Goal: Information Seeking & Learning: Check status

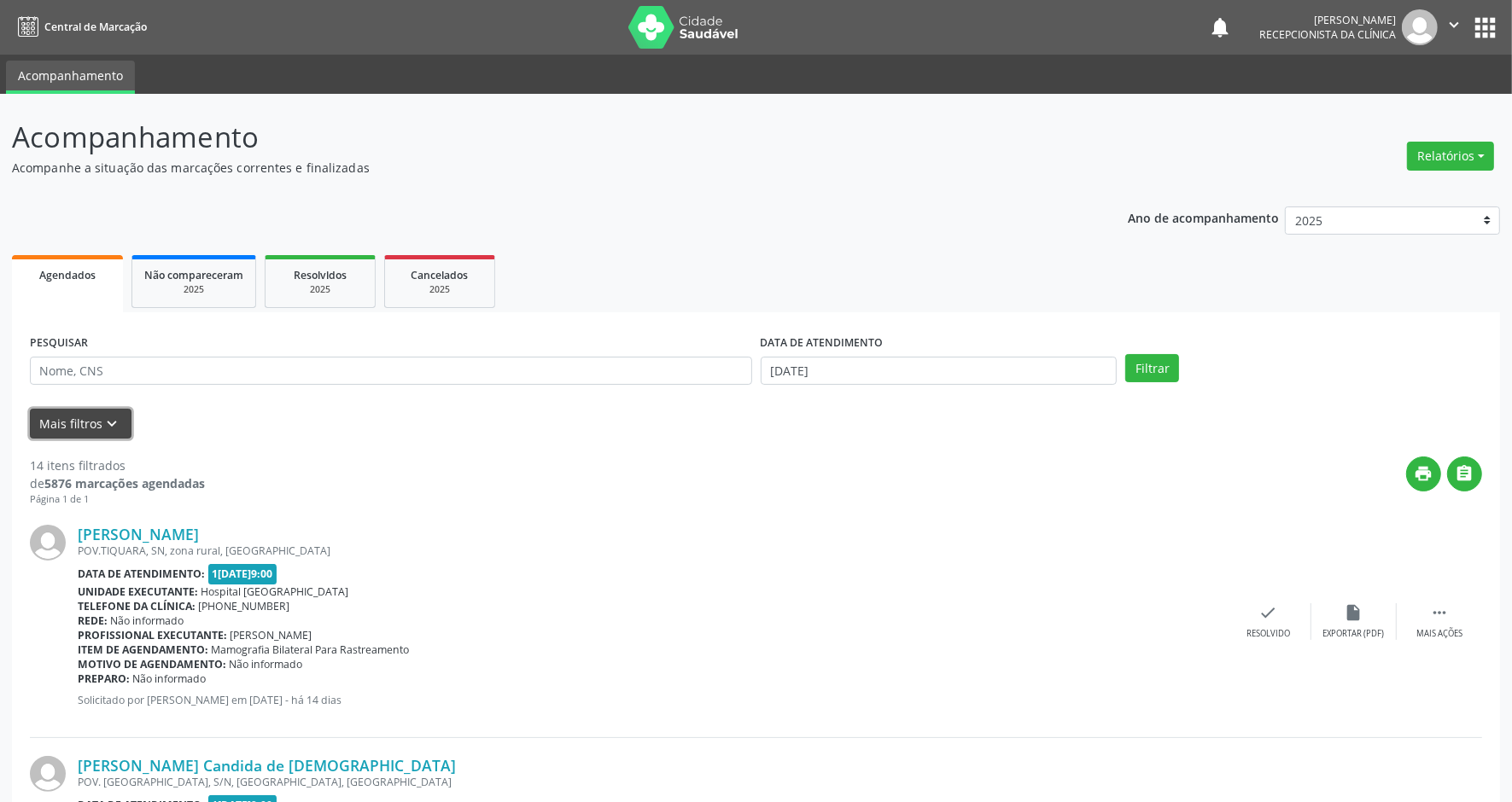
click at [91, 430] on button "Mais filtros keyboard_arrow_down" at bounding box center [80, 423] width 102 height 30
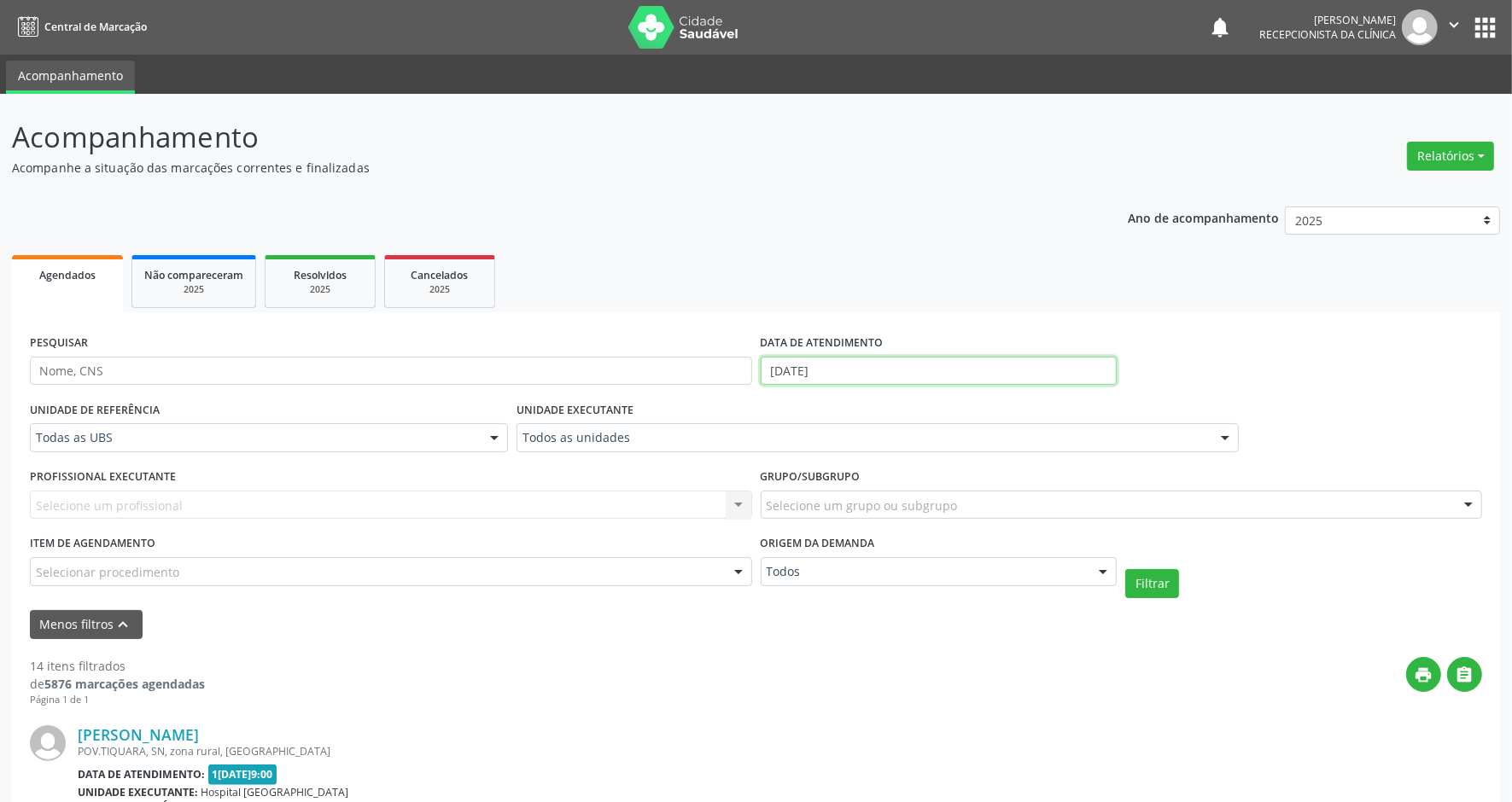
click at [826, 376] on input "[DATE]" at bounding box center [939, 371] width 357 height 29
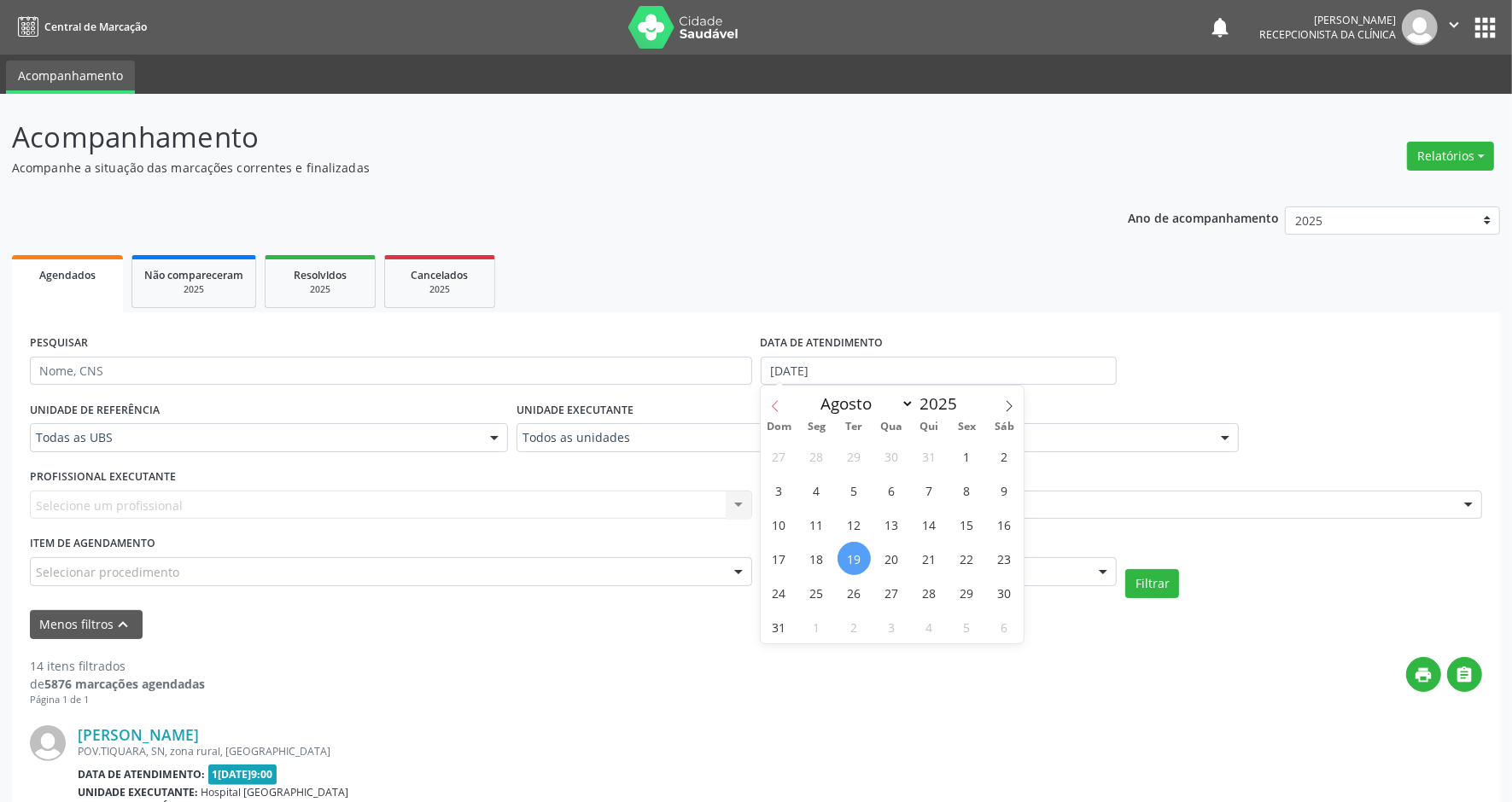
click at [771, 409] on icon at bounding box center [774, 406] width 12 height 12
select select "4"
click at [924, 457] on span "1" at bounding box center [929, 456] width 33 height 33
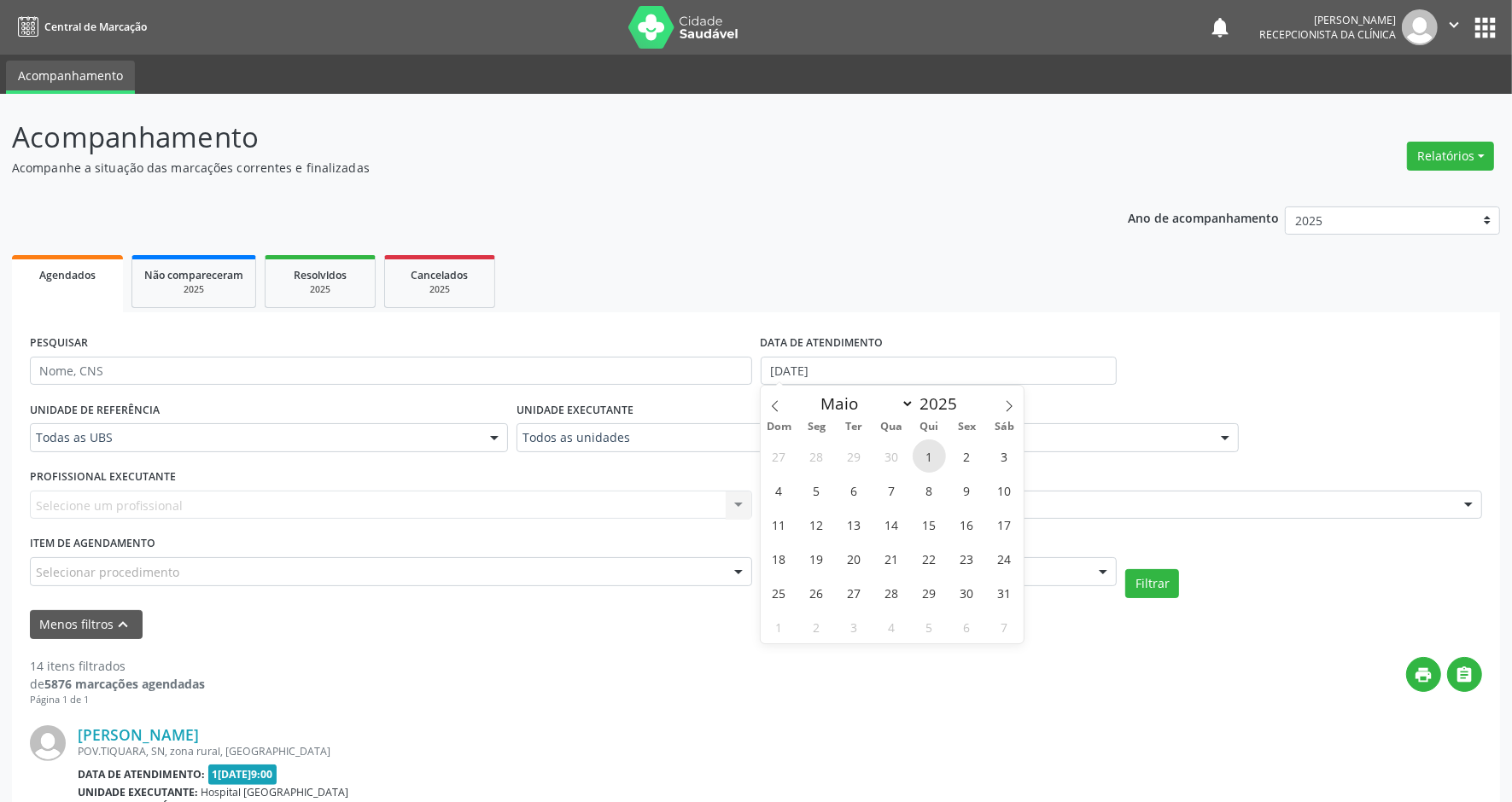
type input "[DATE]"
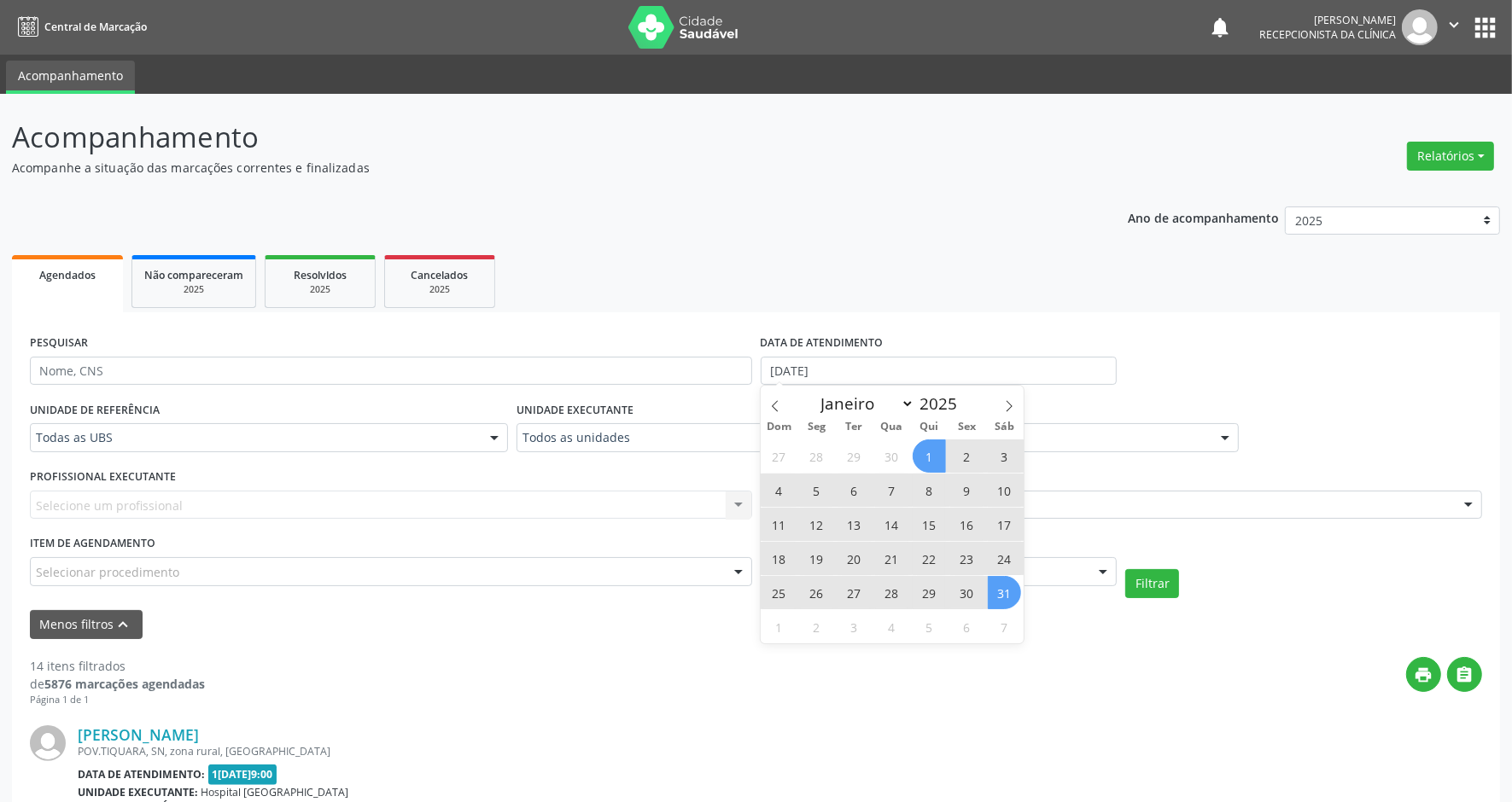
click at [996, 589] on span "31" at bounding box center [1005, 593] width 33 height 33
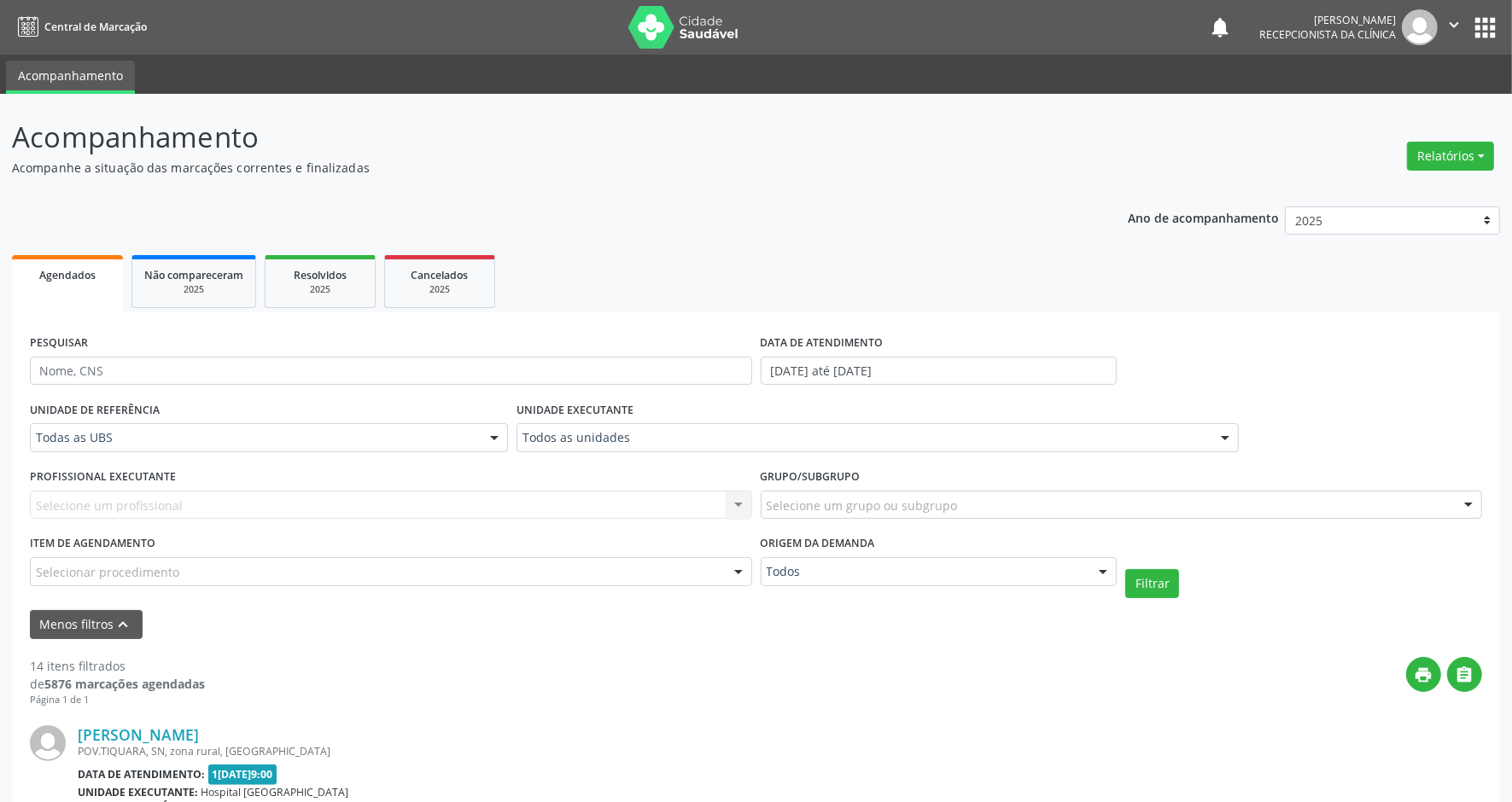
click at [472, 444] on div "Todas as UBS" at bounding box center [268, 437] width 478 height 29
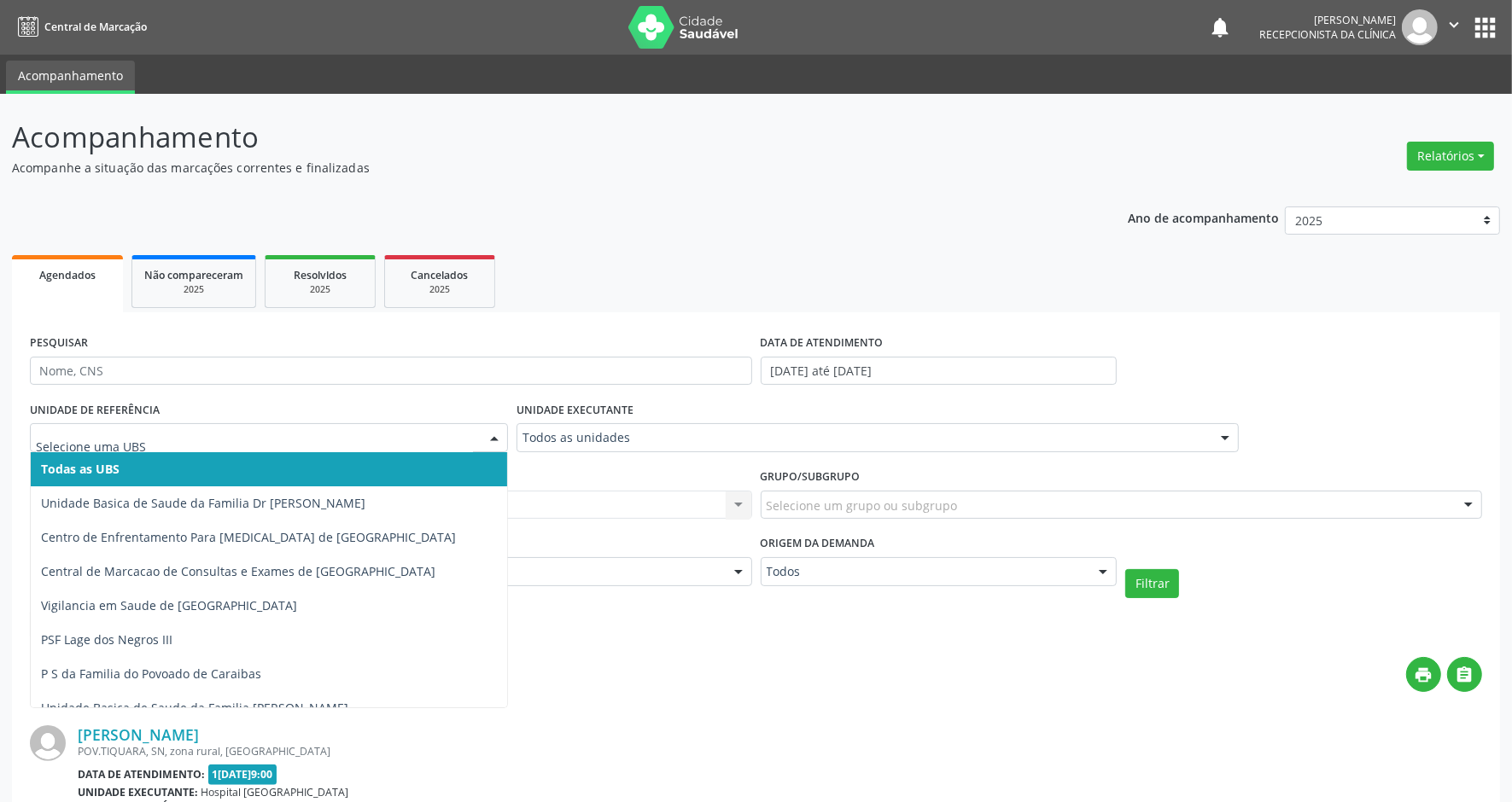
click at [472, 444] on input "text" at bounding box center [254, 446] width 437 height 34
click at [474, 438] on div at bounding box center [268, 437] width 478 height 29
click at [639, 752] on div "POV.TIQUARA, SN, zona rural, [GEOGRAPHIC_DATA]" at bounding box center [652, 752] width 1148 height 15
click at [469, 445] on div at bounding box center [268, 437] width 478 height 29
type input "u"
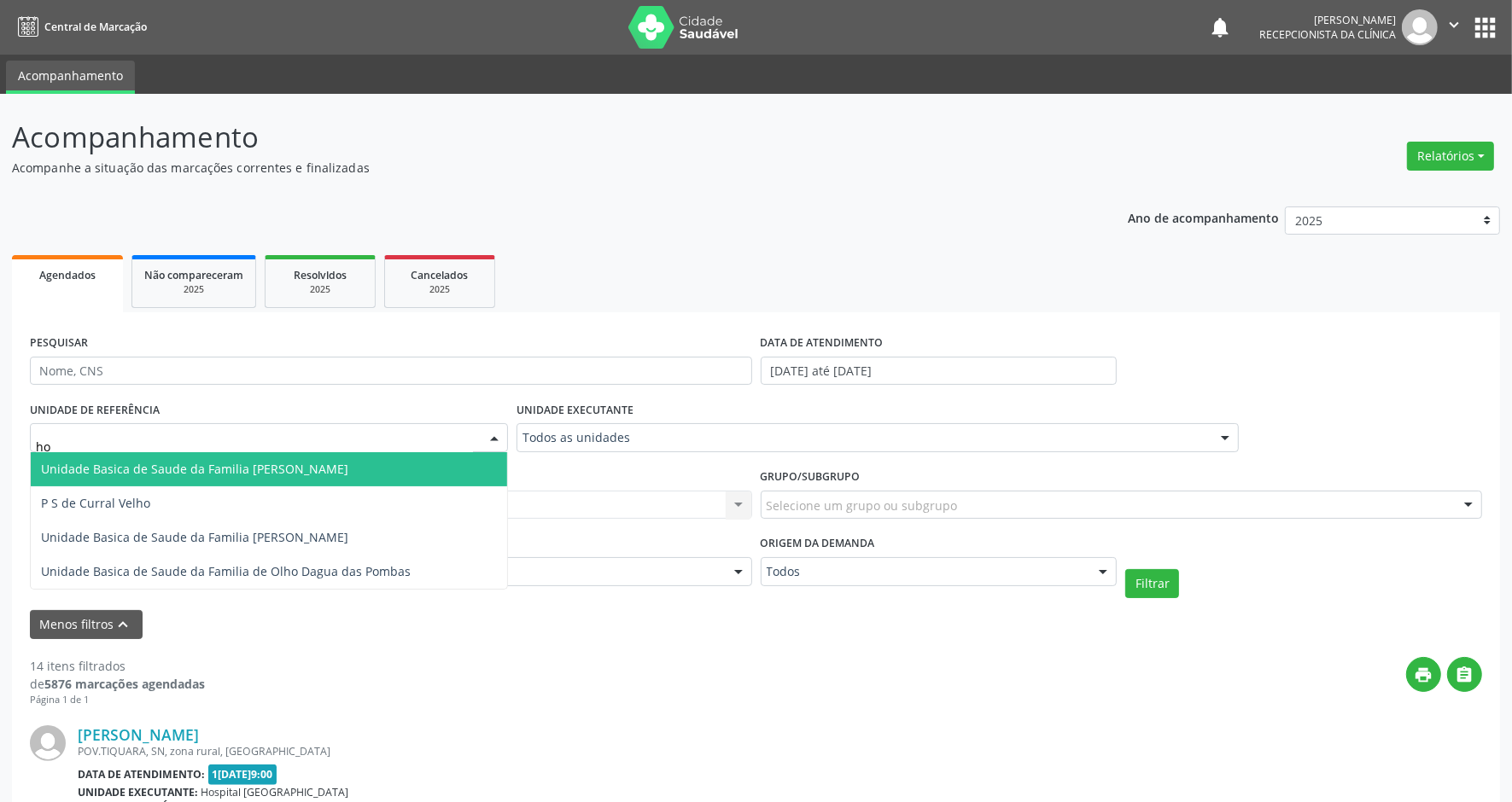
type input "h"
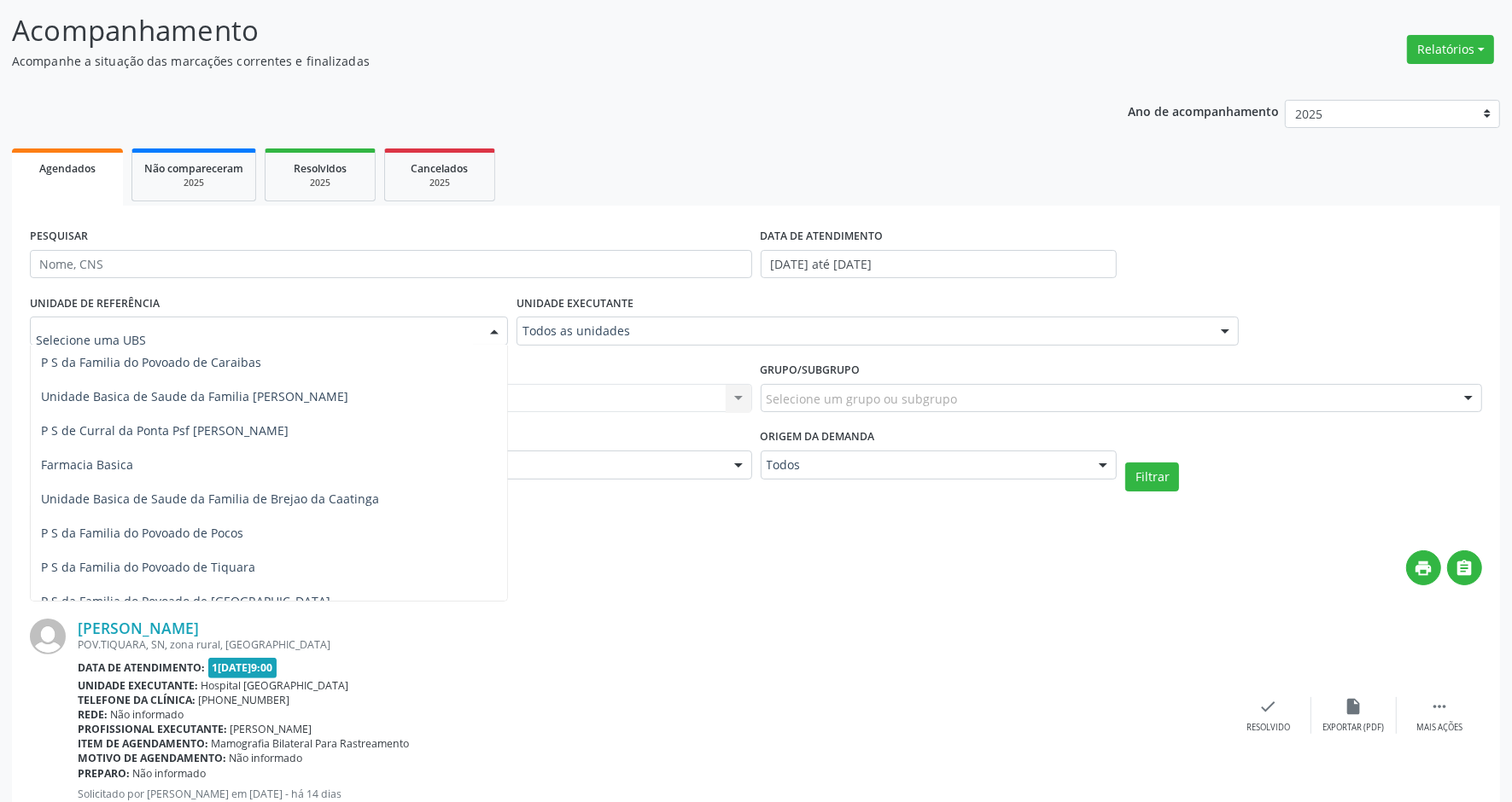
scroll to position [213, 0]
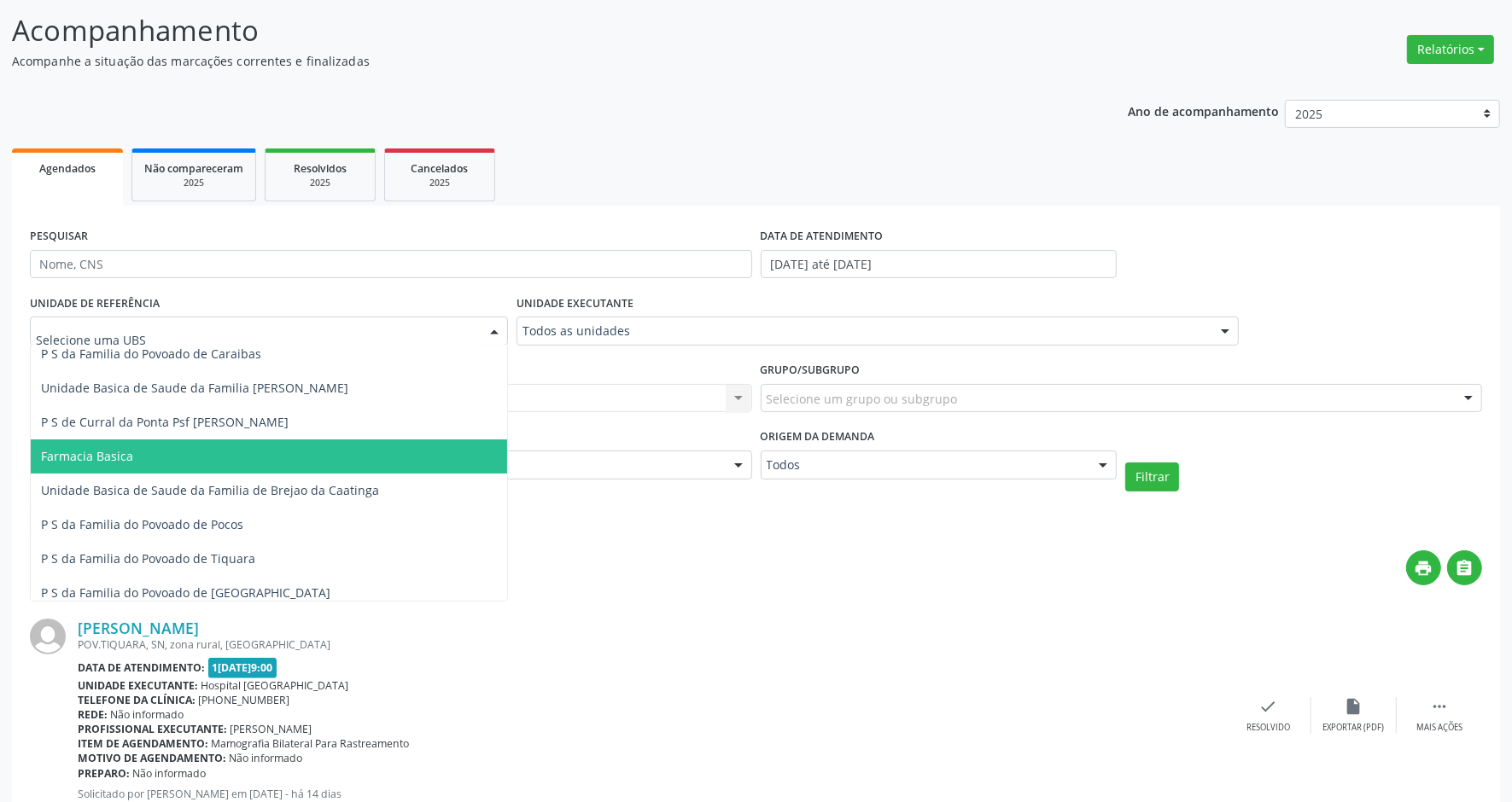
click at [698, 595] on div "print " at bounding box center [844, 576] width 1277 height 51
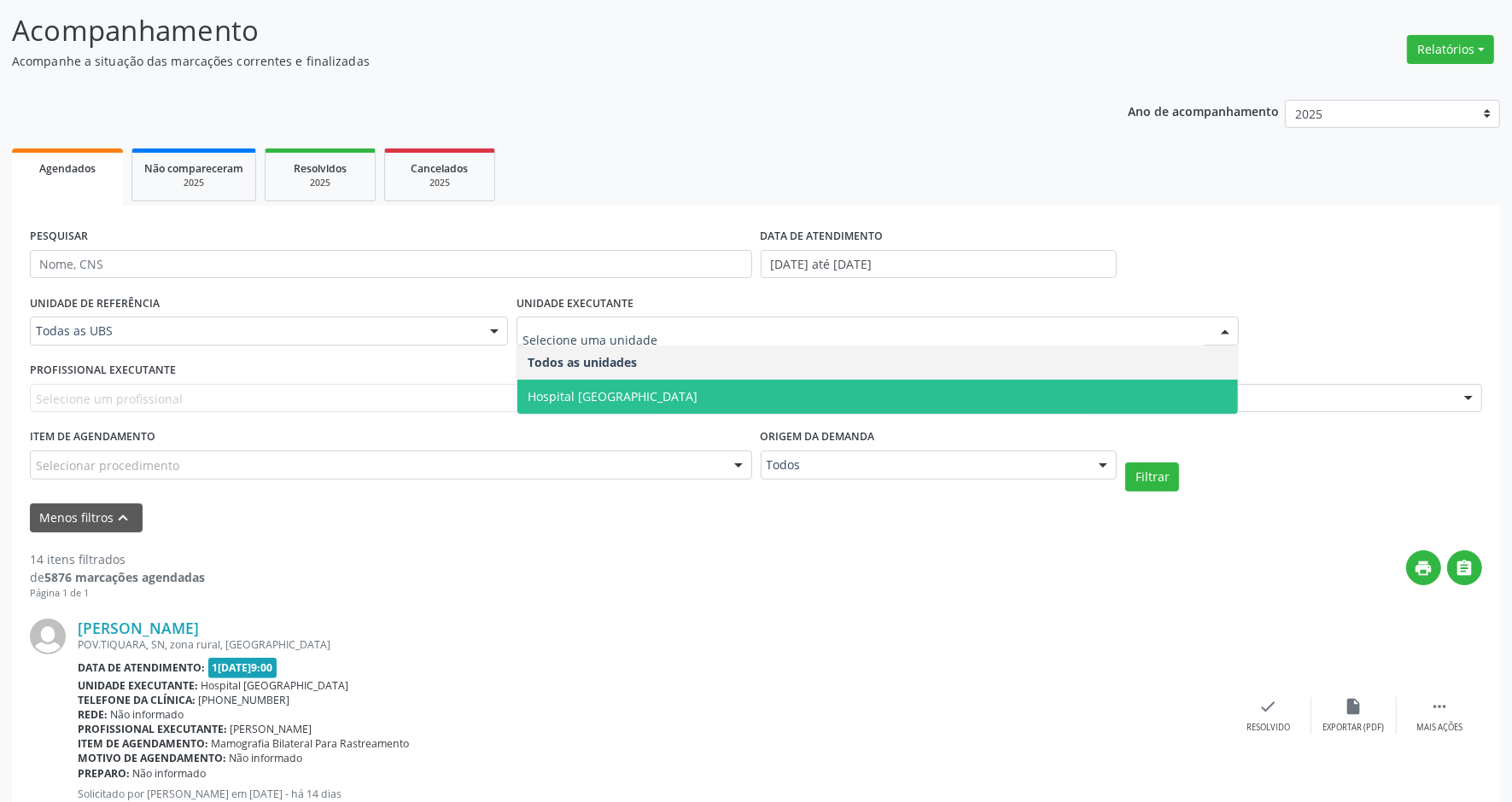
click at [621, 402] on span "Hospital [GEOGRAPHIC_DATA]" at bounding box center [613, 396] width 170 height 17
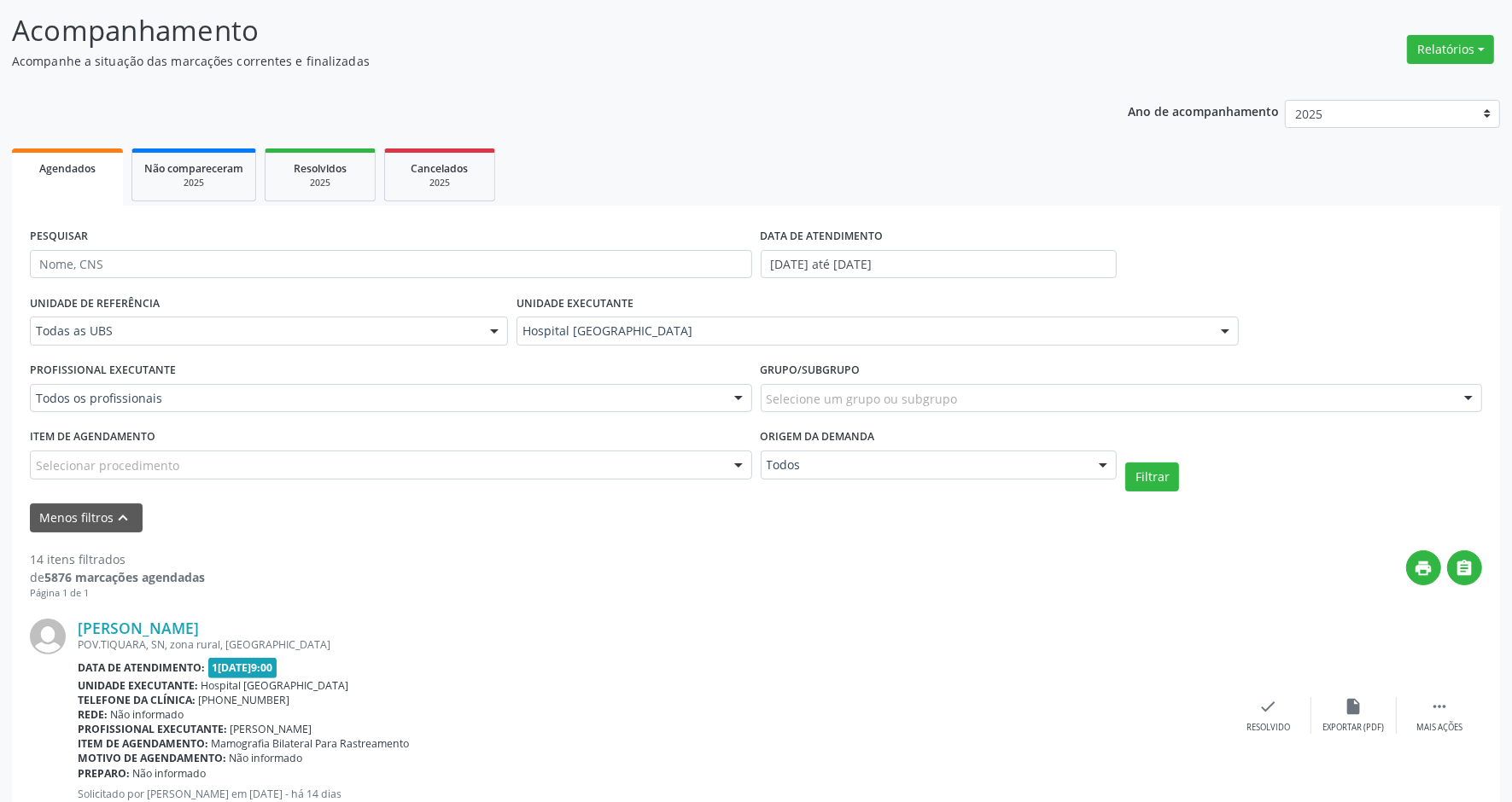
click at [406, 462] on div "Selecionar procedimento" at bounding box center [390, 465] width 722 height 29
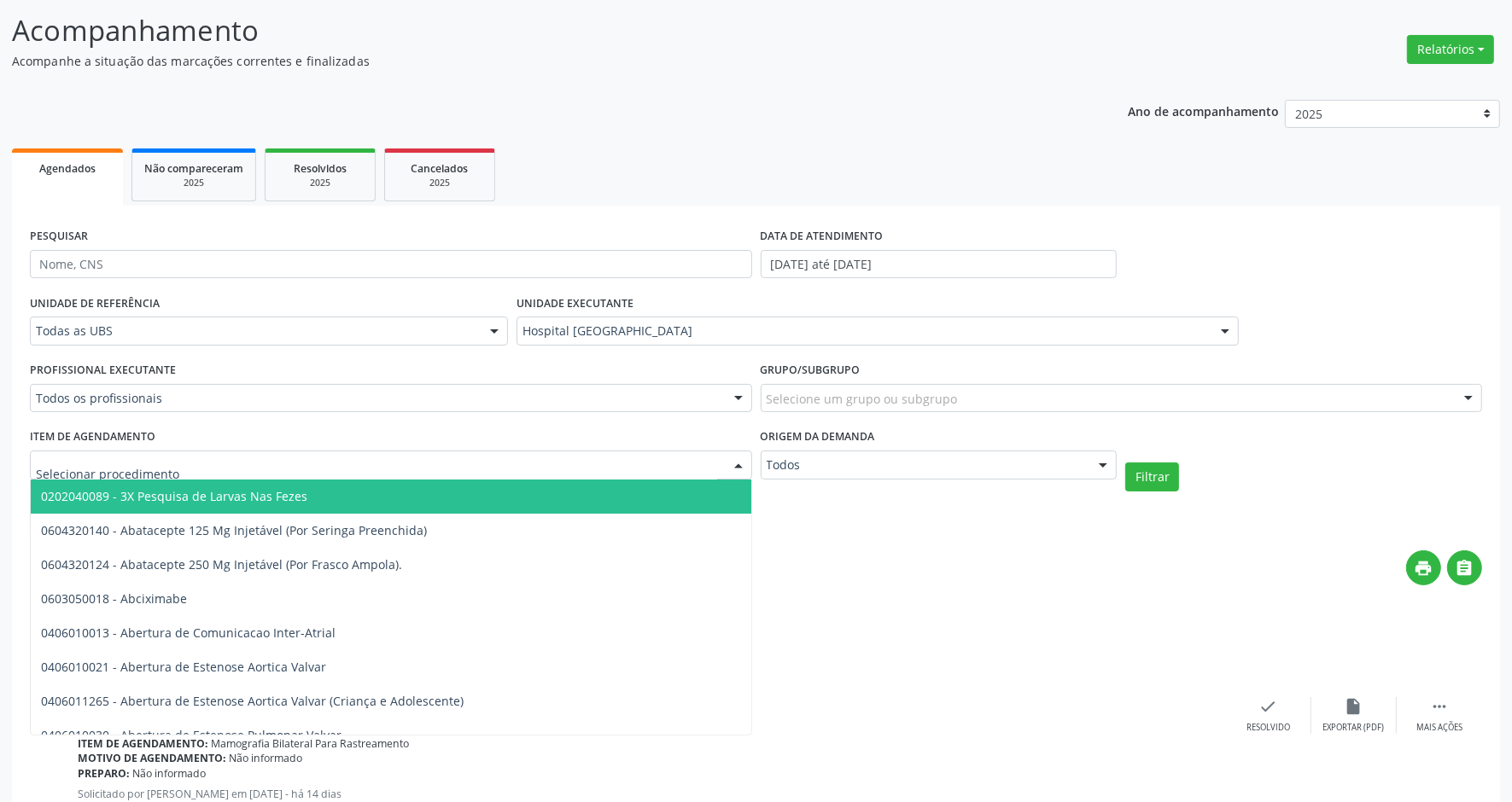
click at [403, 475] on input "text" at bounding box center [376, 473] width 681 height 34
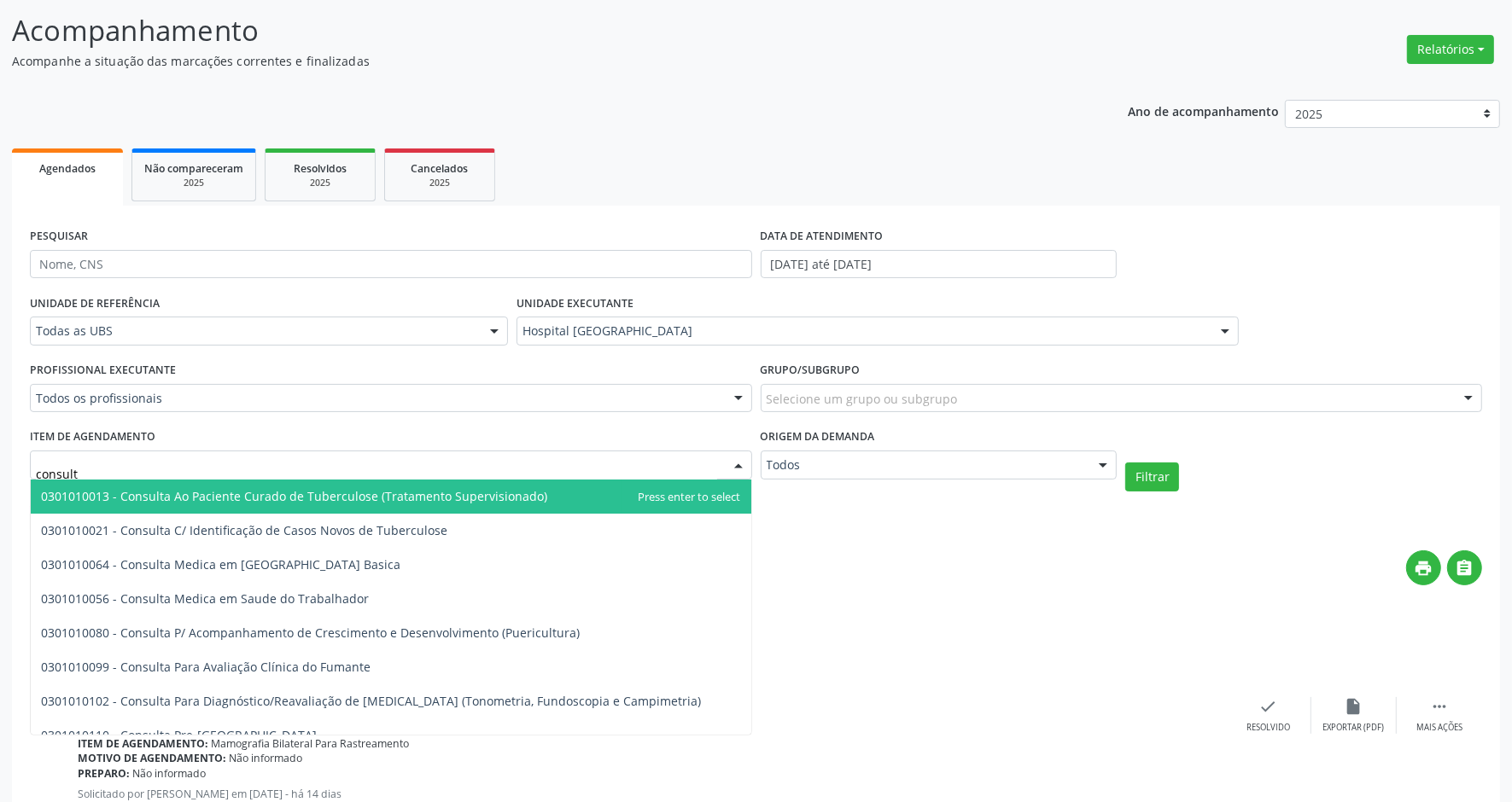
type input "consulta"
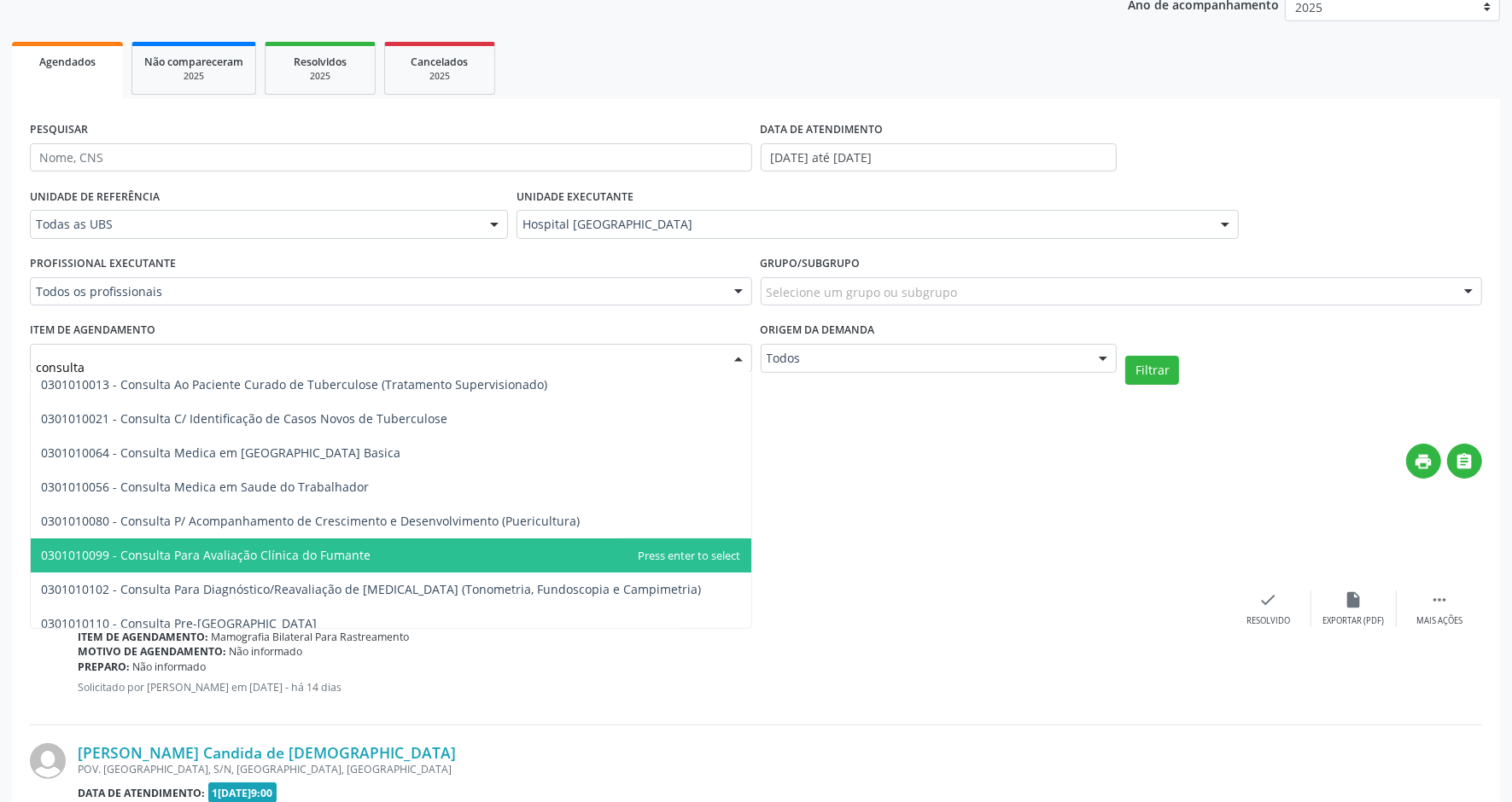
scroll to position [0, 0]
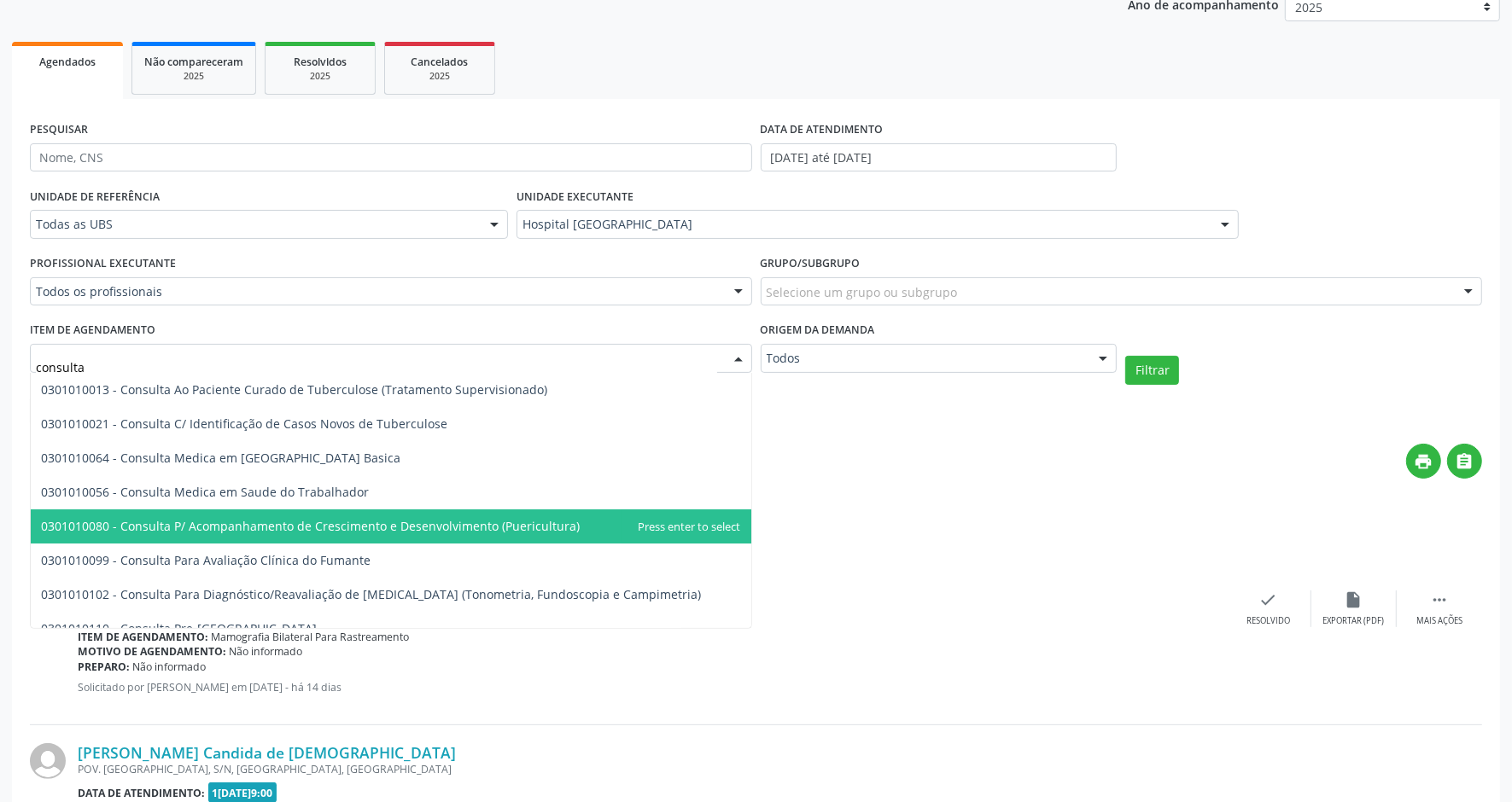
click at [960, 476] on div "print " at bounding box center [844, 468] width 1277 height 51
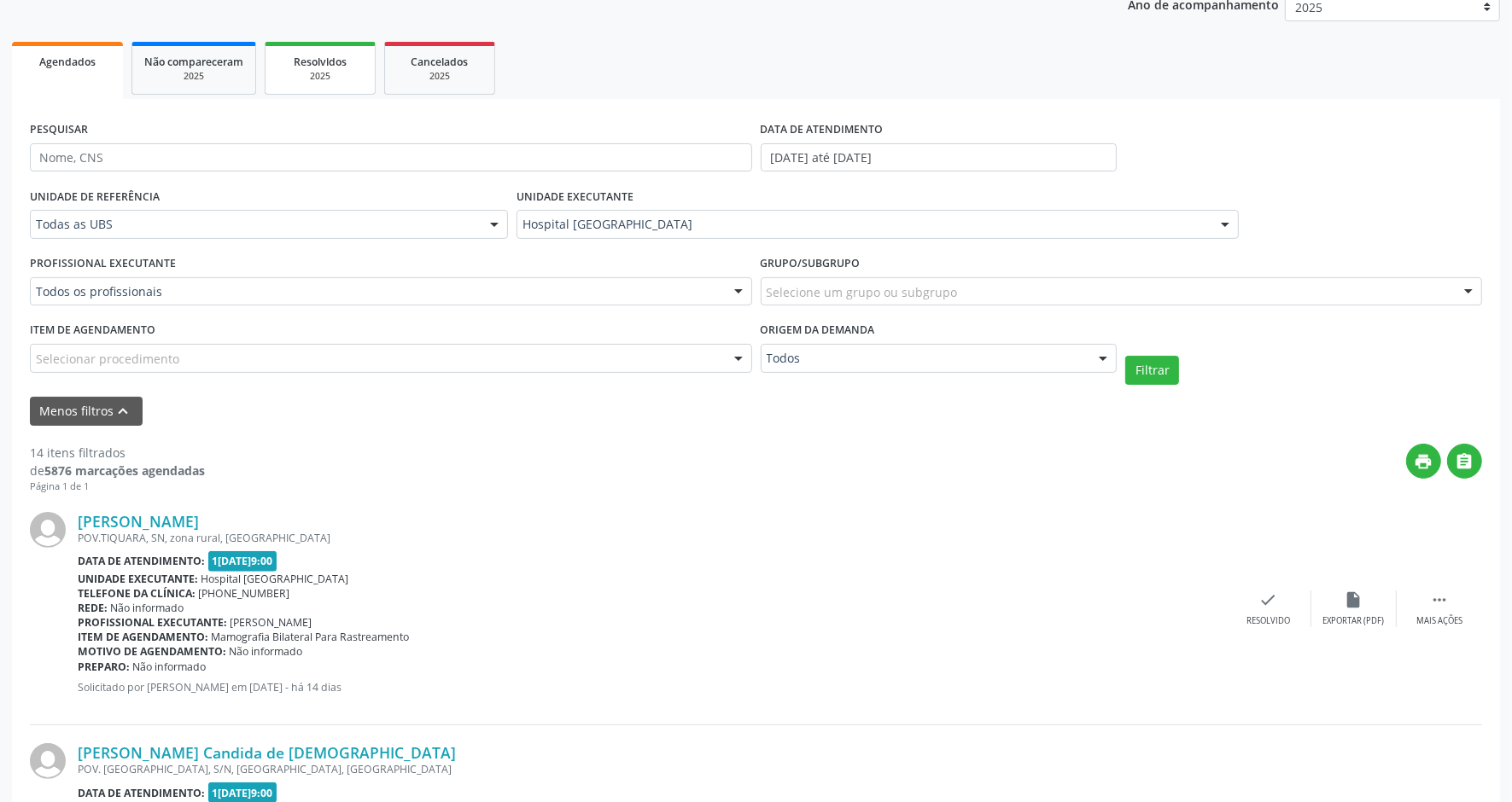
click at [329, 70] on div "2025" at bounding box center [320, 77] width 85 height 13
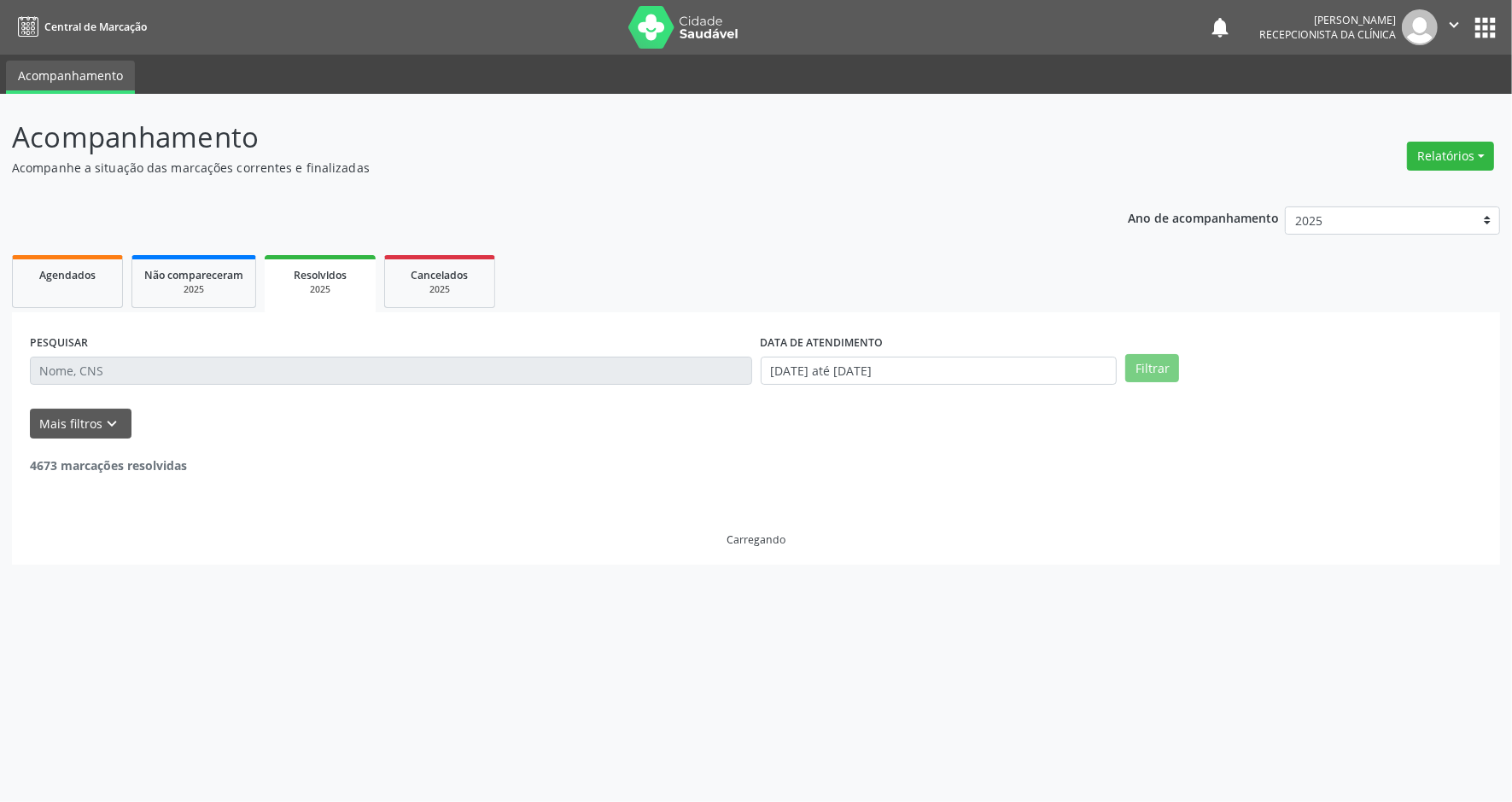
click at [906, 296] on ul "Agendados Não compareceram 2025 Resolvidos 2025 Cancelados 2025" at bounding box center [756, 282] width 1488 height 62
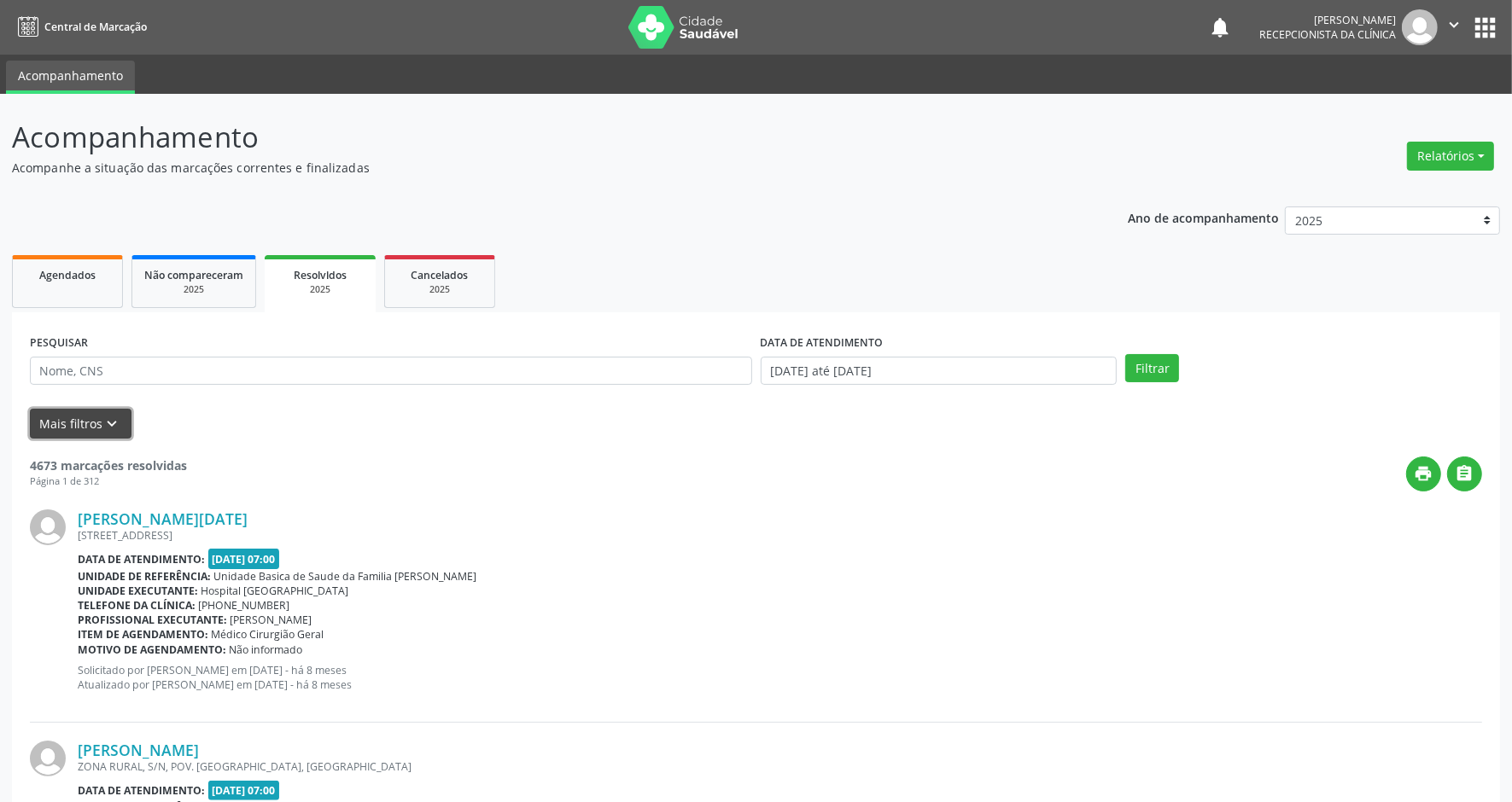
click at [87, 420] on button "Mais filtros keyboard_arrow_down" at bounding box center [80, 423] width 102 height 30
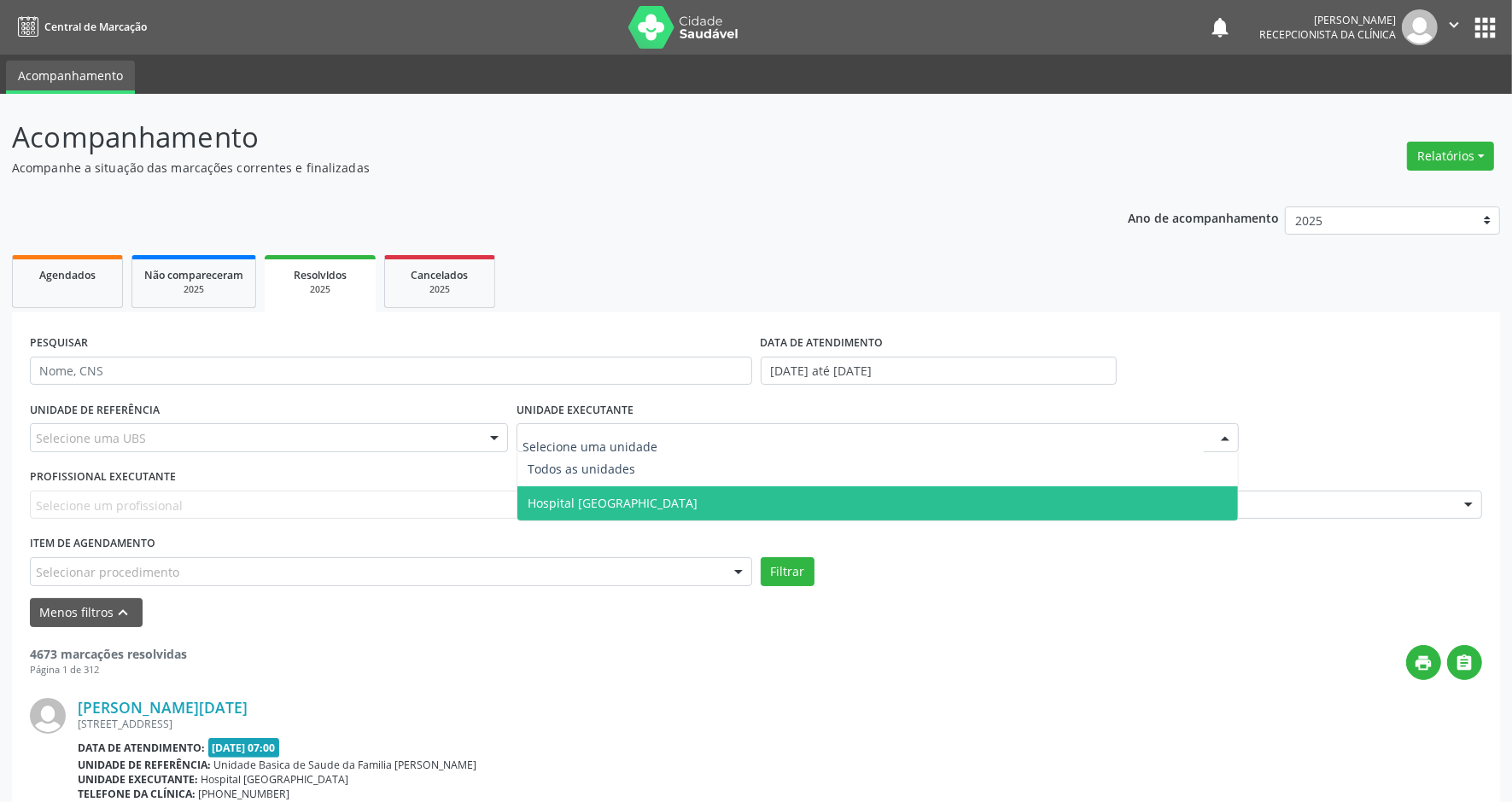
click at [594, 506] on span "Hospital [GEOGRAPHIC_DATA]" at bounding box center [613, 504] width 170 height 17
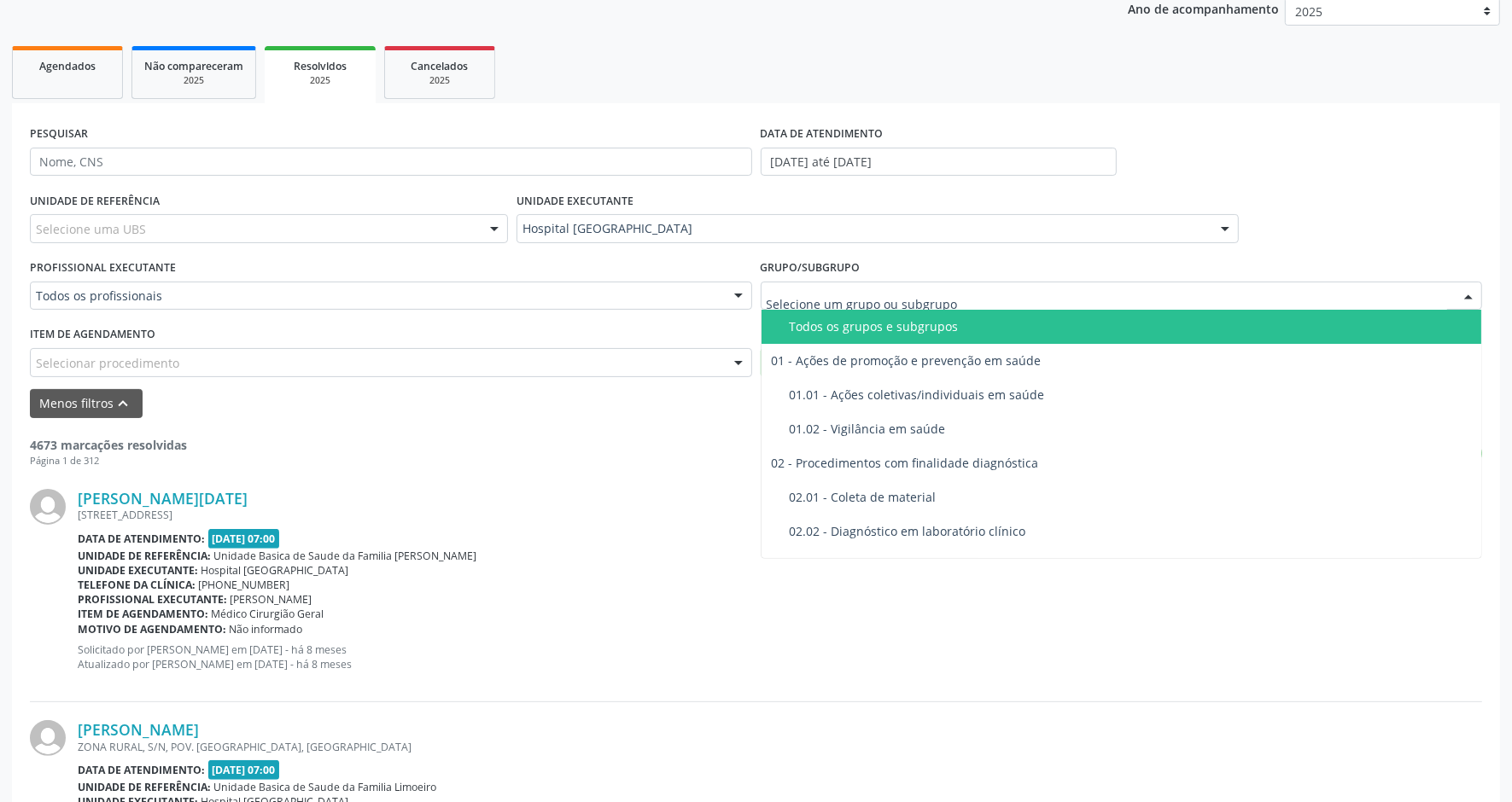
scroll to position [213, 0]
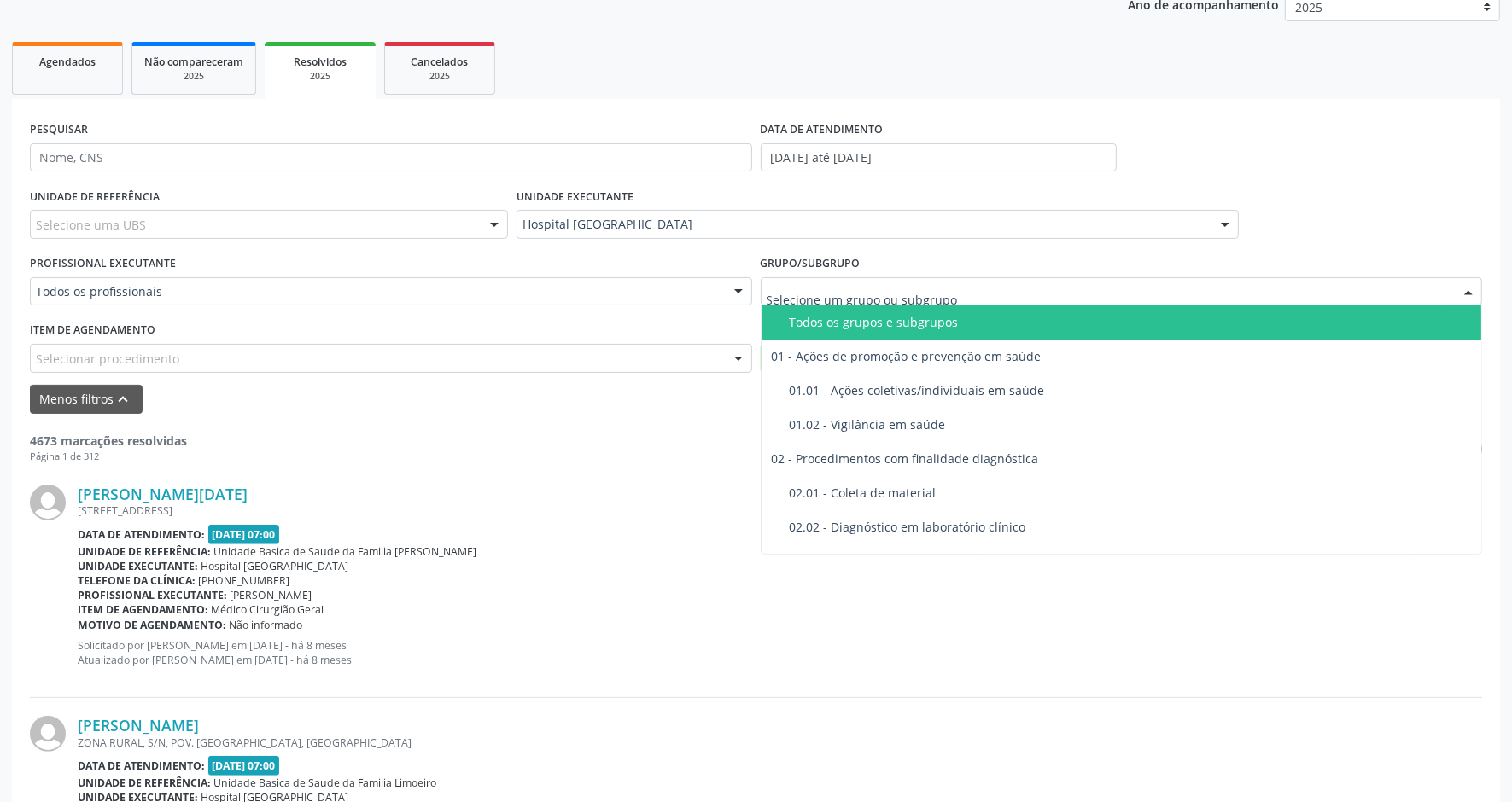
click at [885, 321] on div "Todos os grupos e subgrupos" at bounding box center [1130, 322] width 682 height 14
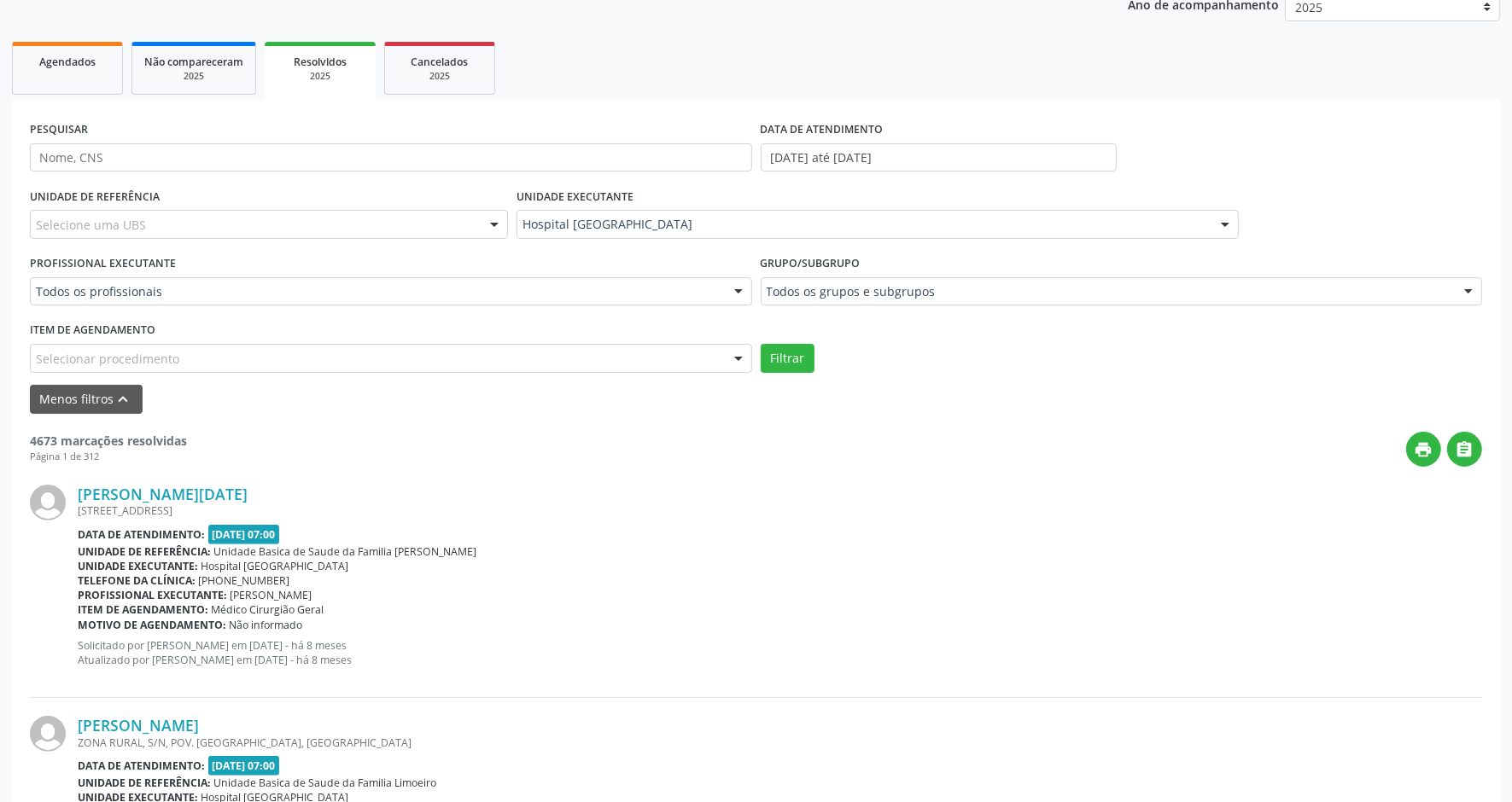
click at [235, 370] on div "Selecionar procedimento" at bounding box center [390, 358] width 722 height 29
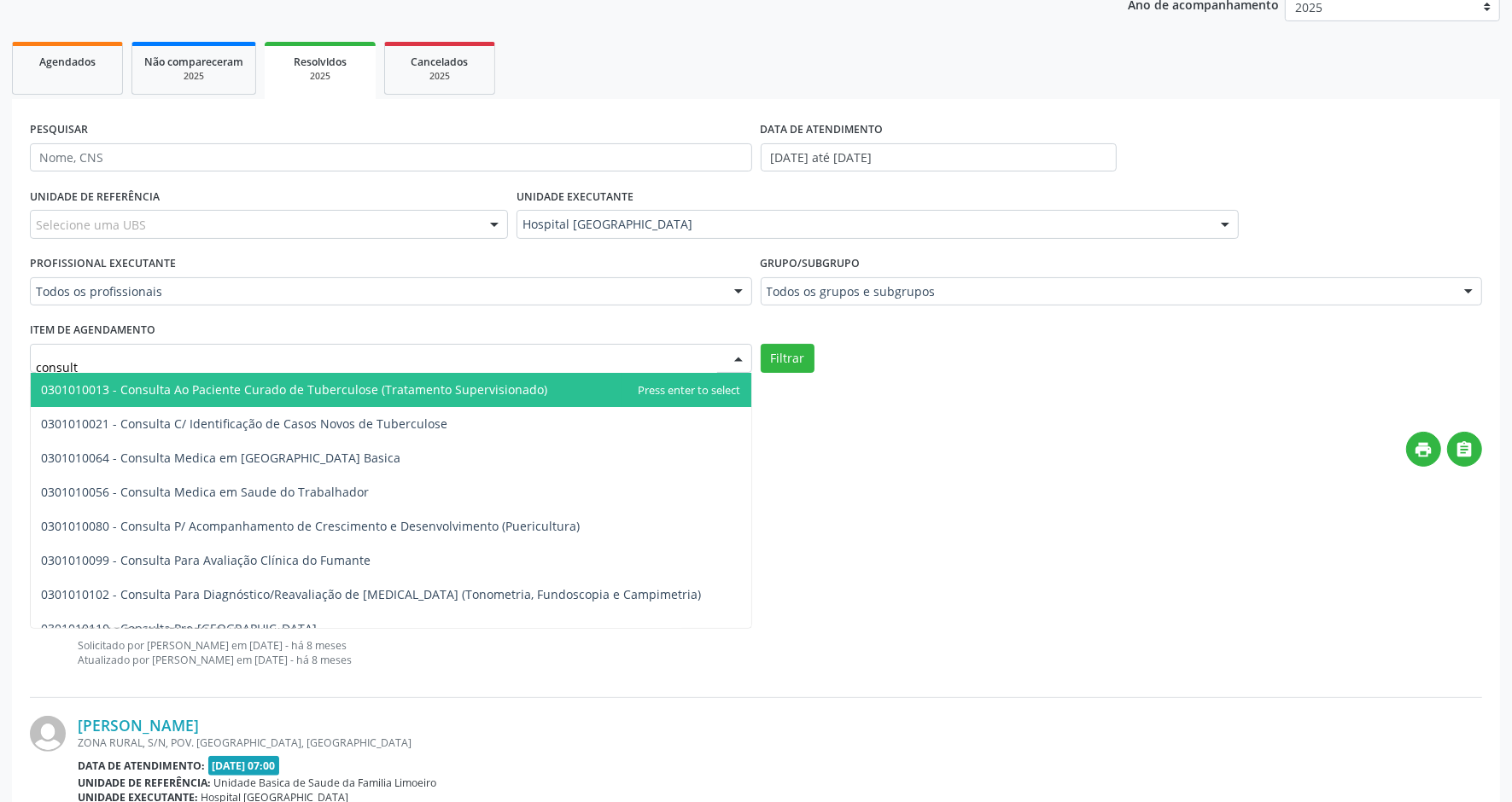
type input "consulta"
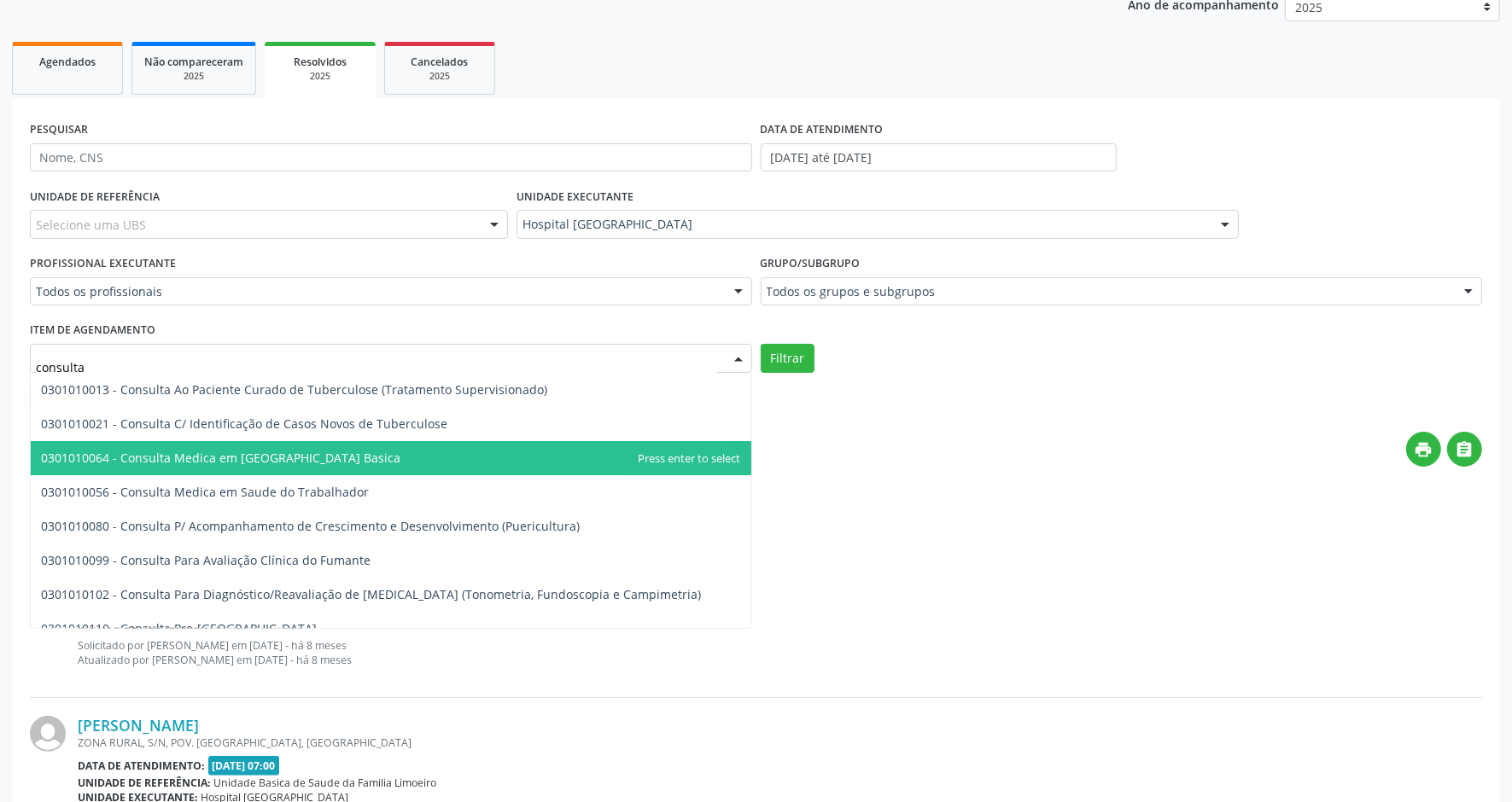
click at [215, 450] on span "0301010064 - Consulta Medica em [GEOGRAPHIC_DATA] Basica" at bounding box center [220, 458] width 360 height 17
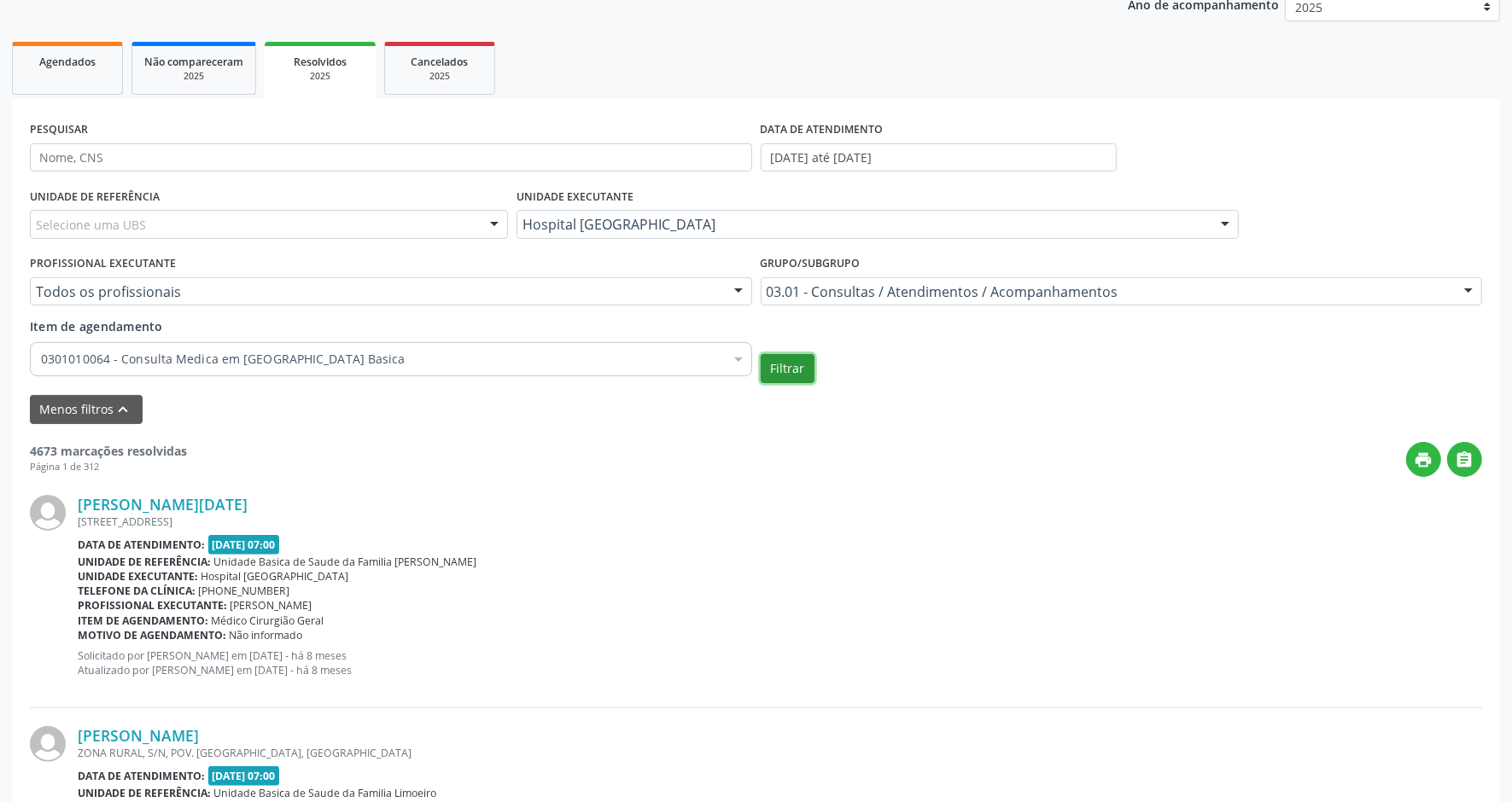
click at [794, 365] on button "Filtrar" at bounding box center [787, 368] width 54 height 29
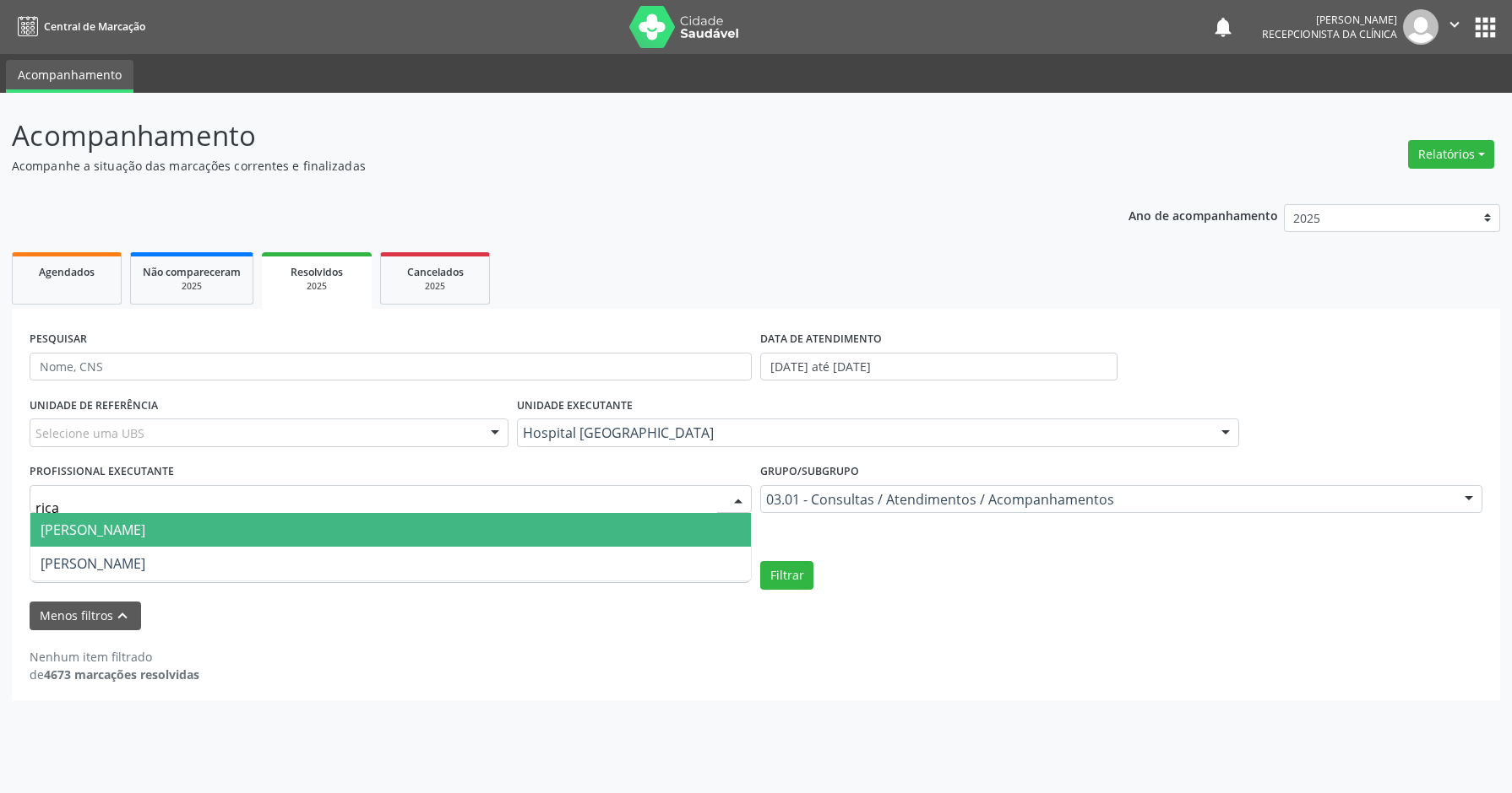
type input "ricar"
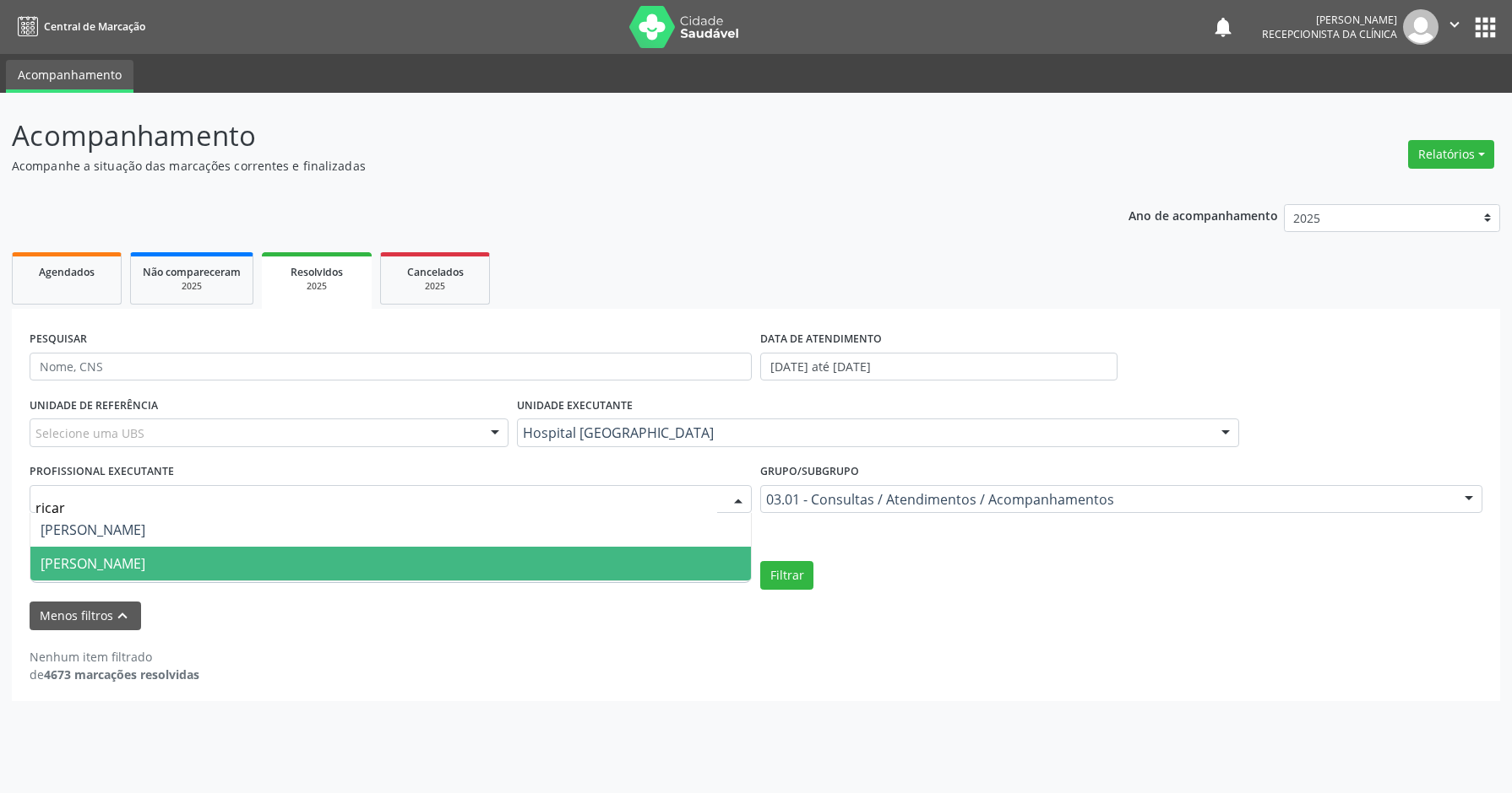
click at [145, 568] on span "[PERSON_NAME]" at bounding box center [92, 564] width 105 height 18
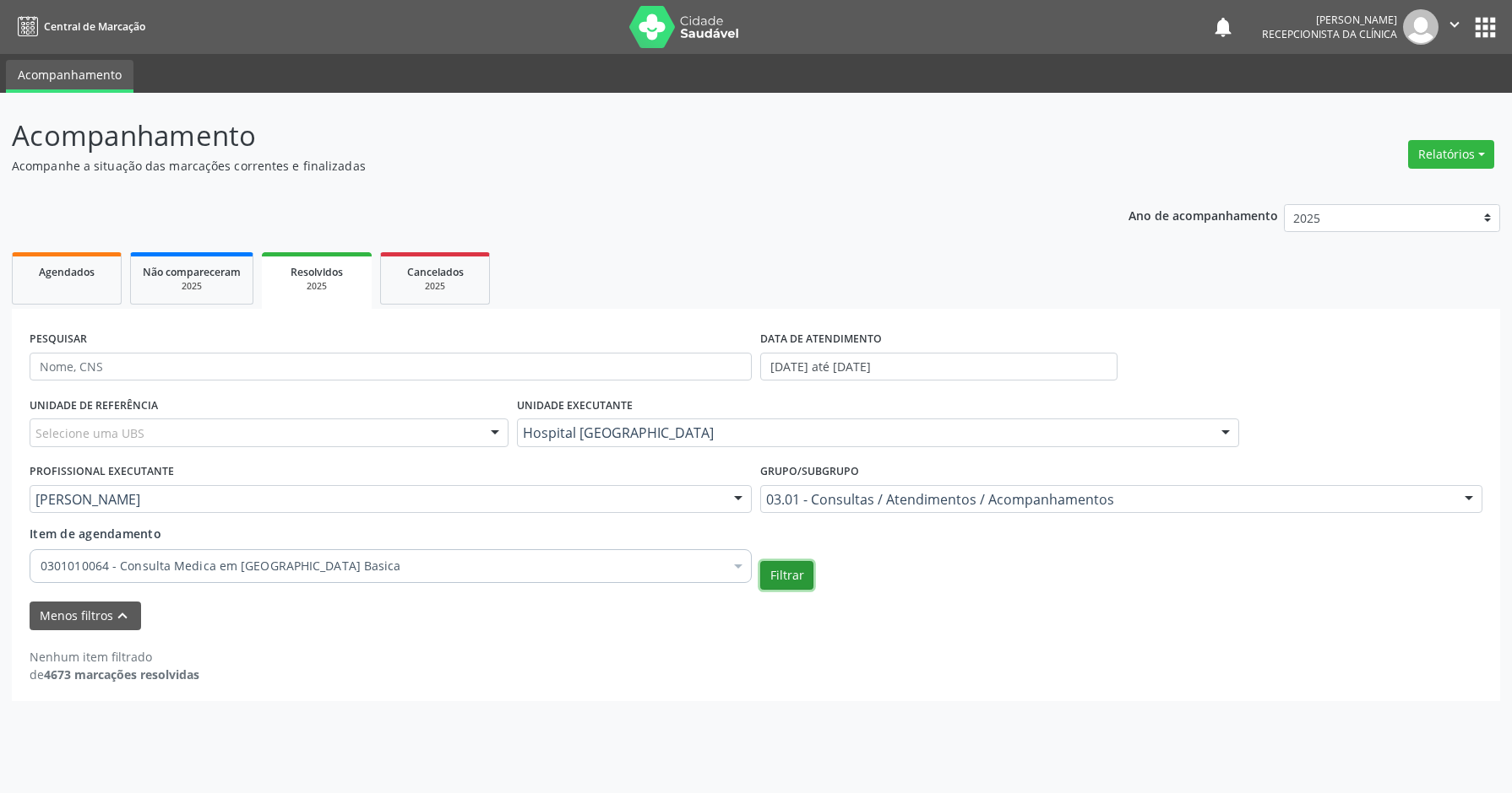
click at [792, 574] on button "Filtrar" at bounding box center [786, 575] width 53 height 28
click at [957, 372] on input "[DATE] até [DATE]" at bounding box center [938, 366] width 357 height 28
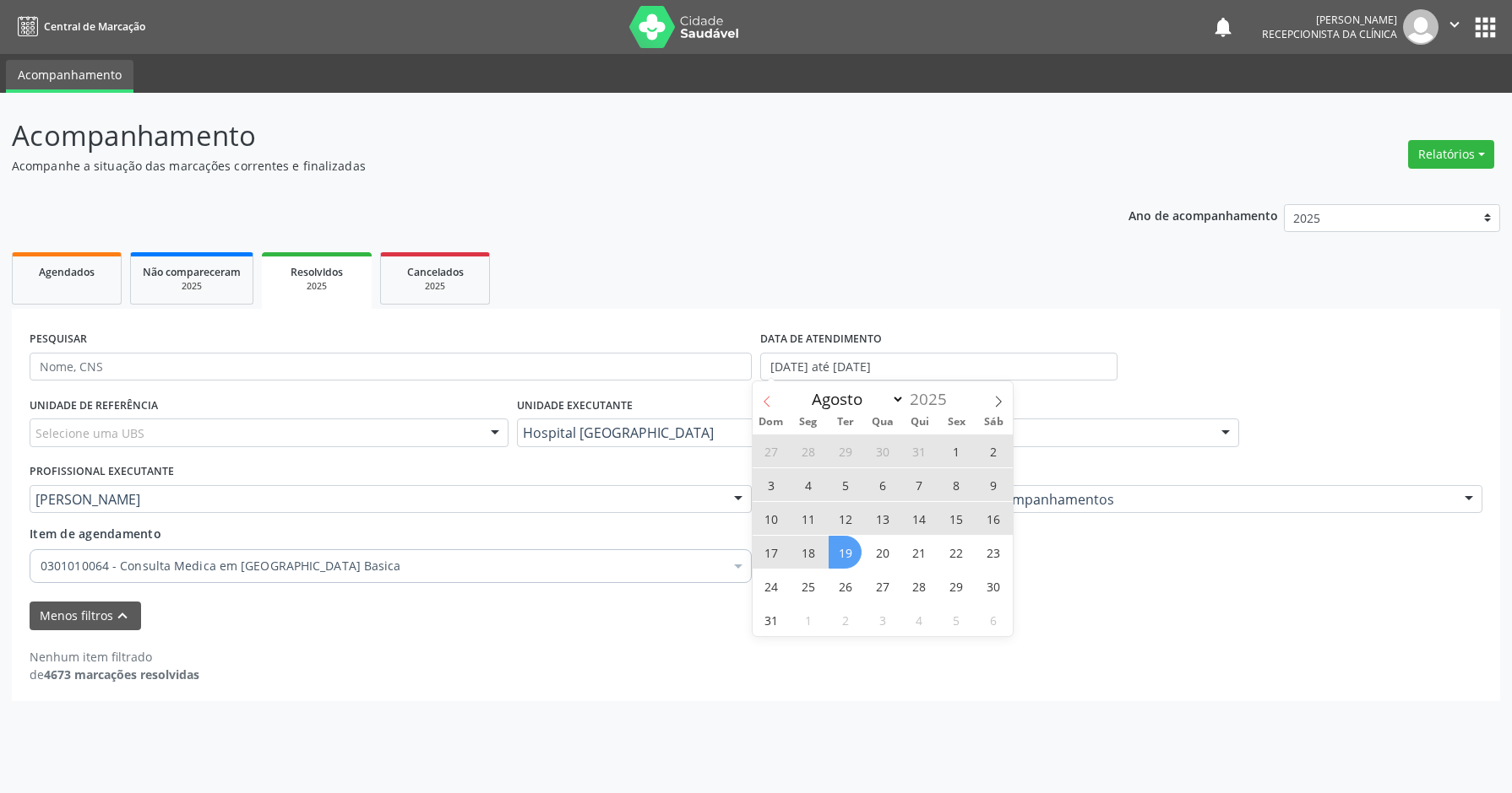
click at [772, 401] on span at bounding box center [766, 396] width 28 height 28
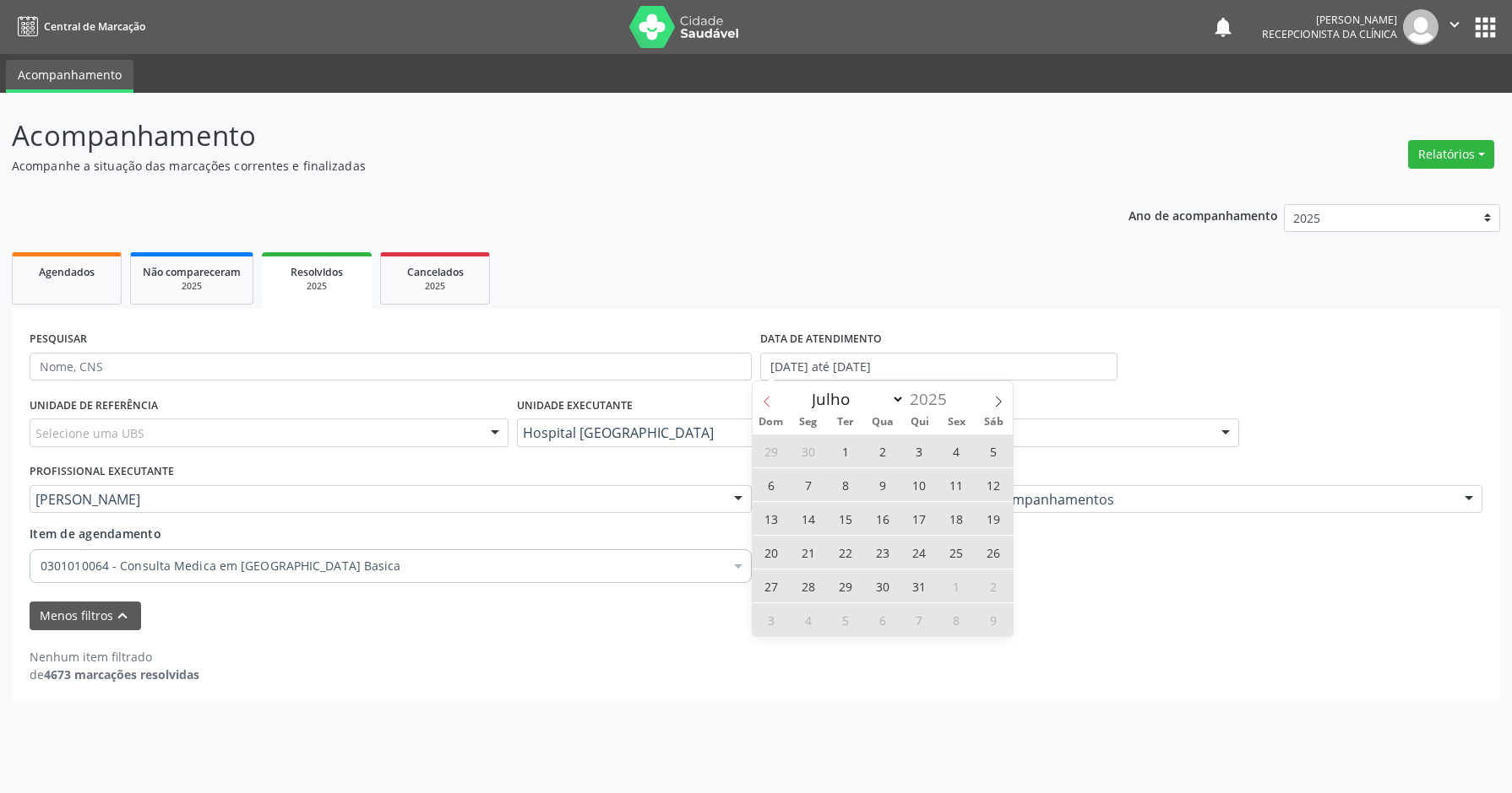
click at [772, 401] on span at bounding box center [766, 396] width 28 height 28
select select "4"
click at [922, 457] on span "1" at bounding box center [919, 451] width 33 height 33
type input "[DATE]"
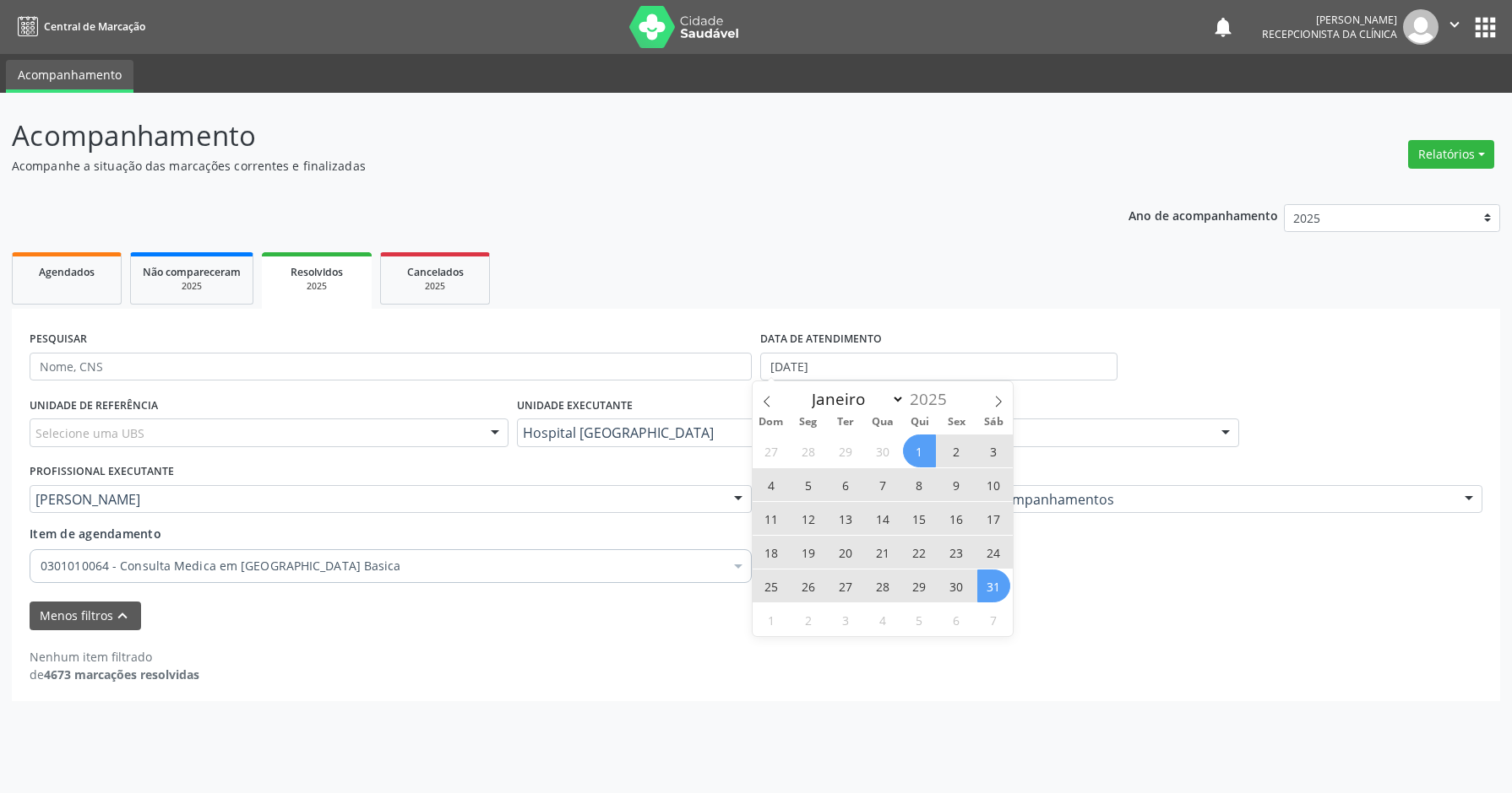
click at [986, 587] on span "31" at bounding box center [994, 587] width 33 height 33
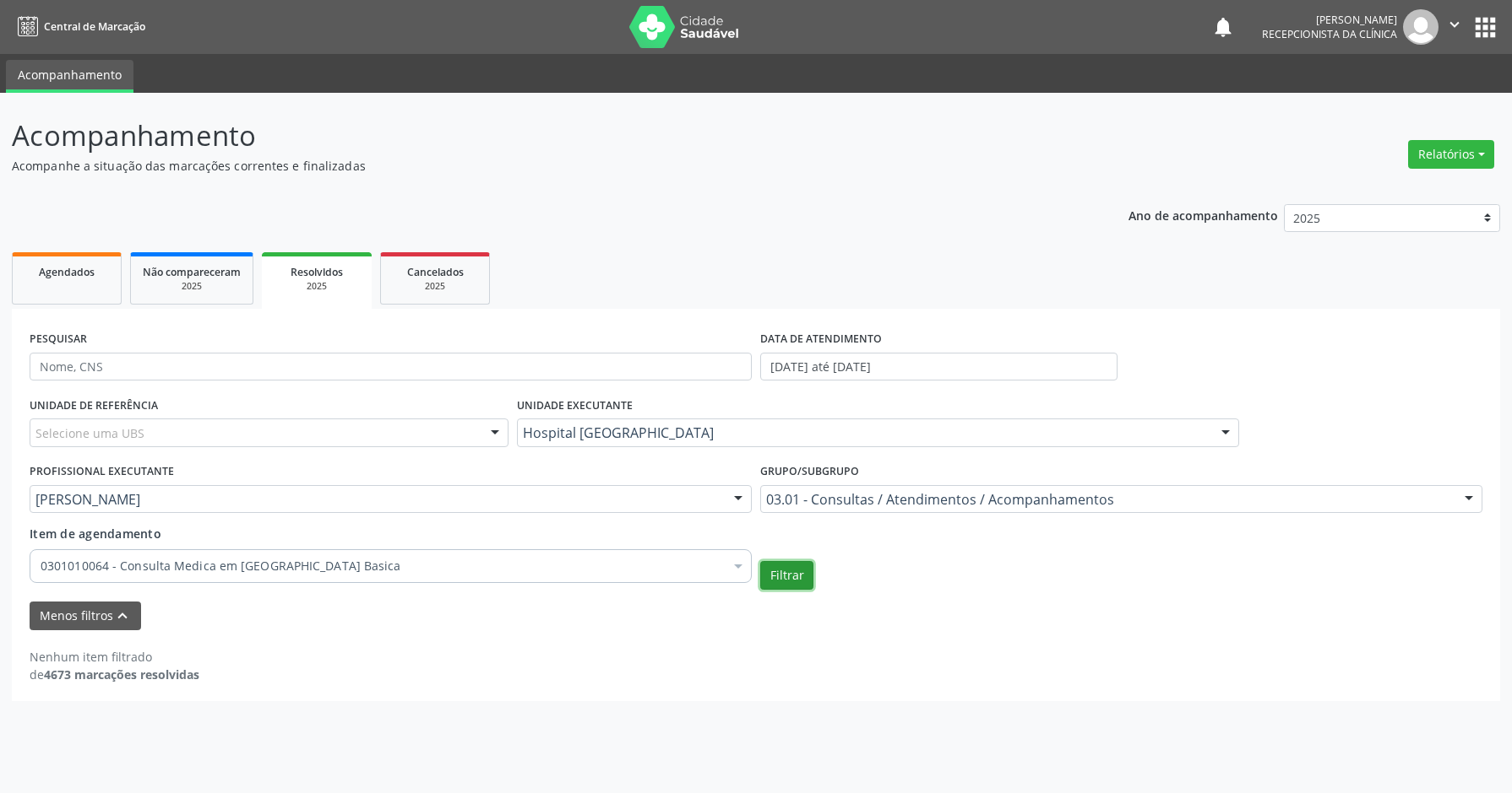
click at [804, 567] on button "Filtrar" at bounding box center [786, 575] width 53 height 28
click at [314, 575] on div "0301010064 - Consulta Medica em [GEOGRAPHIC_DATA] Basica" at bounding box center [390, 566] width 722 height 34
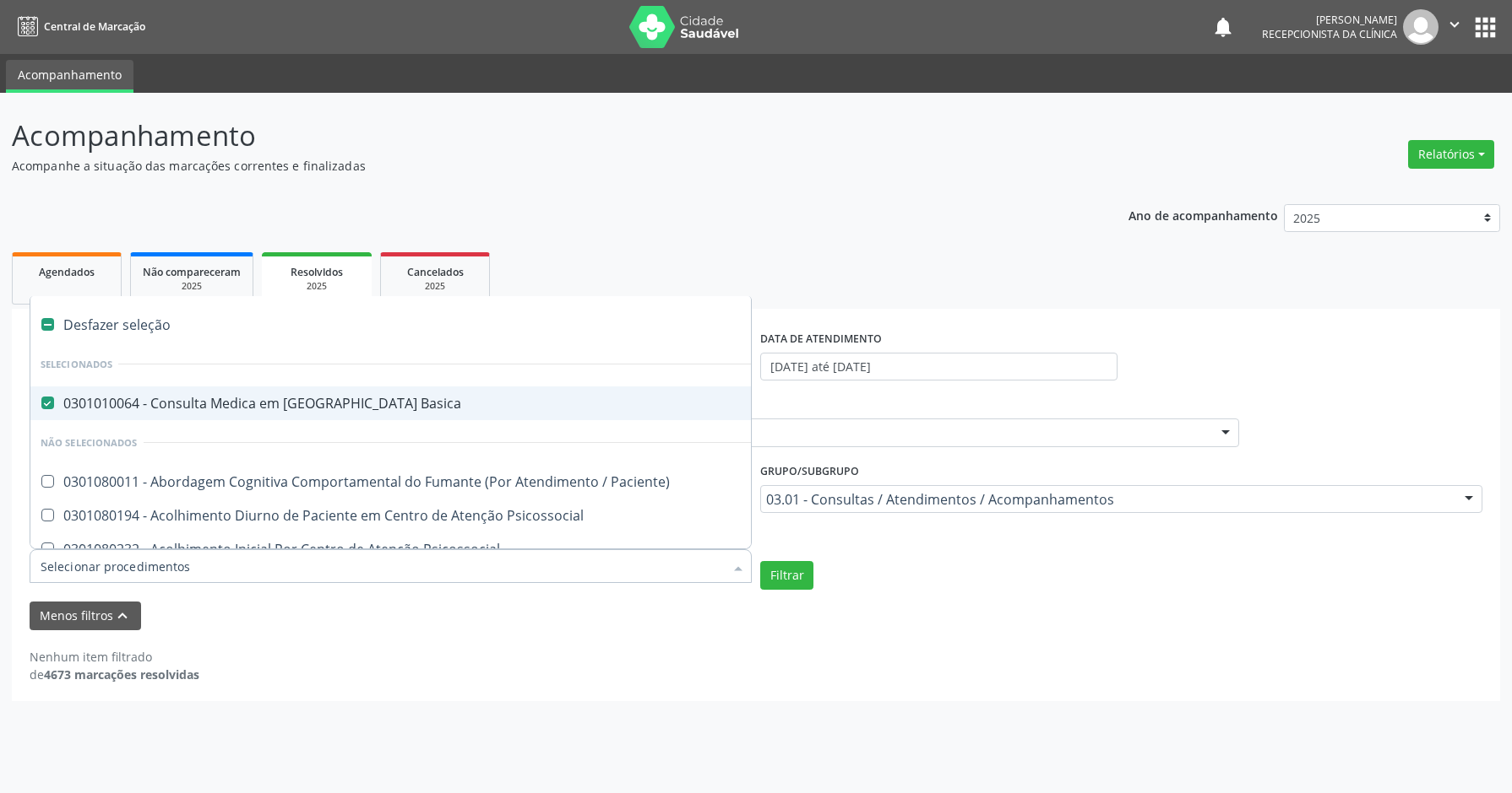
click at [234, 327] on div "Desfazer seleção" at bounding box center [934, 324] width 1808 height 34
checkbox Basica "false"
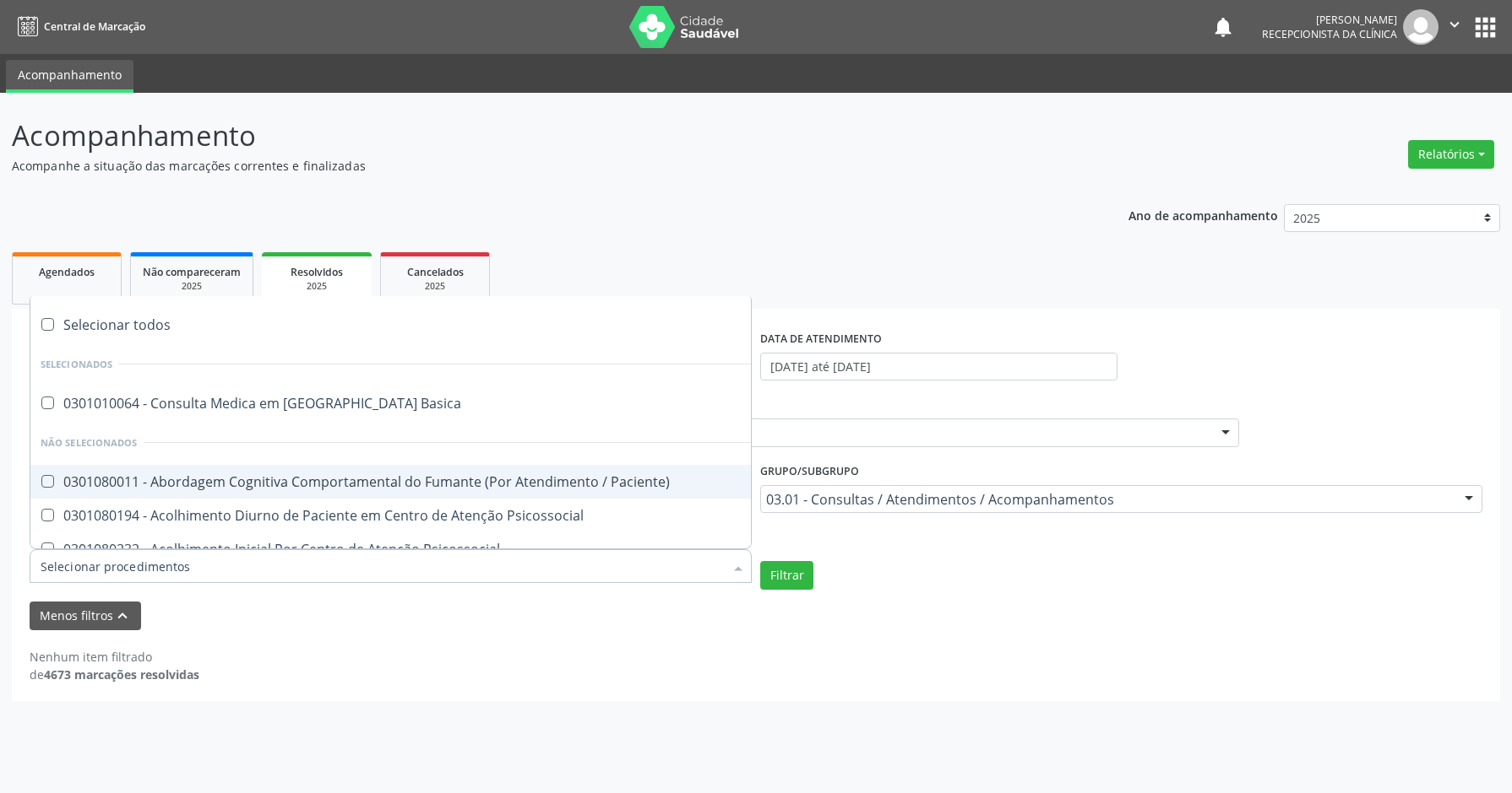
click at [391, 670] on div "Nenhum item filtrado de 4673 marcações resolvidas" at bounding box center [755, 665] width 1453 height 36
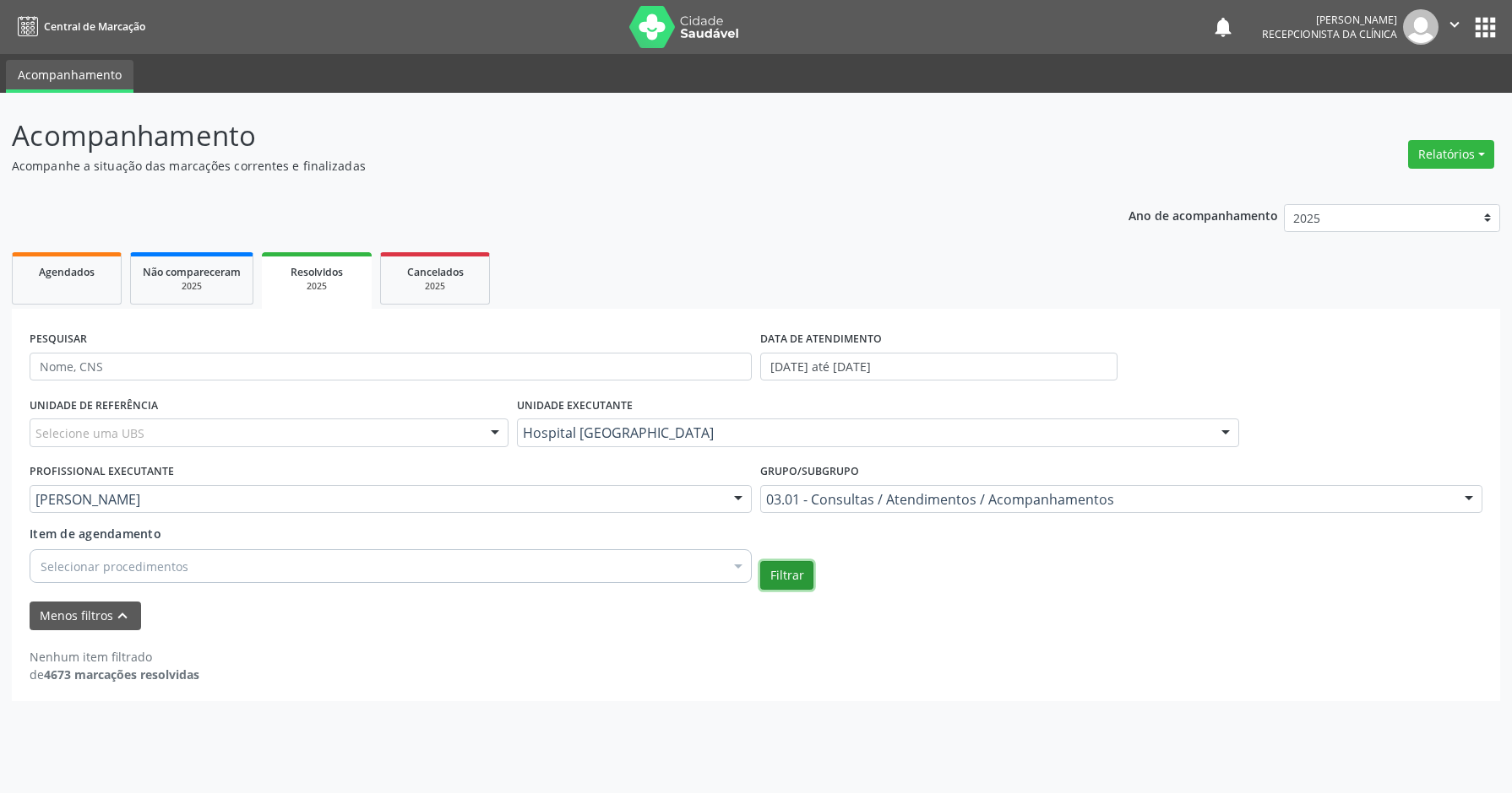
click at [786, 576] on button "Filtrar" at bounding box center [786, 575] width 53 height 28
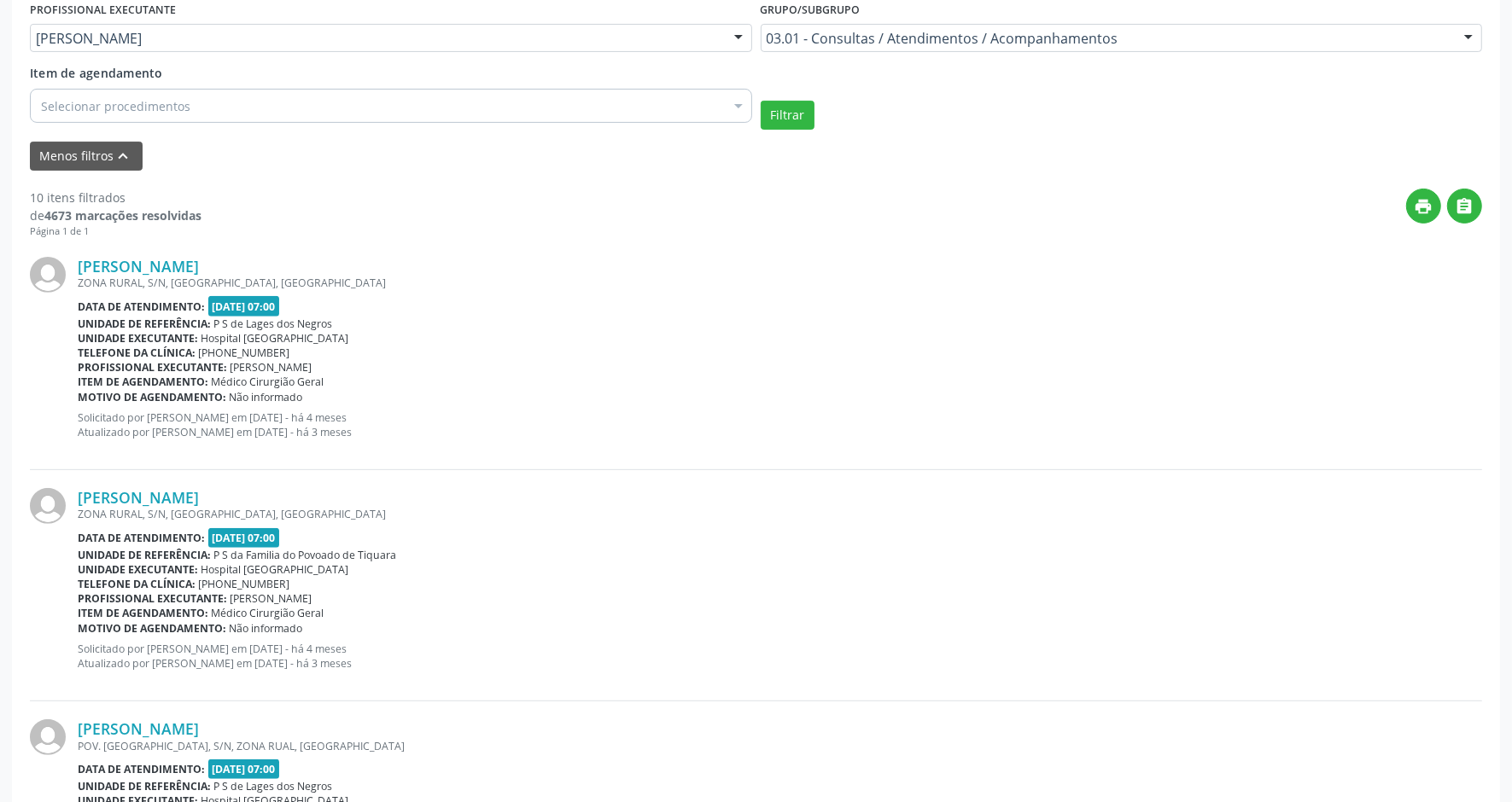
scroll to position [432, 0]
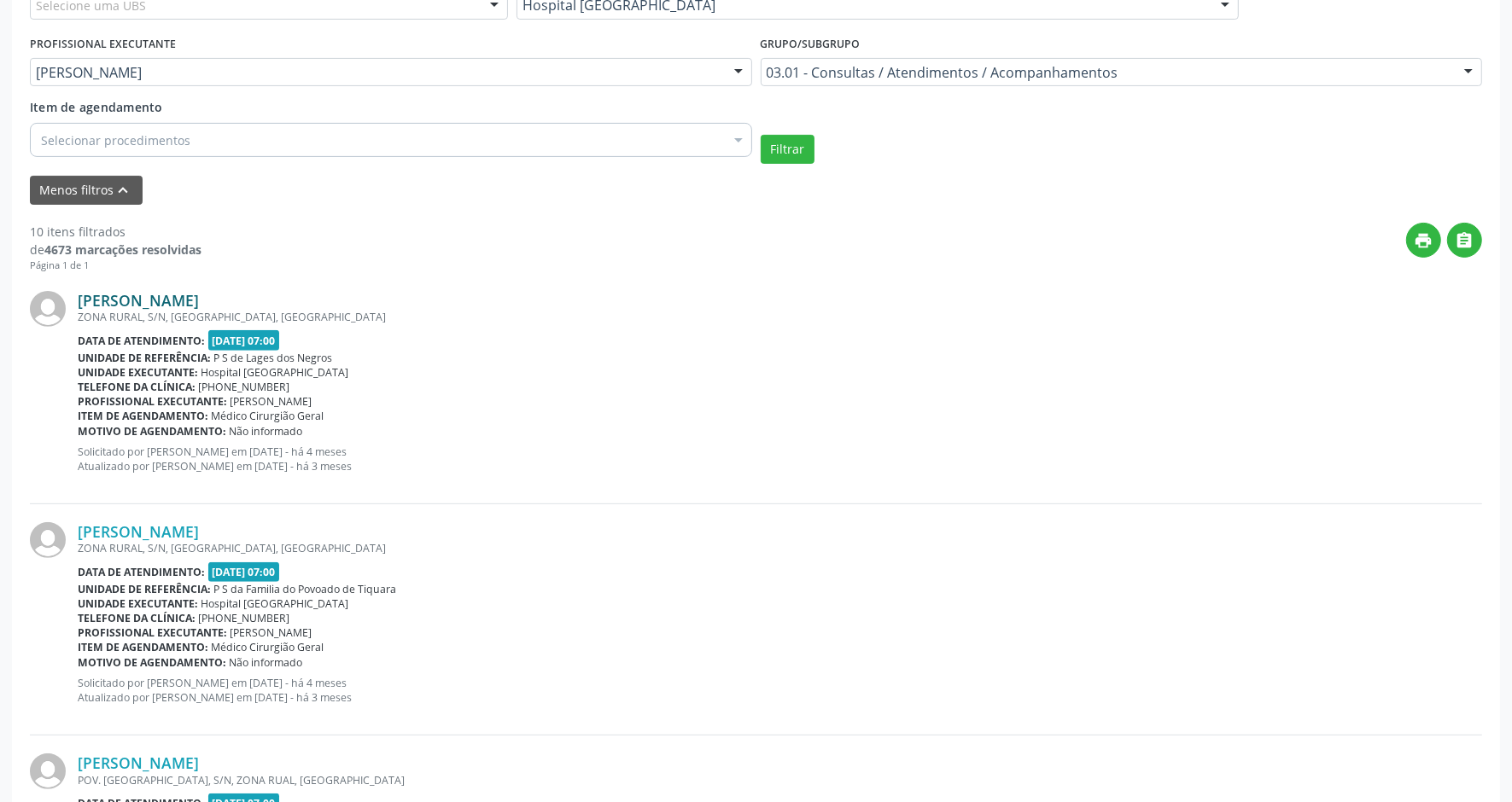
drag, startPoint x: 256, startPoint y: 298, endPoint x: 79, endPoint y: 303, distance: 177.1
click at [79, 303] on div "[PERSON_NAME]" at bounding box center [780, 300] width 1405 height 18
copy link "[PERSON_NAME]"
click at [532, 335] on div "Data de atendimento: [DATE] 07:00" at bounding box center [780, 339] width 1405 height 19
drag, startPoint x: 134, startPoint y: 295, endPoint x: 79, endPoint y: 295, distance: 55.0
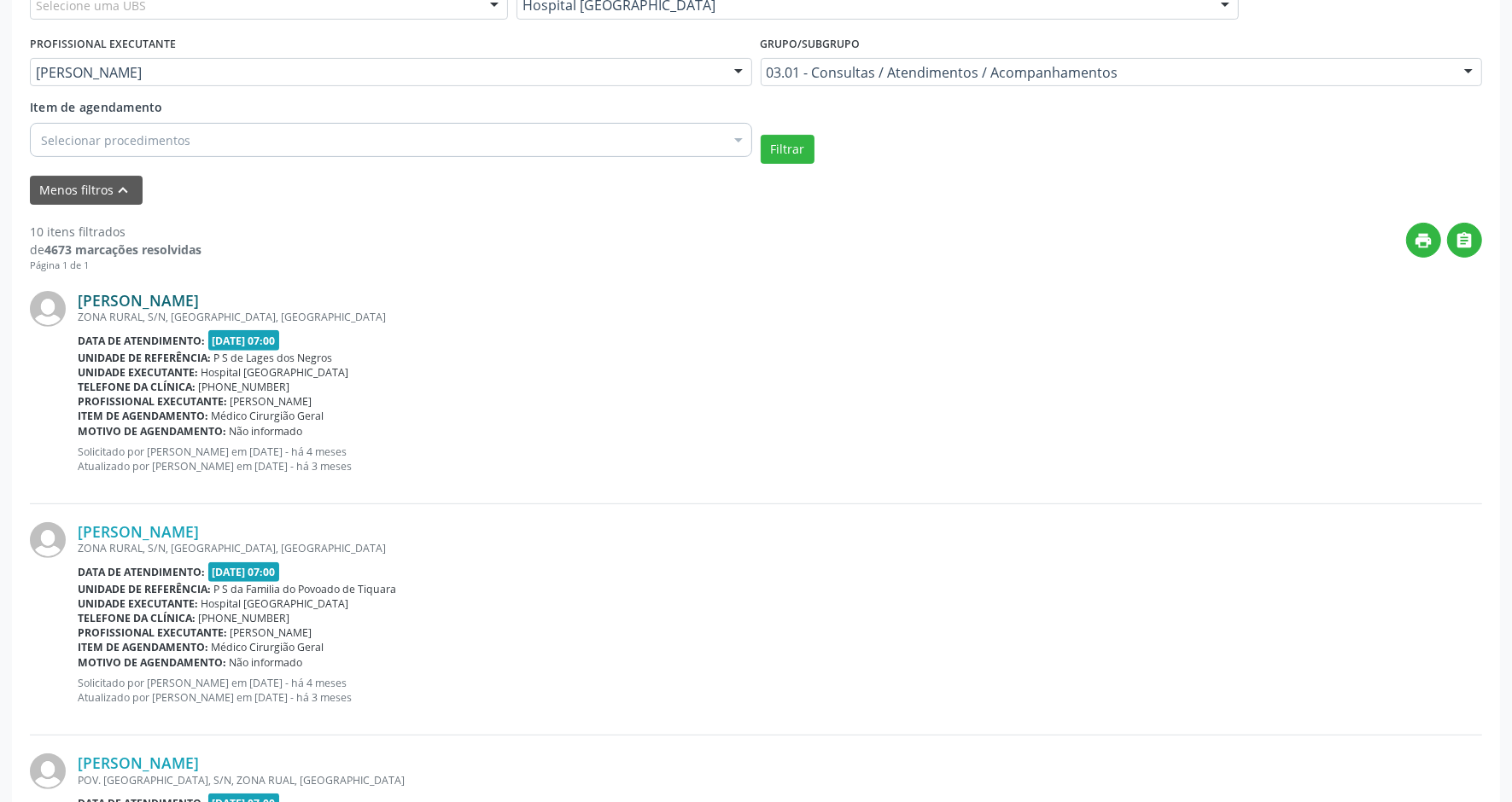
click at [79, 295] on div "[PERSON_NAME]" at bounding box center [780, 300] width 1405 height 18
copy link "[PERSON_NAME]"
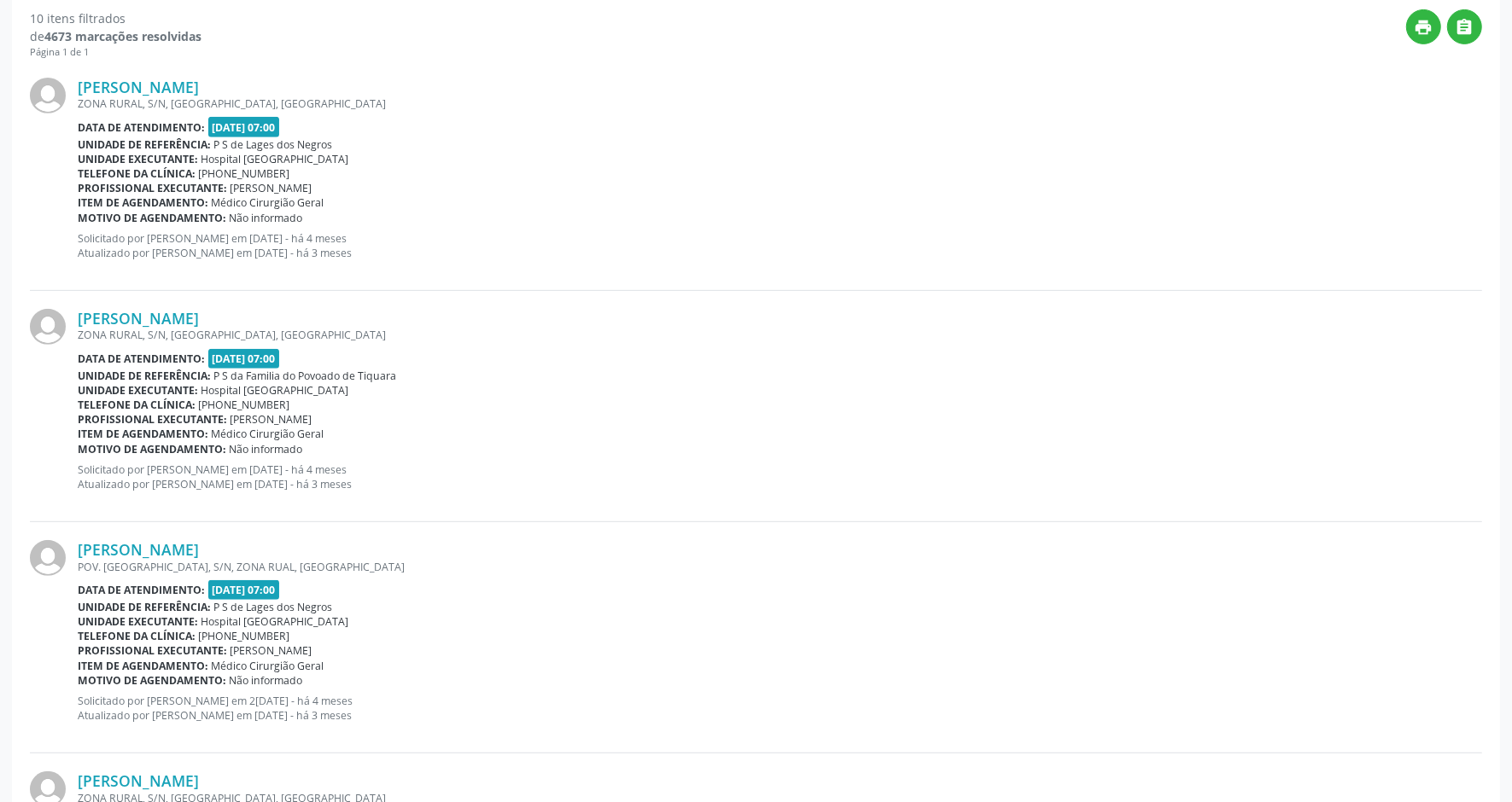
drag, startPoint x: 343, startPoint y: 308, endPoint x: 43, endPoint y: 317, distance: 300.1
click at [43, 317] on div "[PERSON_NAME] ZONA RURAL, S/N, [GEOGRAPHIC_DATA], [GEOGRAPHIC_DATA] Data de ate…" at bounding box center [755, 407] width 1452 height 231
click at [543, 356] on div "Data de atendimento: [DATE] 07:00" at bounding box center [780, 358] width 1405 height 19
drag, startPoint x: 317, startPoint y: 319, endPoint x: 79, endPoint y: 320, distance: 238.0
click at [79, 320] on div "[PERSON_NAME]" at bounding box center [780, 318] width 1405 height 18
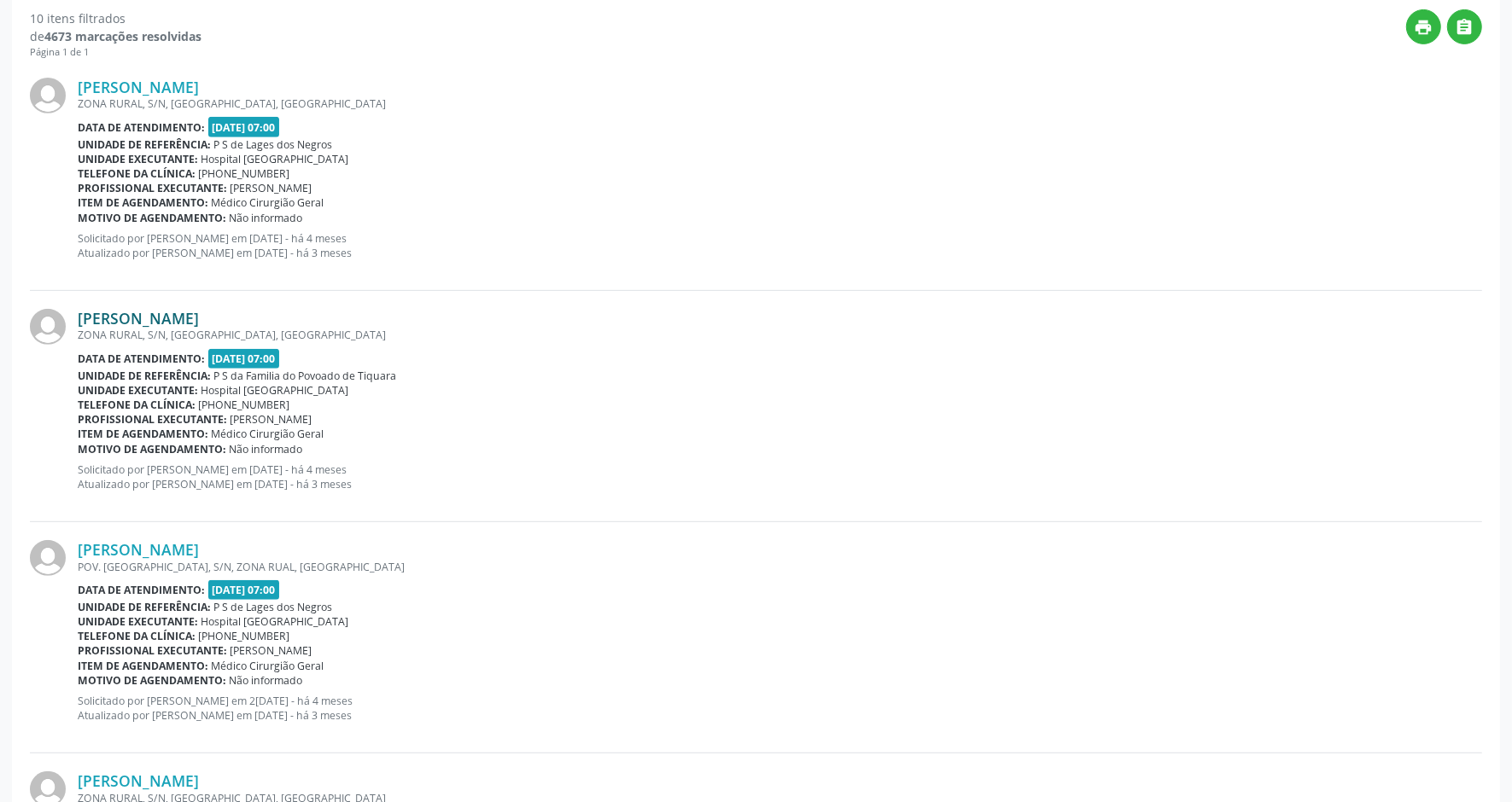
copy link "[PERSON_NAME]"
drag, startPoint x: 290, startPoint y: 543, endPoint x: 75, endPoint y: 544, distance: 215.0
click at [75, 544] on div "[PERSON_NAME] POV. [GEOGRAPHIC_DATA], S/N, ZONA RUAL, [GEOGRAPHIC_DATA] Data de…" at bounding box center [755, 638] width 1452 height 231
copy div "[PERSON_NAME]"
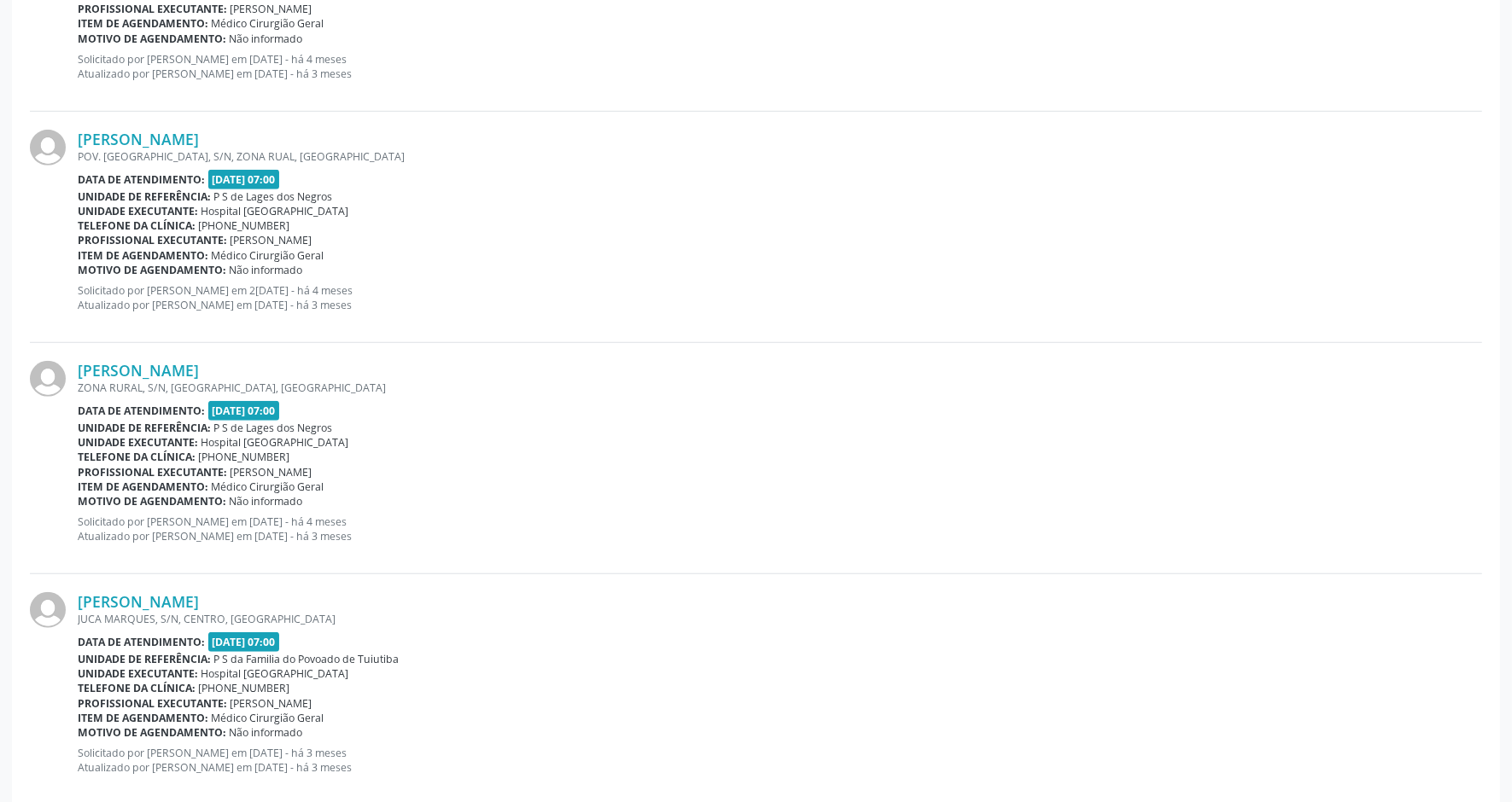
scroll to position [1073, 0]
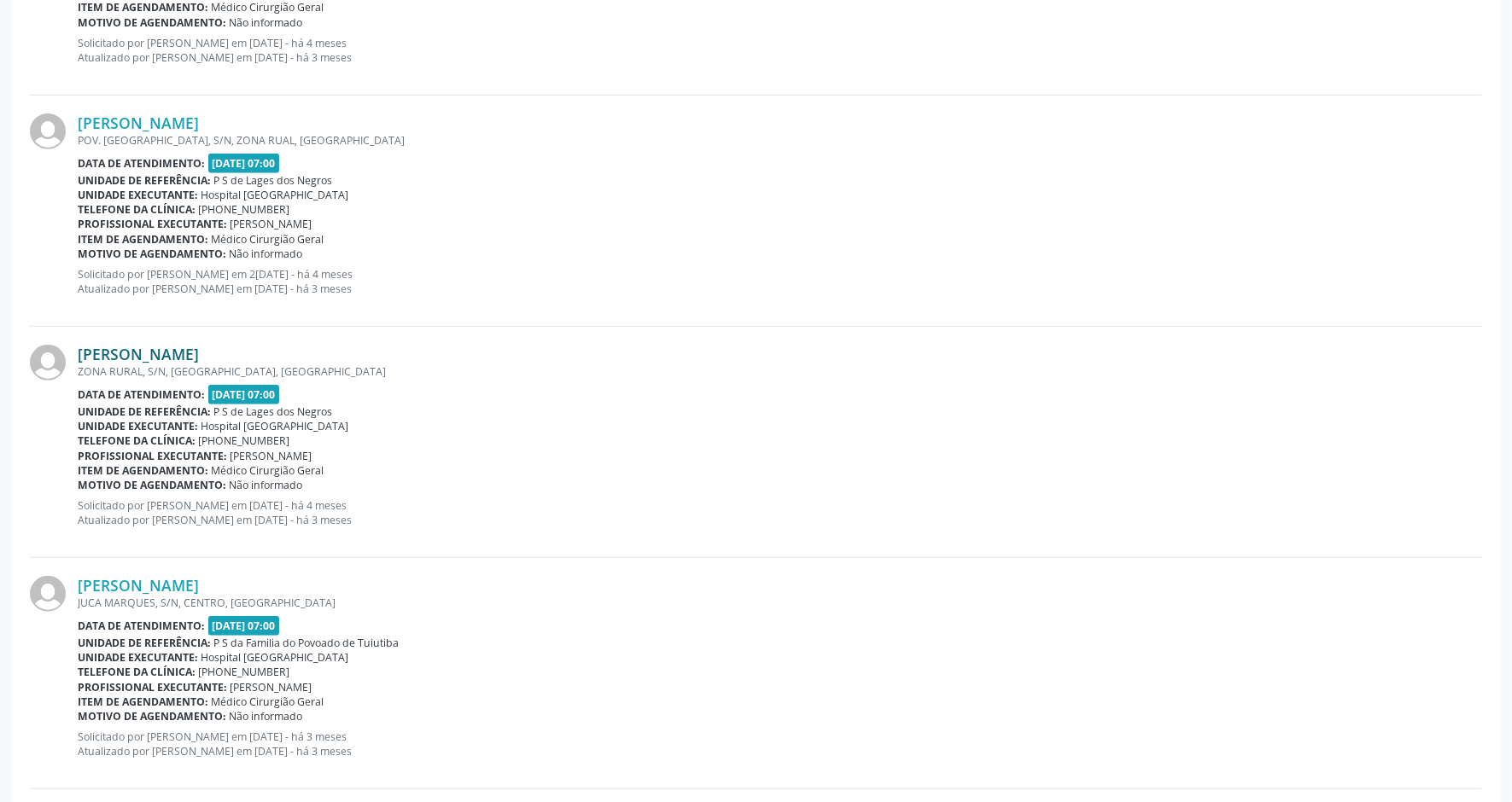
drag, startPoint x: 275, startPoint y: 354, endPoint x: 77, endPoint y: 354, distance: 198.0
click at [78, 354] on div "[PERSON_NAME]" at bounding box center [780, 354] width 1405 height 18
copy link "[PERSON_NAME]"
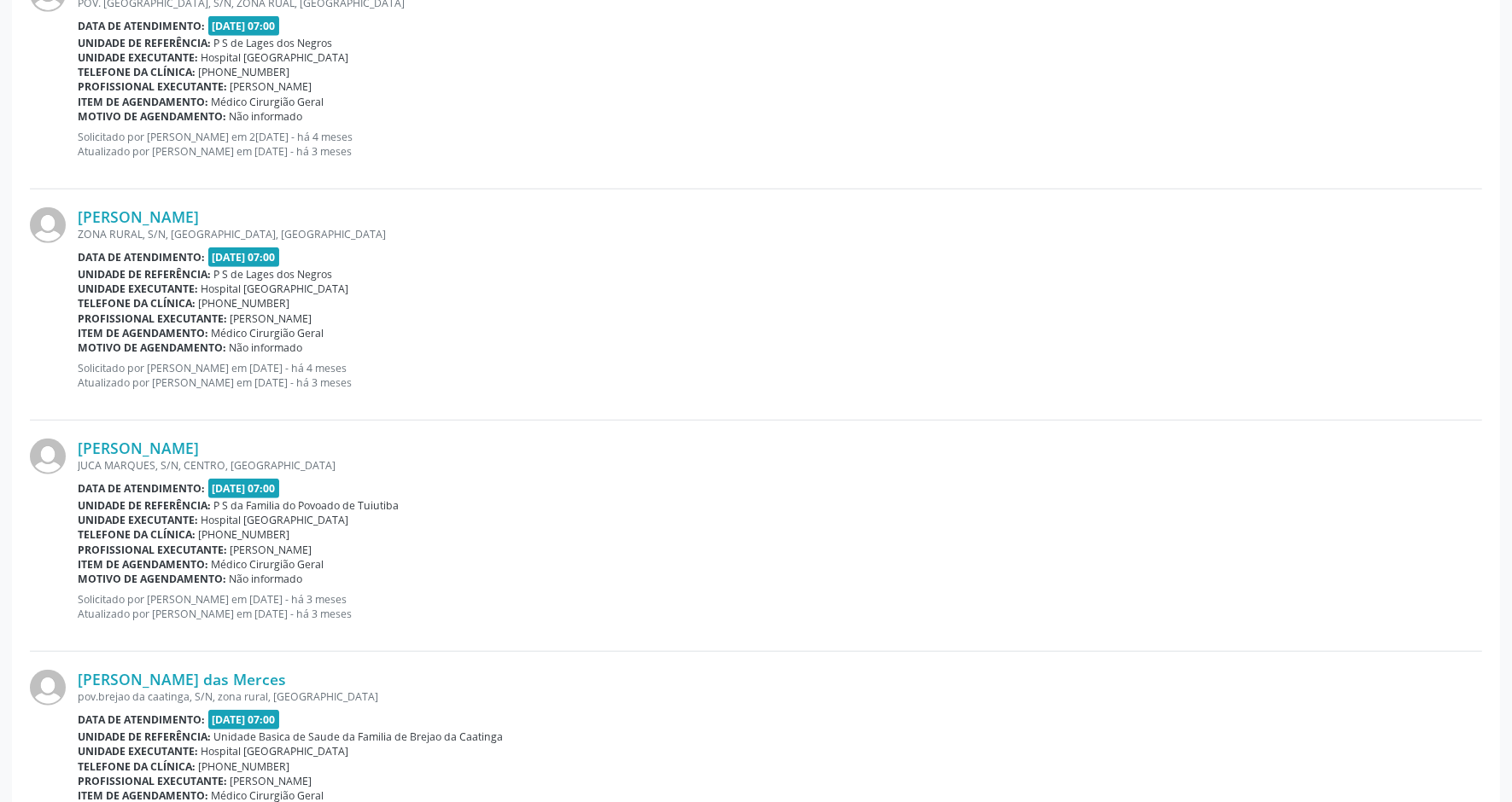
scroll to position [1286, 0]
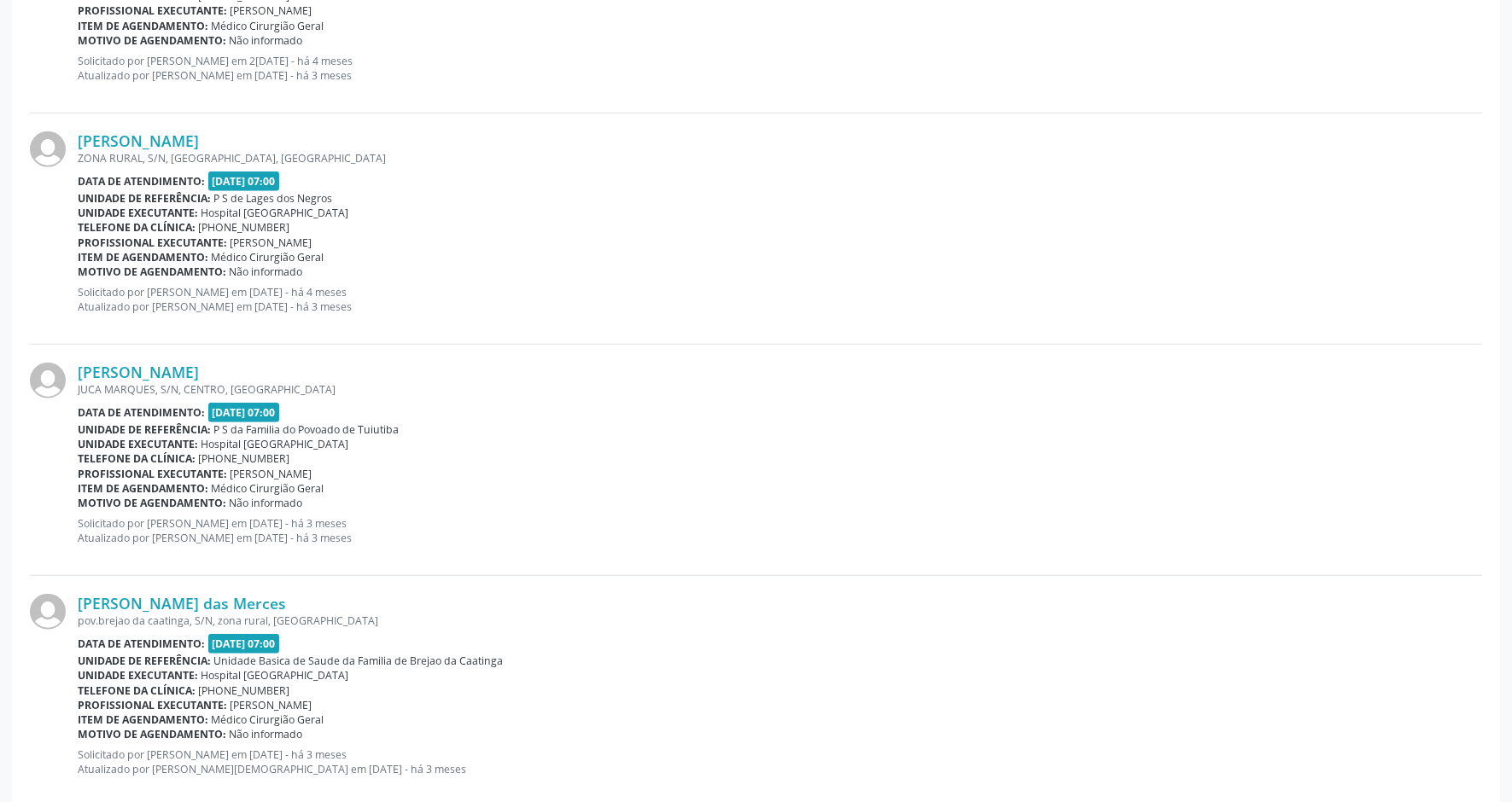
drag, startPoint x: 238, startPoint y: 374, endPoint x: 67, endPoint y: 372, distance: 171.0
click at [67, 372] on div "[PERSON_NAME] [GEOGRAPHIC_DATA], S/N, CENTRO, [GEOGRAPHIC_DATA] Data de atendim…" at bounding box center [755, 460] width 1452 height 231
copy div "[PERSON_NAME]"
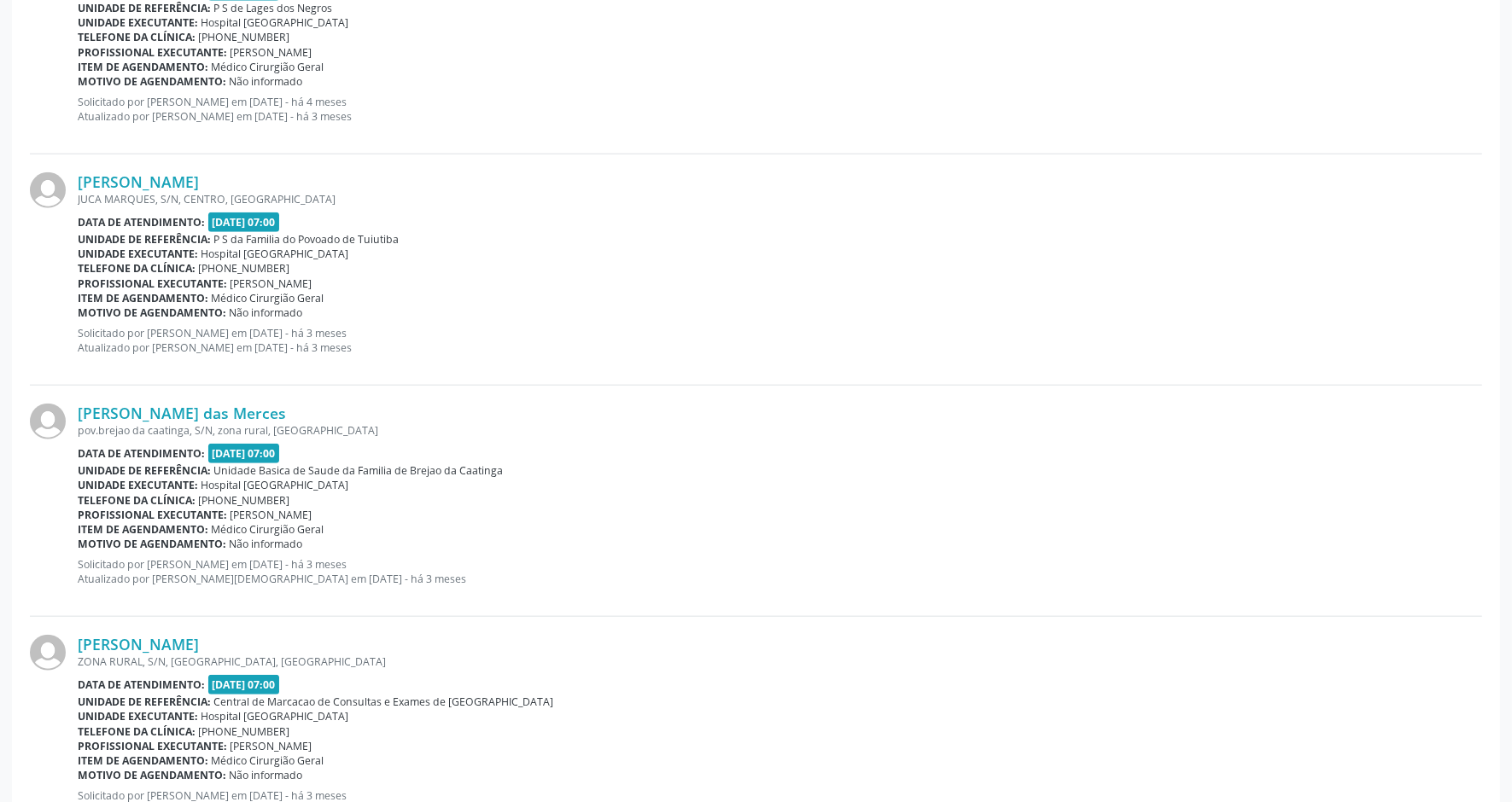
scroll to position [1500, 0]
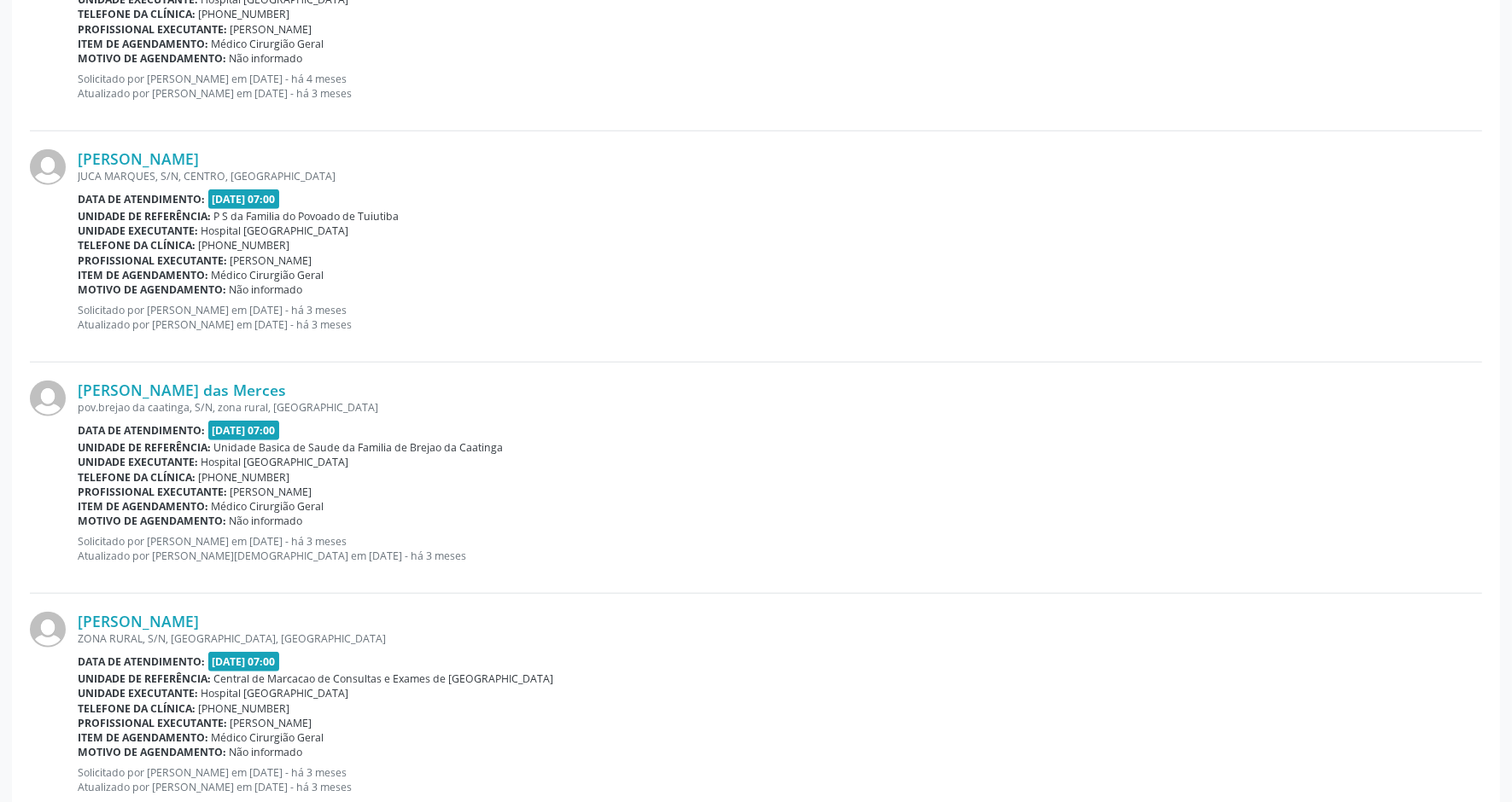
drag, startPoint x: 271, startPoint y: 388, endPoint x: 68, endPoint y: 390, distance: 203.0
click at [68, 390] on div "[PERSON_NAME] das Merces pov.brejao da caatinga, S/N, zona rural, [GEOGRAPHIC_D…" at bounding box center [755, 479] width 1452 height 231
copy div "[PERSON_NAME] das Merces"
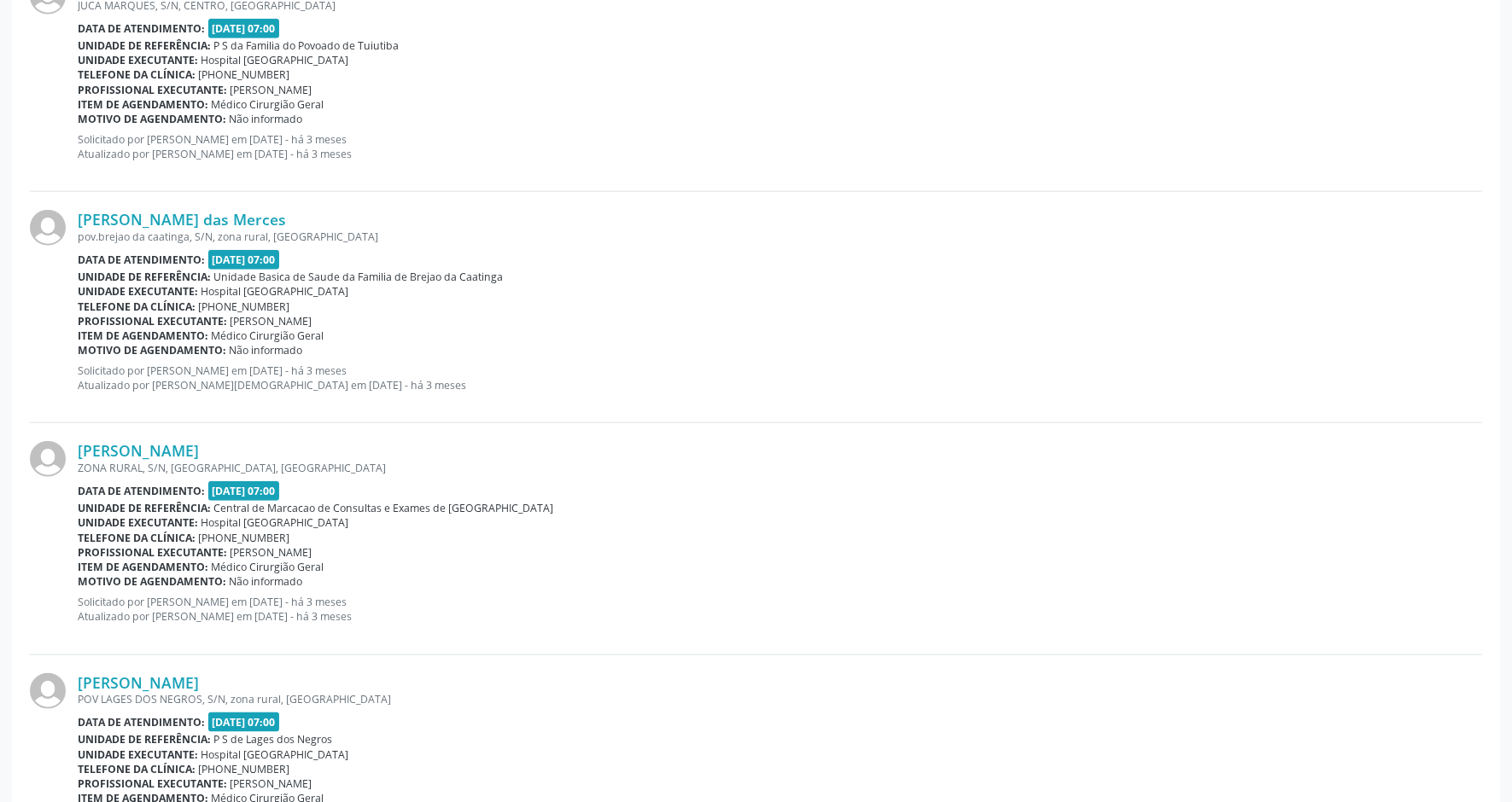
scroll to position [1713, 0]
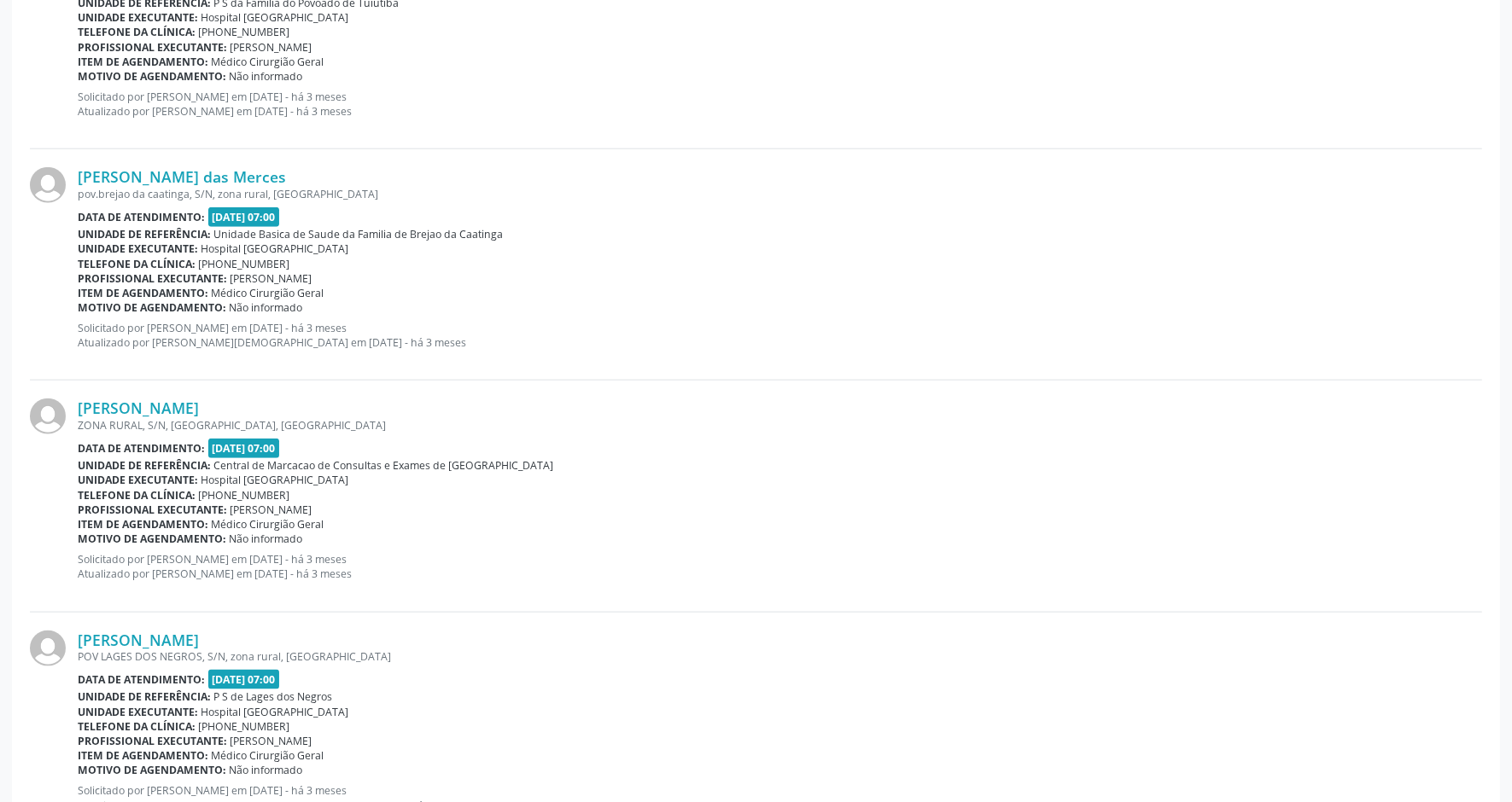
drag, startPoint x: 278, startPoint y: 407, endPoint x: 69, endPoint y: 401, distance: 209.1
click at [69, 401] on div "[PERSON_NAME] ZONA RURAL, S/N, [GEOGRAPHIC_DATA], [GEOGRAPHIC_DATA] Data de ate…" at bounding box center [755, 496] width 1452 height 231
copy div "[PERSON_NAME]"
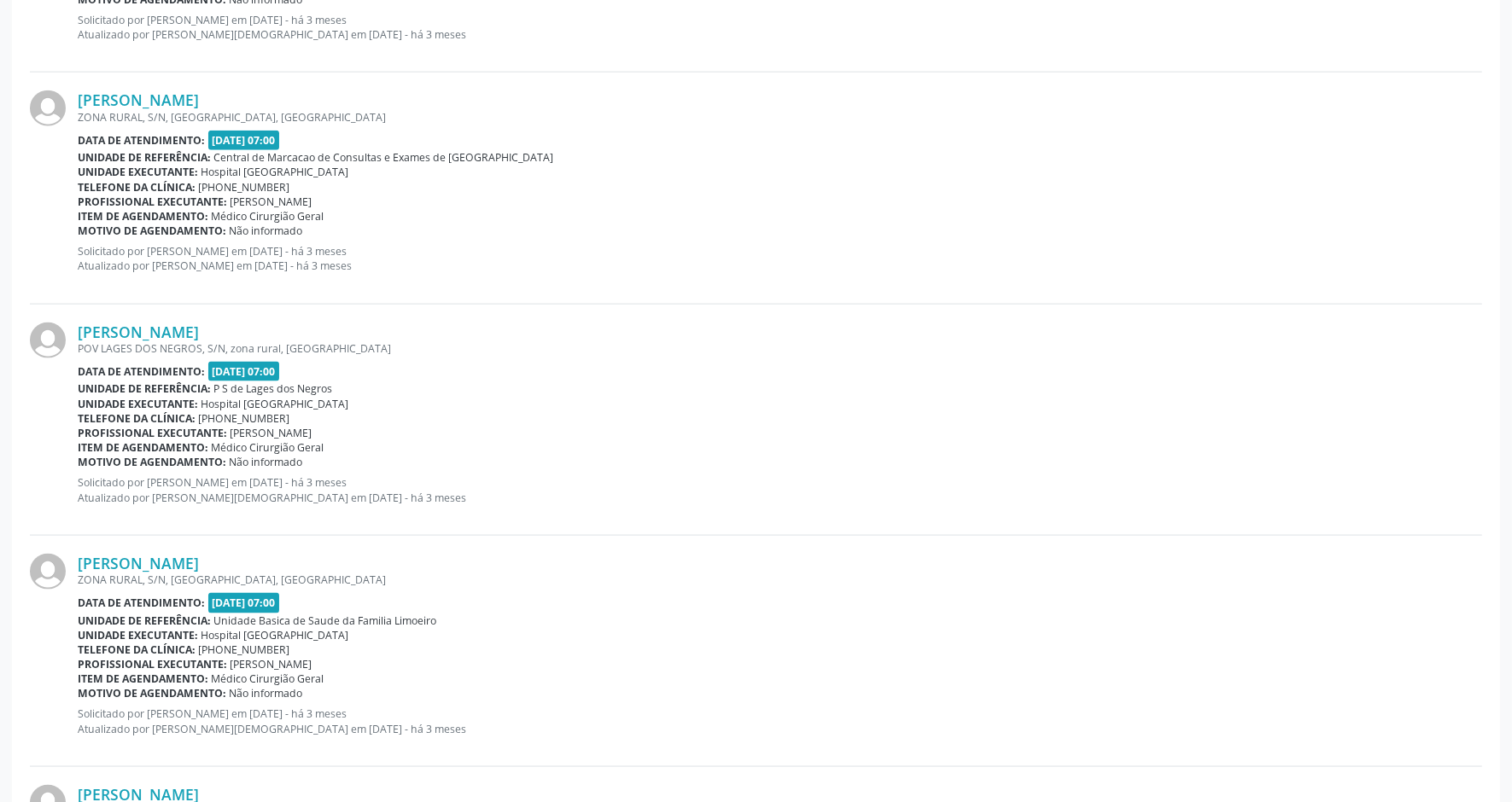
scroll to position [2033, 0]
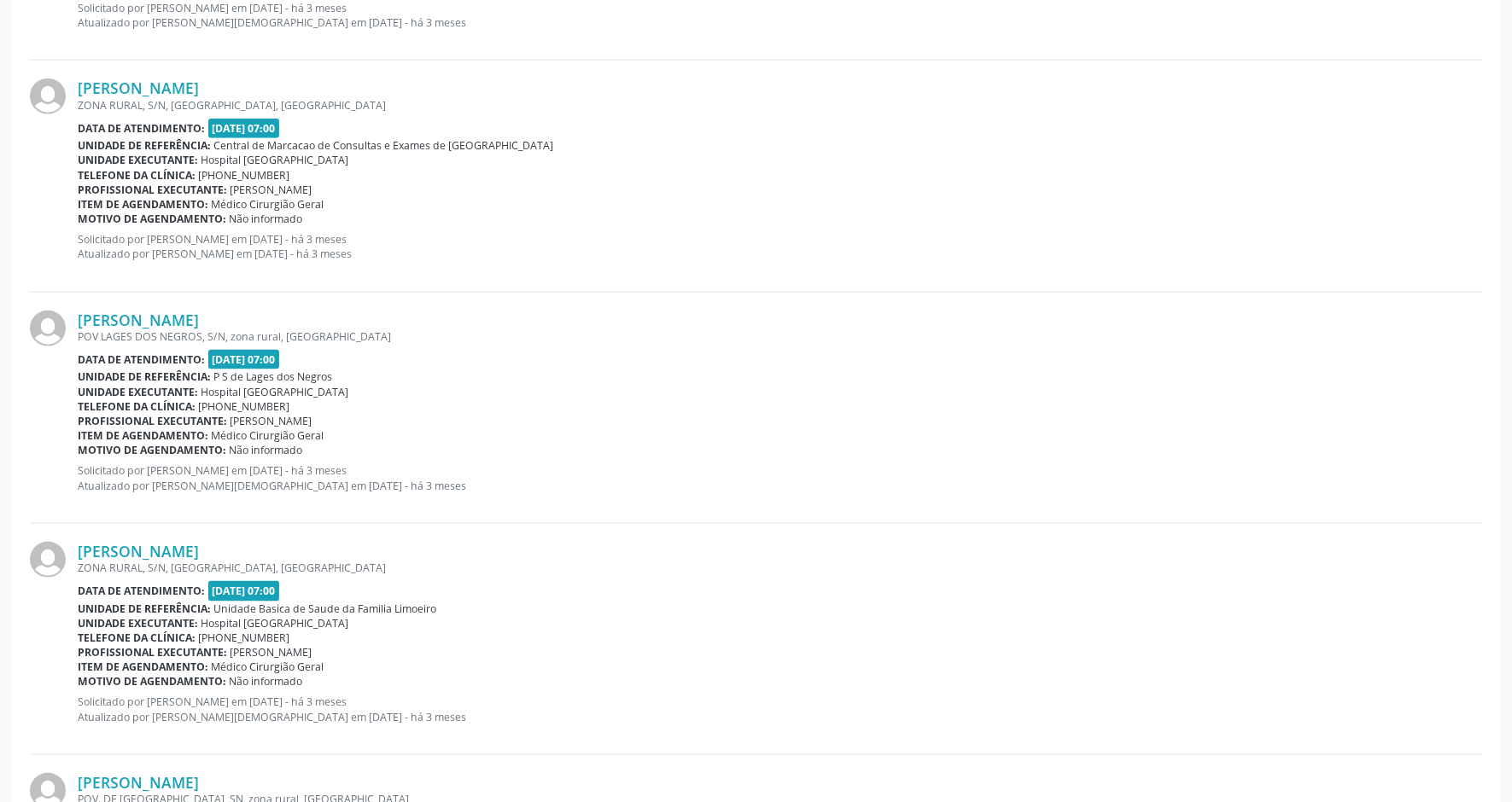
drag, startPoint x: 274, startPoint y: 322, endPoint x: 75, endPoint y: 324, distance: 199.0
click at [75, 324] on div "[PERSON_NAME] [GEOGRAPHIC_DATA], S/N, zona rural, [GEOGRAPHIC_DATA] Data de ate…" at bounding box center [755, 408] width 1452 height 231
copy div "[PERSON_NAME]"
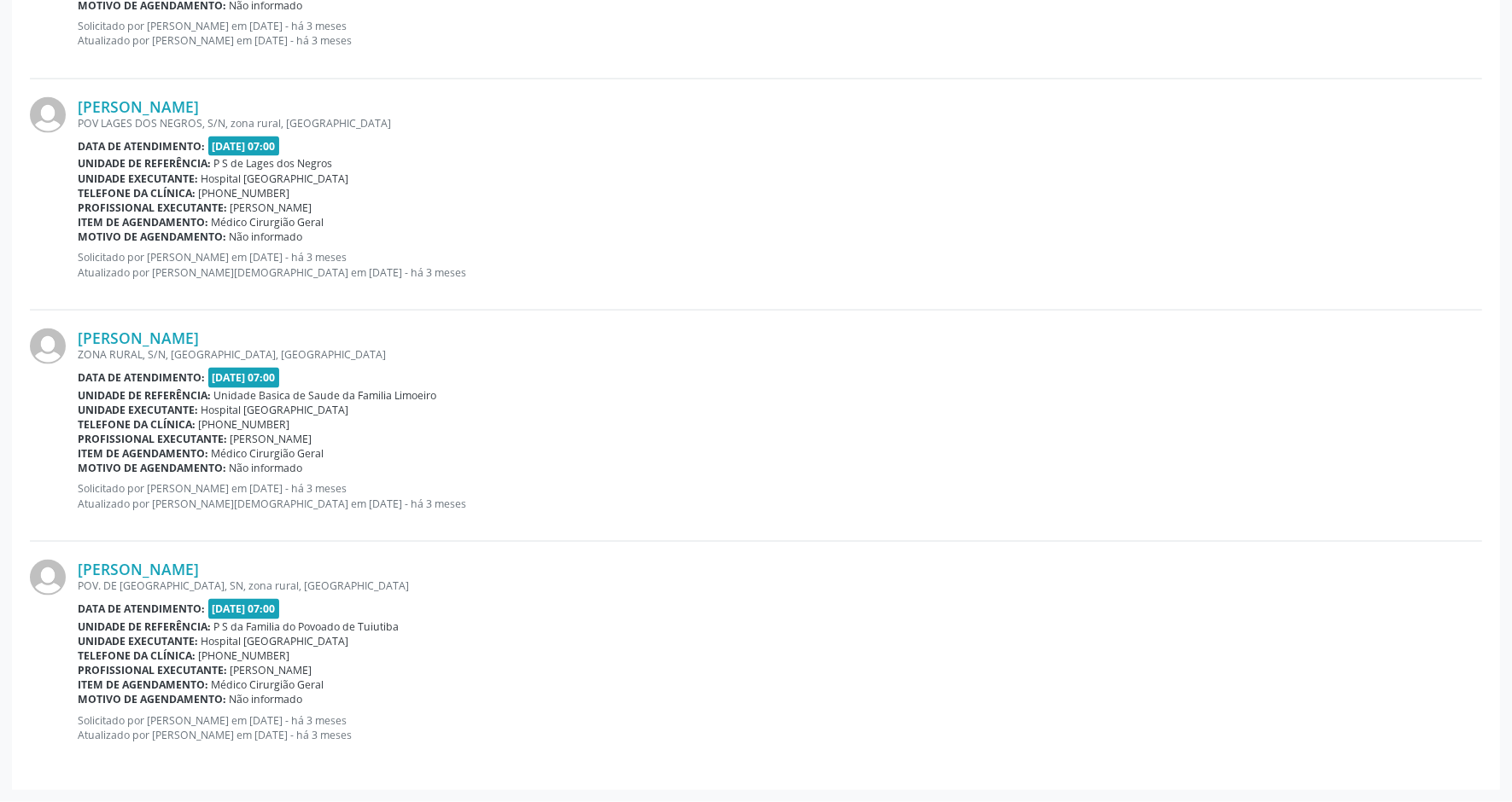
drag, startPoint x: 288, startPoint y: 339, endPoint x: 74, endPoint y: 334, distance: 214.1
click at [74, 334] on div "[PERSON_NAME] ZONA RURAL, S/N, [GEOGRAPHIC_DATA], [GEOGRAPHIC_DATA] Data de ate…" at bounding box center [755, 426] width 1452 height 231
drag, startPoint x: 325, startPoint y: 565, endPoint x: 75, endPoint y: 565, distance: 250.0
click at [75, 565] on div "[PERSON_NAME] POV. DE [GEOGRAPHIC_DATA], SN, zona rural, [GEOGRAPHIC_DATA] Data…" at bounding box center [755, 657] width 1452 height 230
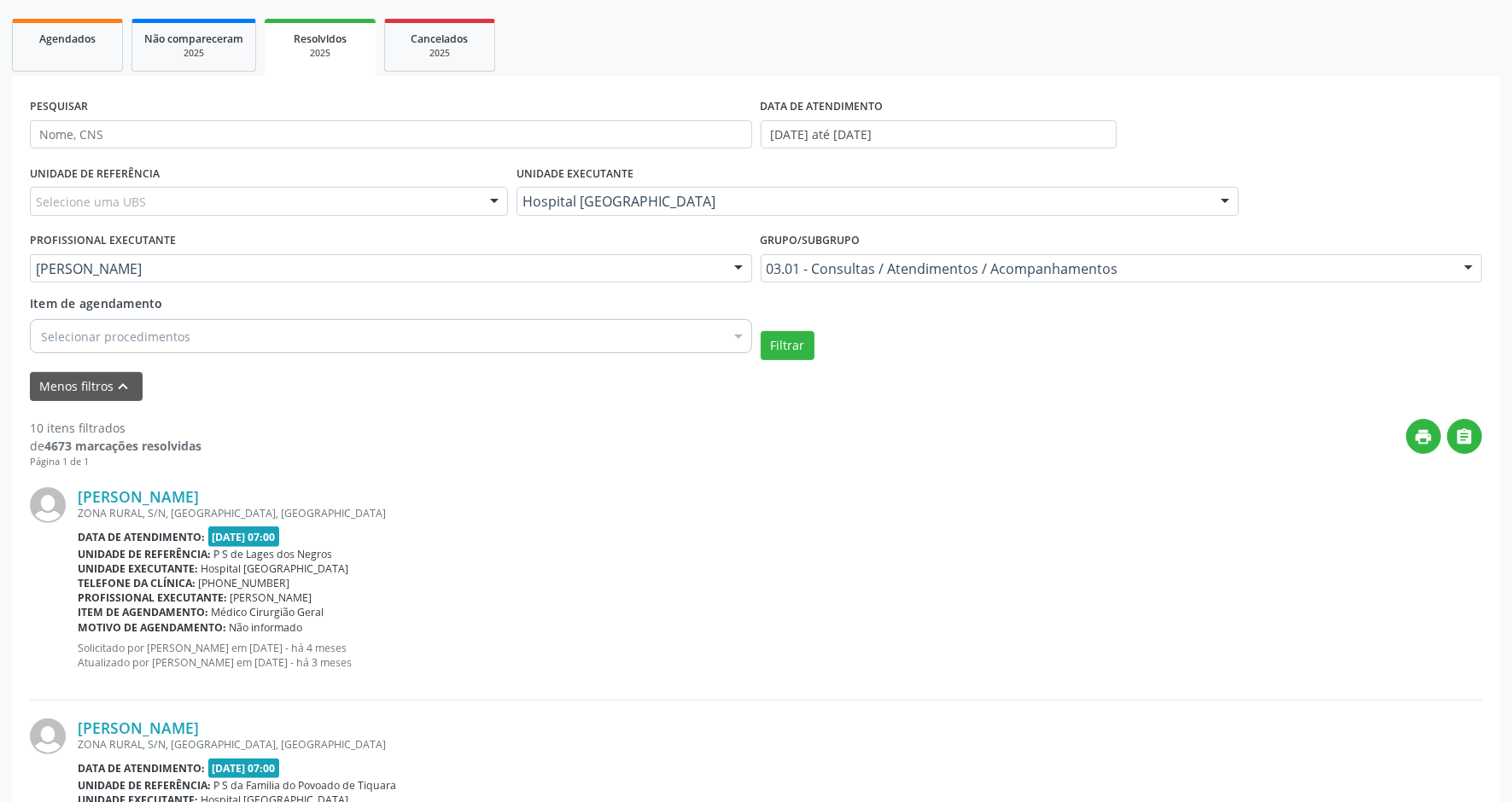
scroll to position [6, 0]
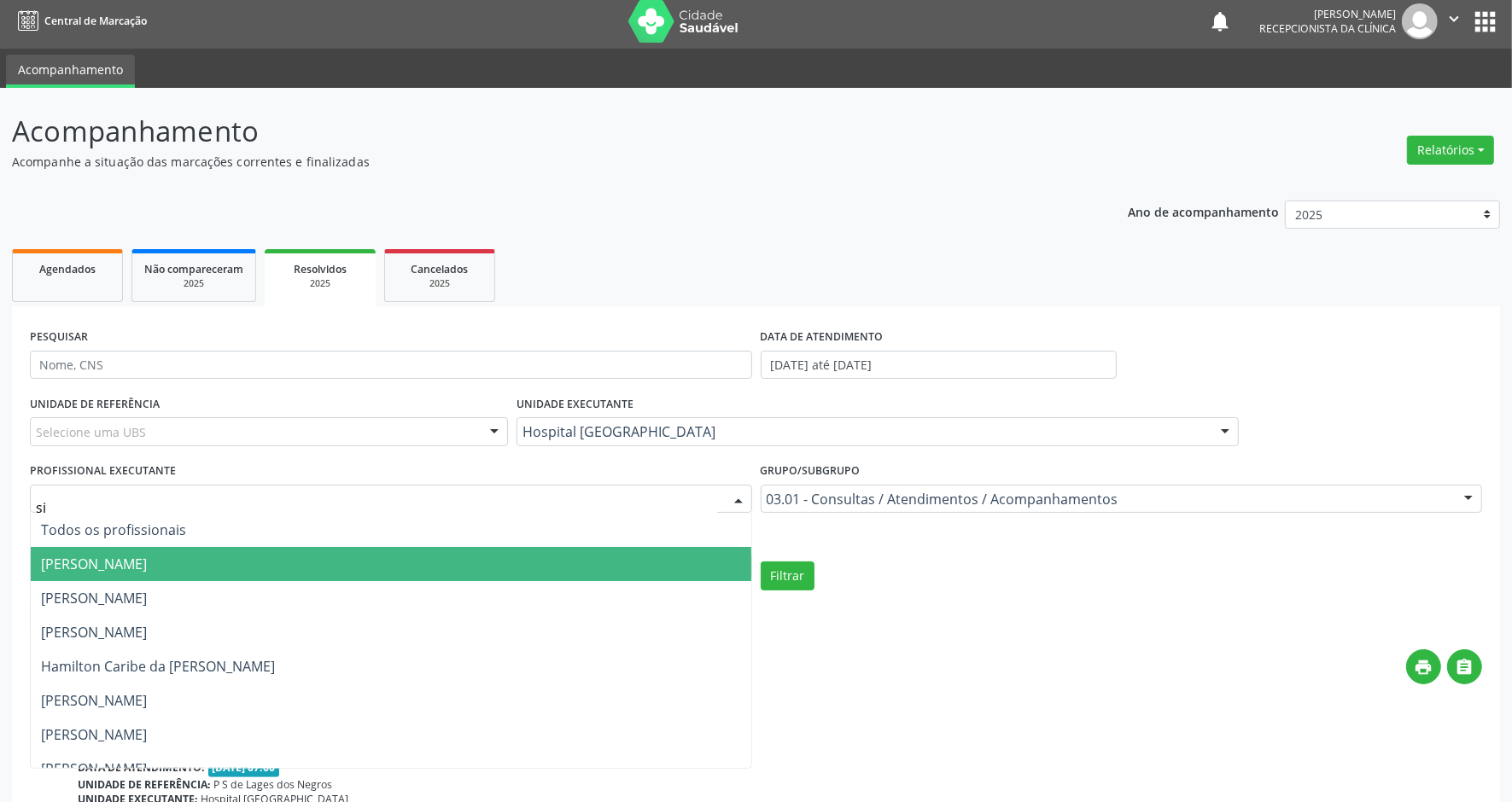
type input "sil"
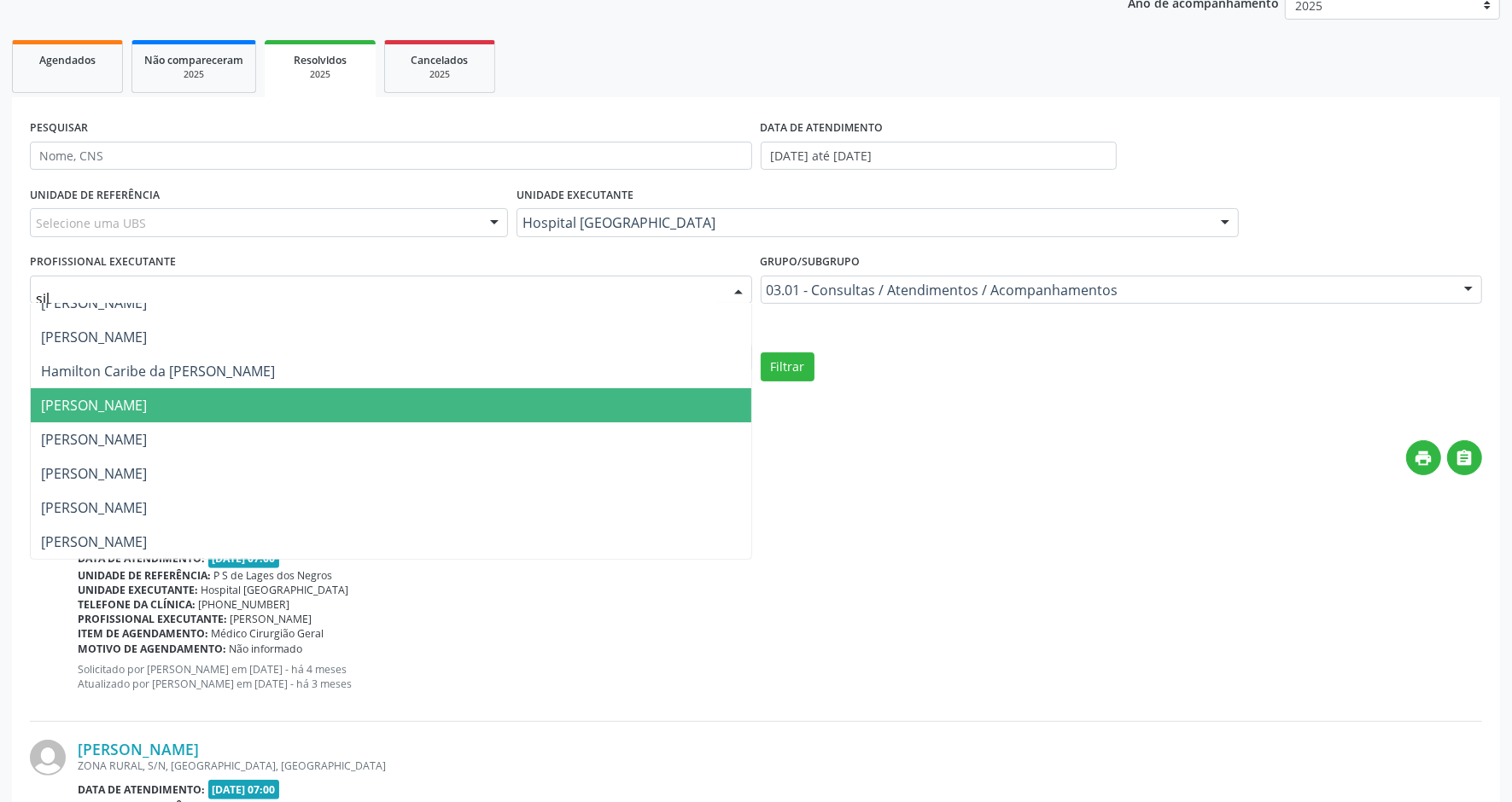
scroll to position [219, 0]
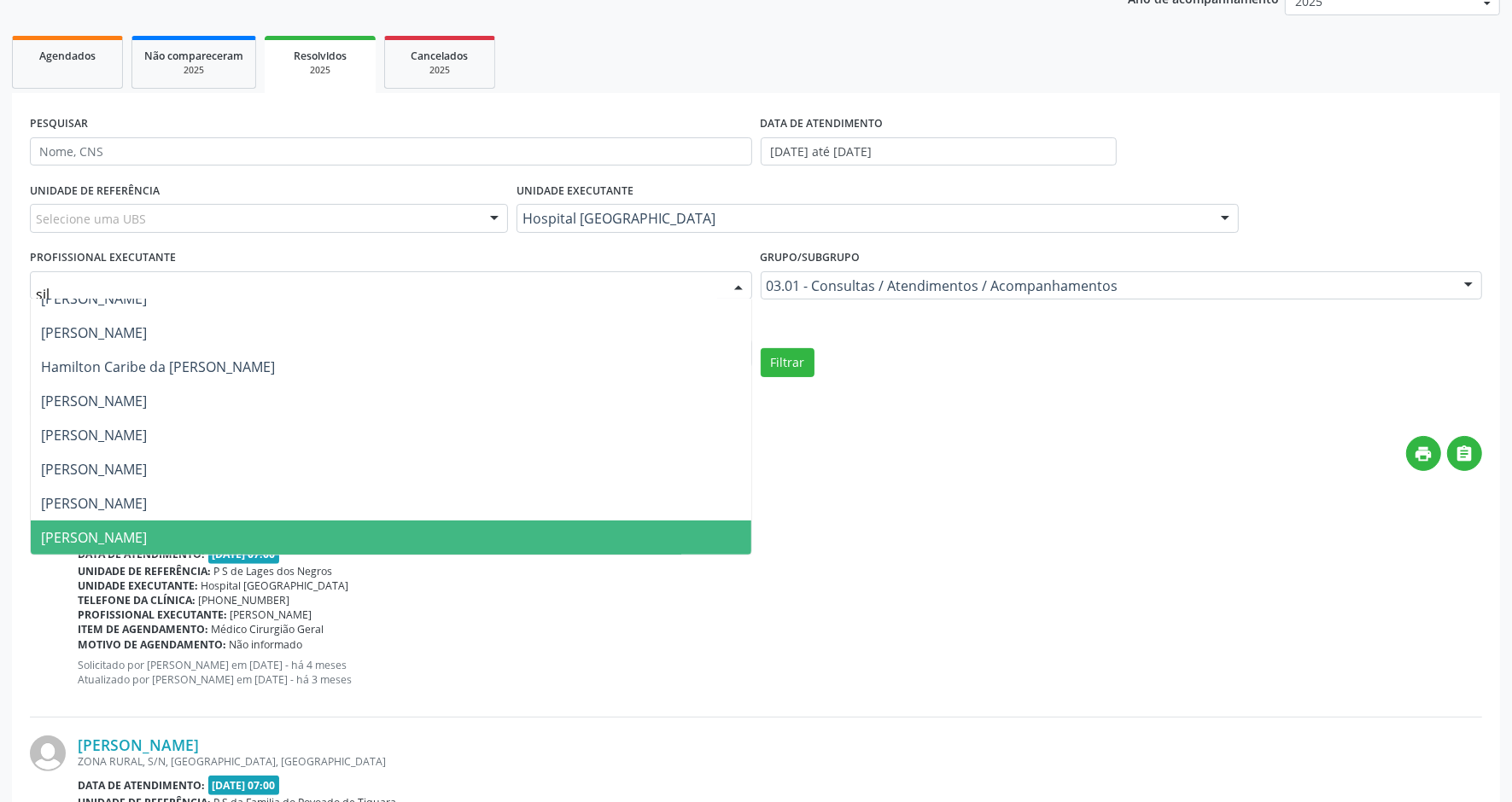
click at [116, 539] on span "[PERSON_NAME]" at bounding box center [93, 538] width 106 height 18
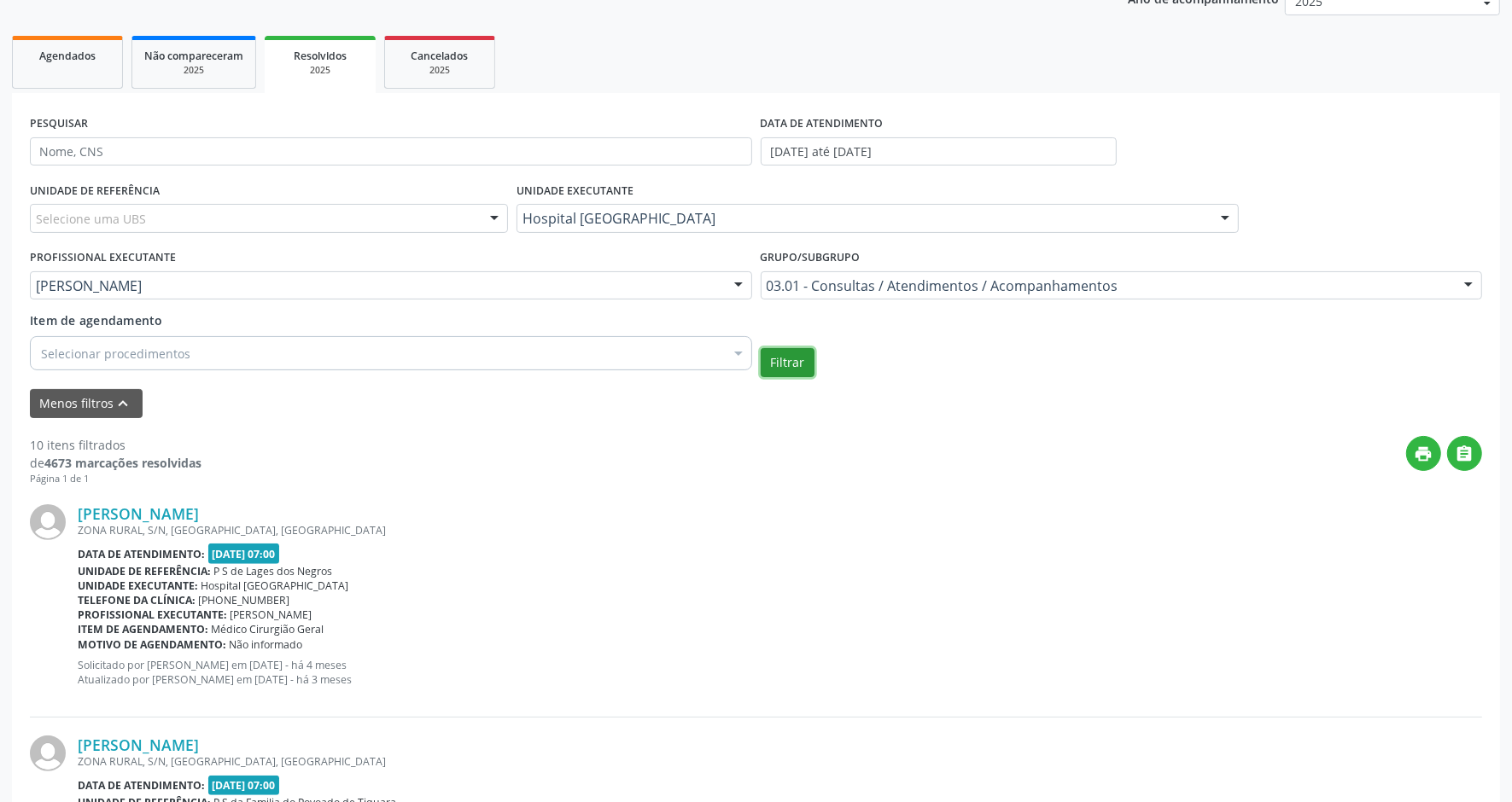
click at [779, 358] on button "Filtrar" at bounding box center [787, 362] width 54 height 29
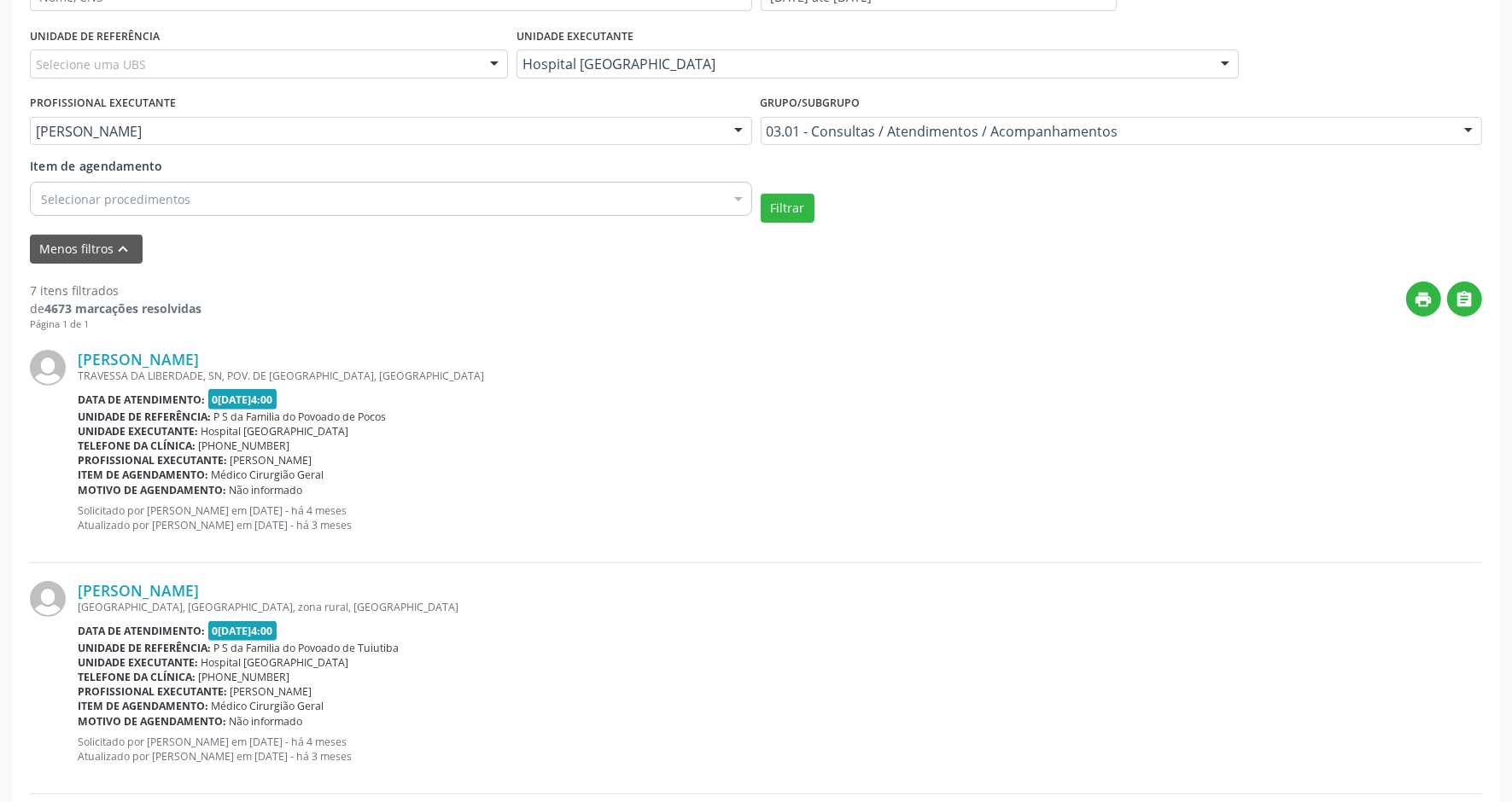
scroll to position [427, 0]
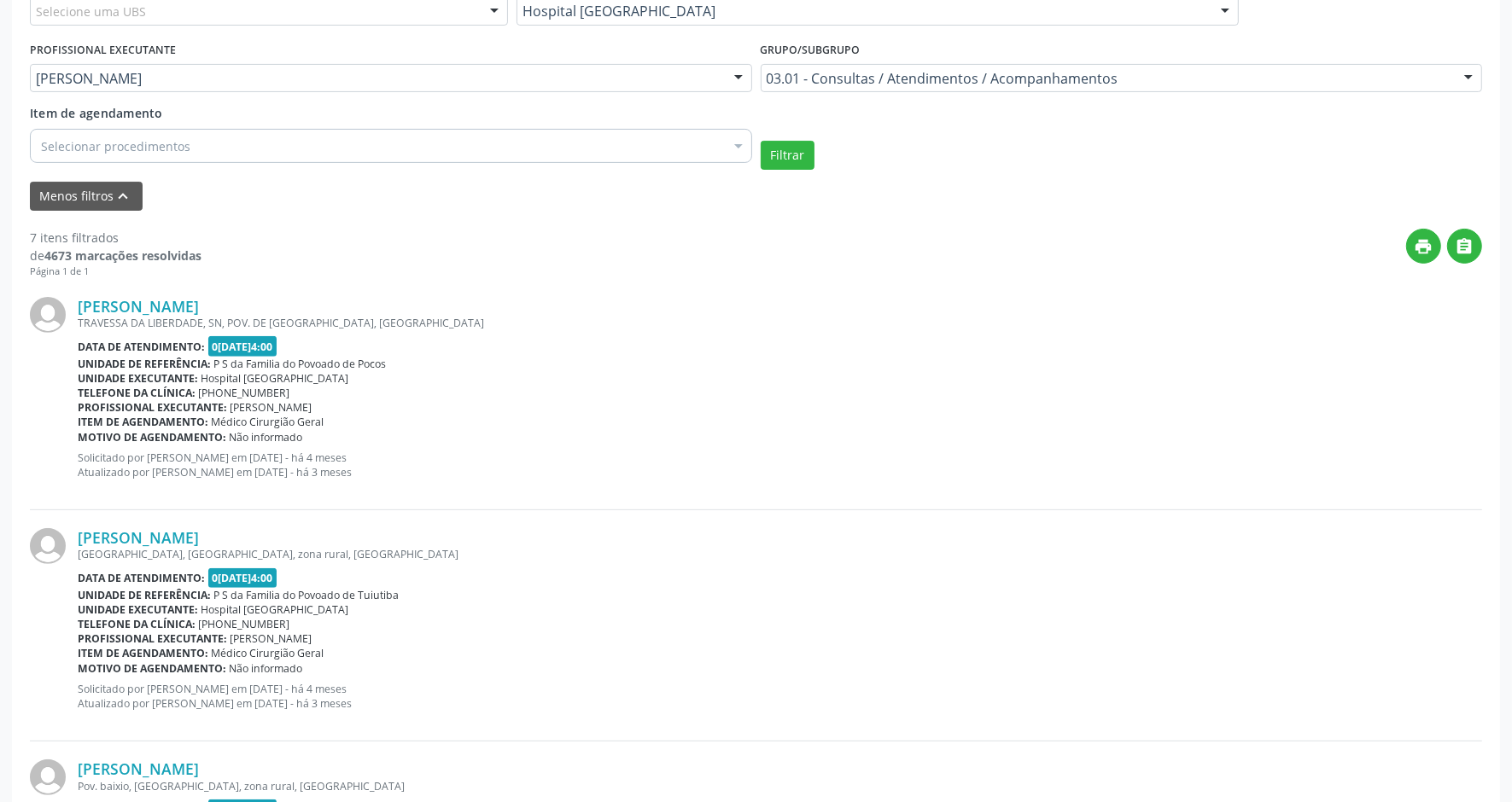
drag, startPoint x: 301, startPoint y: 535, endPoint x: 73, endPoint y: 541, distance: 228.1
click at [73, 541] on div "[PERSON_NAME] [GEOGRAPHIC_DATA], SN, zona rural, [GEOGRAPHIC_DATA] Data de aten…" at bounding box center [755, 626] width 1452 height 231
drag, startPoint x: 244, startPoint y: 300, endPoint x: 78, endPoint y: 301, distance: 166.0
click at [78, 301] on div "[PERSON_NAME]" at bounding box center [780, 306] width 1405 height 18
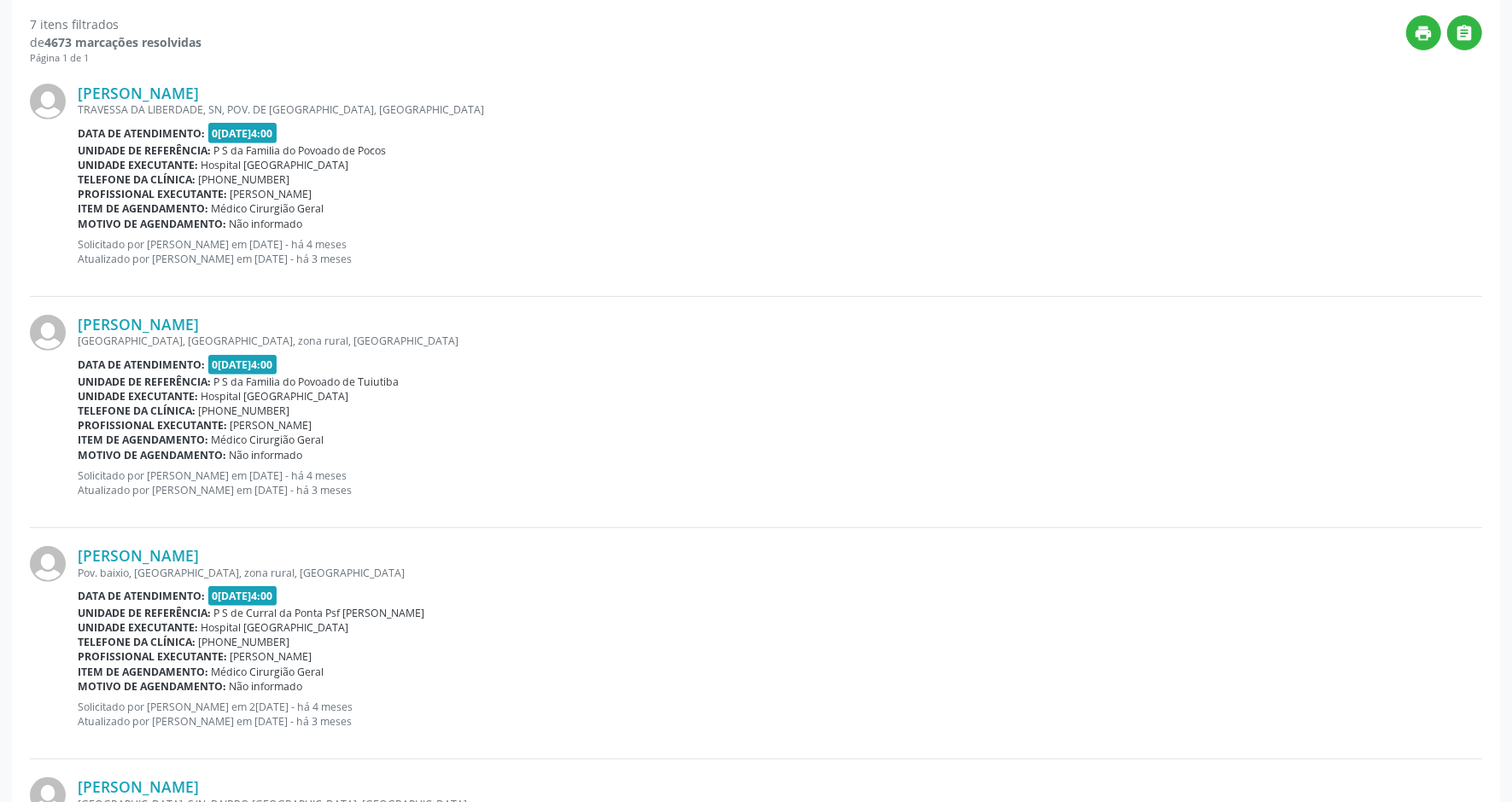
scroll to position [747, 0]
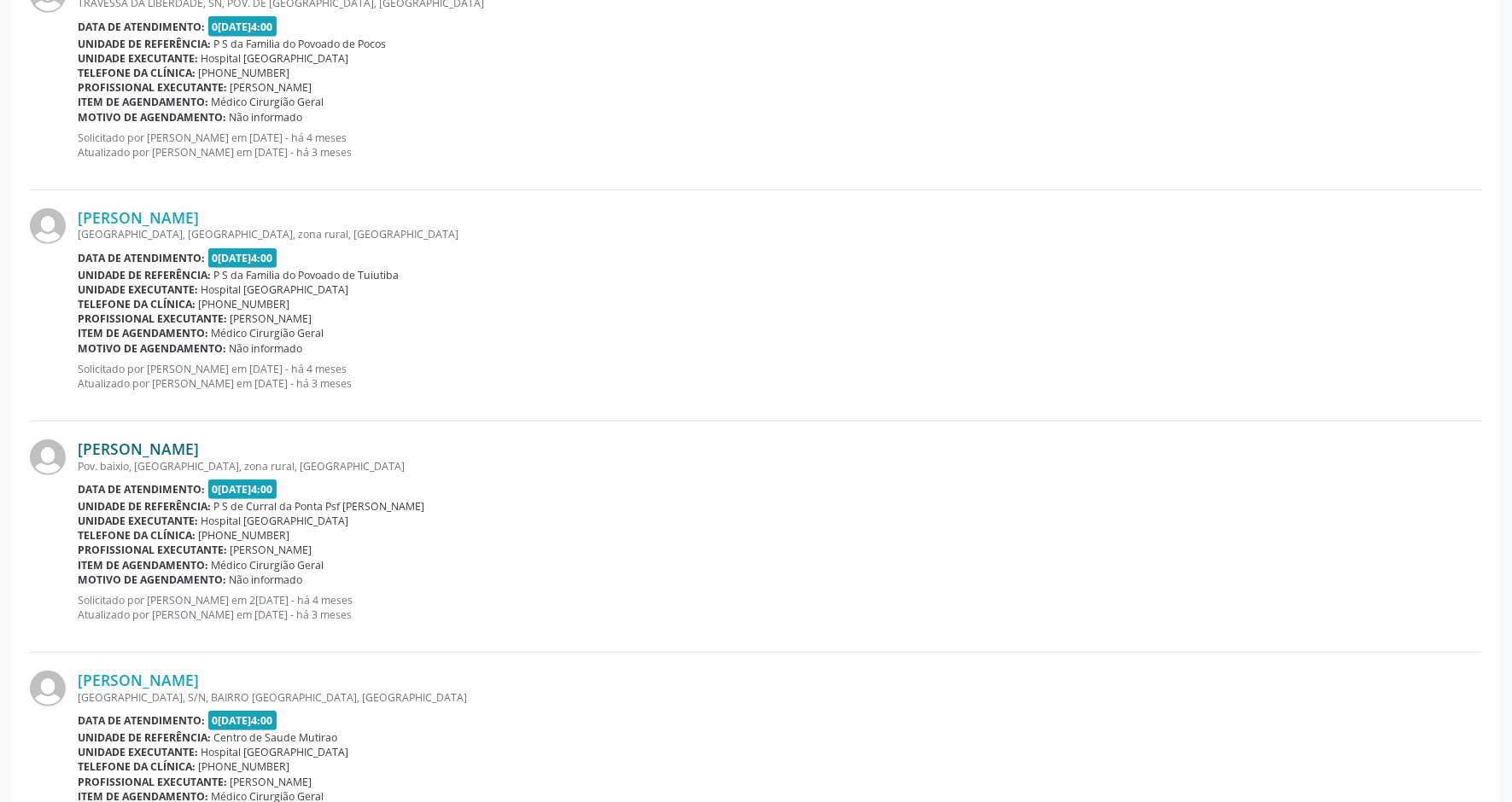
drag, startPoint x: 343, startPoint y: 455, endPoint x: 79, endPoint y: 449, distance: 264.1
click at [79, 449] on div "[PERSON_NAME]" at bounding box center [780, 449] width 1405 height 18
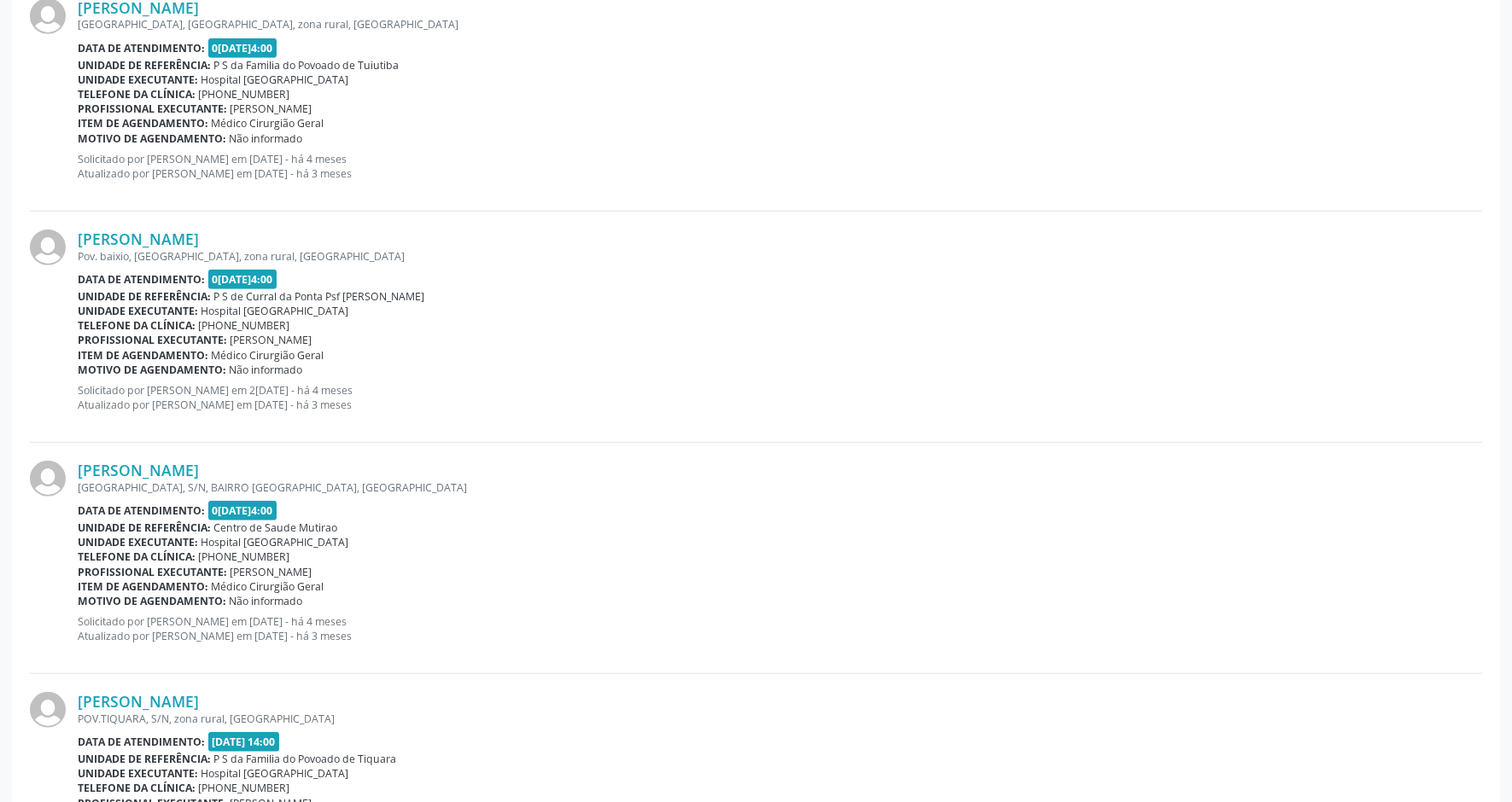
scroll to position [960, 0]
drag, startPoint x: 252, startPoint y: 459, endPoint x: 83, endPoint y: 463, distance: 169.0
click at [83, 463] on div "[PERSON_NAME]" at bounding box center [780, 467] width 1405 height 18
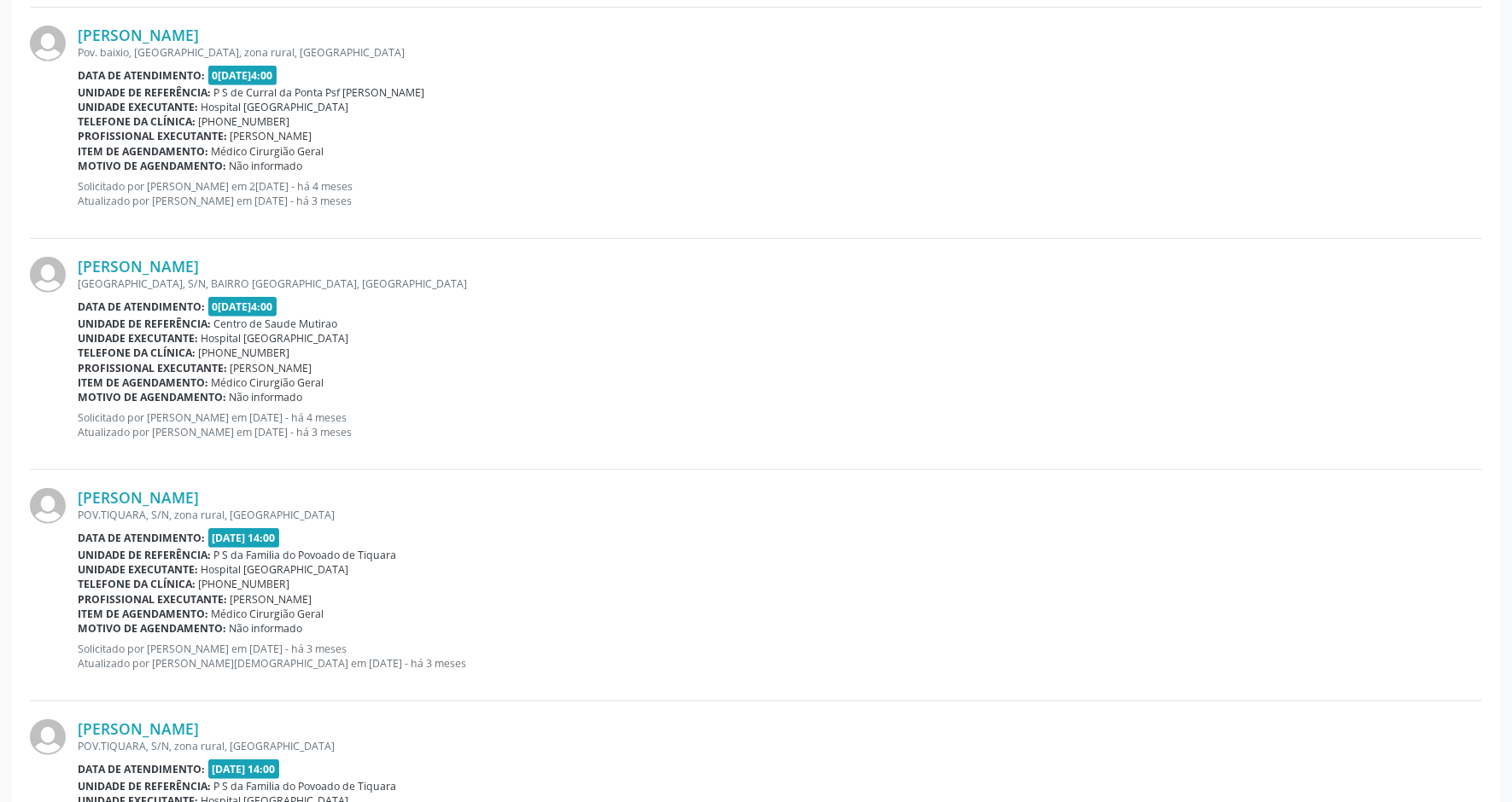
scroll to position [1173, 0]
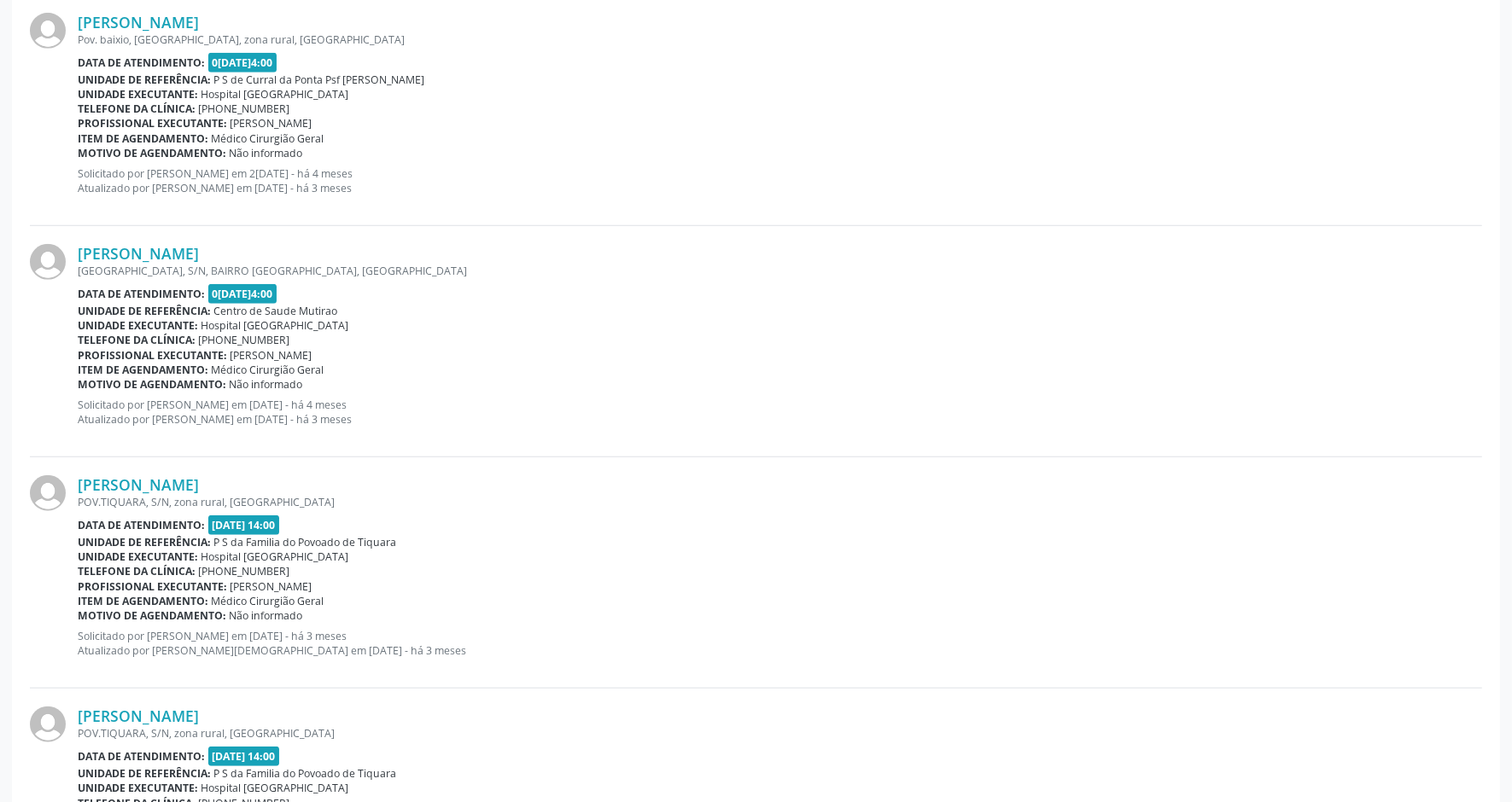
drag, startPoint x: 297, startPoint y: 484, endPoint x: 73, endPoint y: 482, distance: 224.0
click at [73, 482] on div "[PERSON_NAME] POV.TIQUARA, S/N, zona rural, [GEOGRAPHIC_DATA] Data de atendimen…" at bounding box center [755, 573] width 1452 height 231
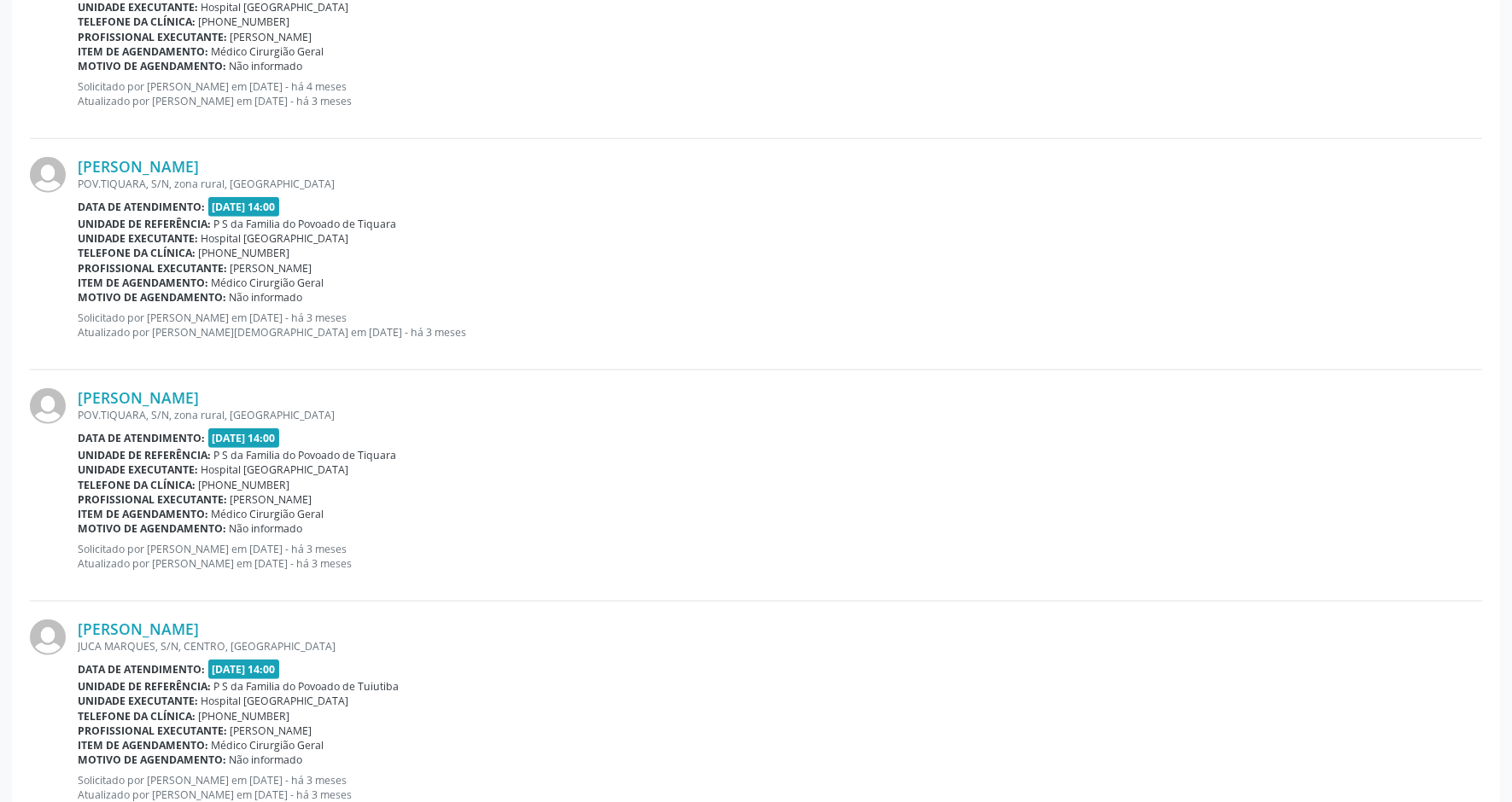
scroll to position [1494, 0]
drag, startPoint x: 258, startPoint y: 402, endPoint x: 77, endPoint y: 401, distance: 181.0
click at [78, 401] on div "[PERSON_NAME]" at bounding box center [780, 395] width 1405 height 18
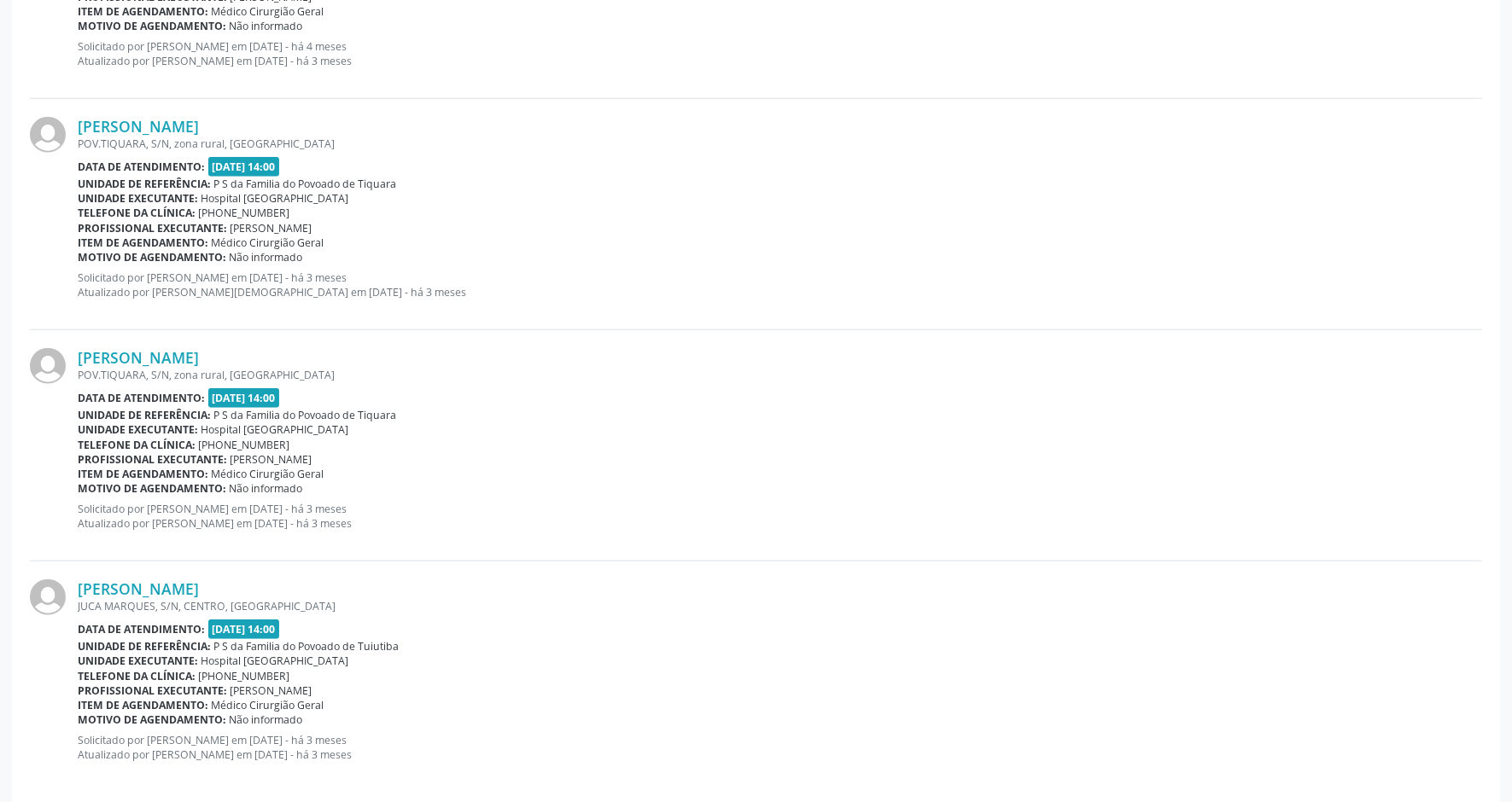
scroll to position [1551, 0]
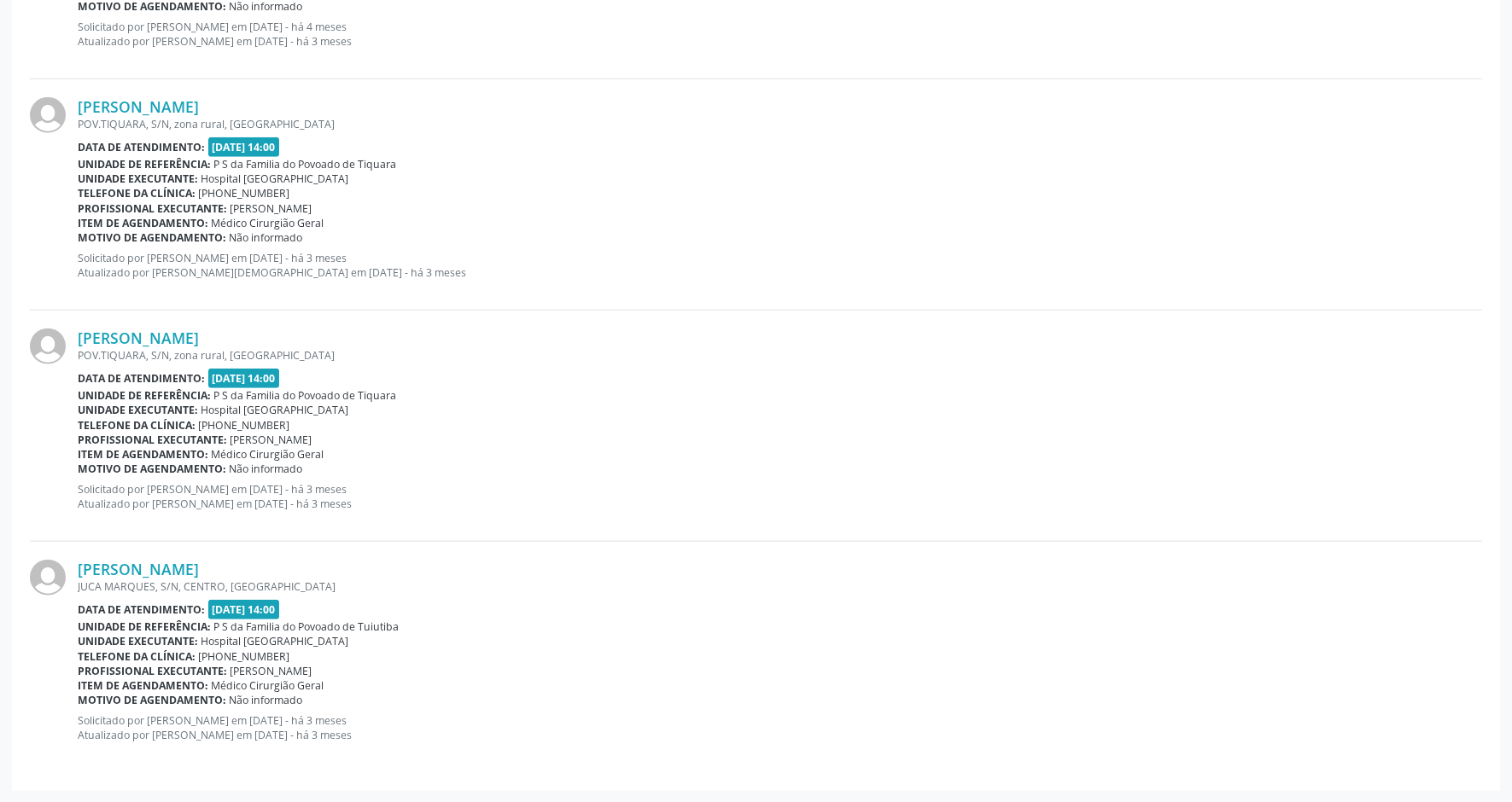
drag, startPoint x: 190, startPoint y: 564, endPoint x: 66, endPoint y: 567, distance: 124.0
click at [66, 567] on div "[PERSON_NAME] [GEOGRAPHIC_DATA], S/N, CENTRO, [GEOGRAPHIC_DATA] Data de atendim…" at bounding box center [755, 657] width 1452 height 230
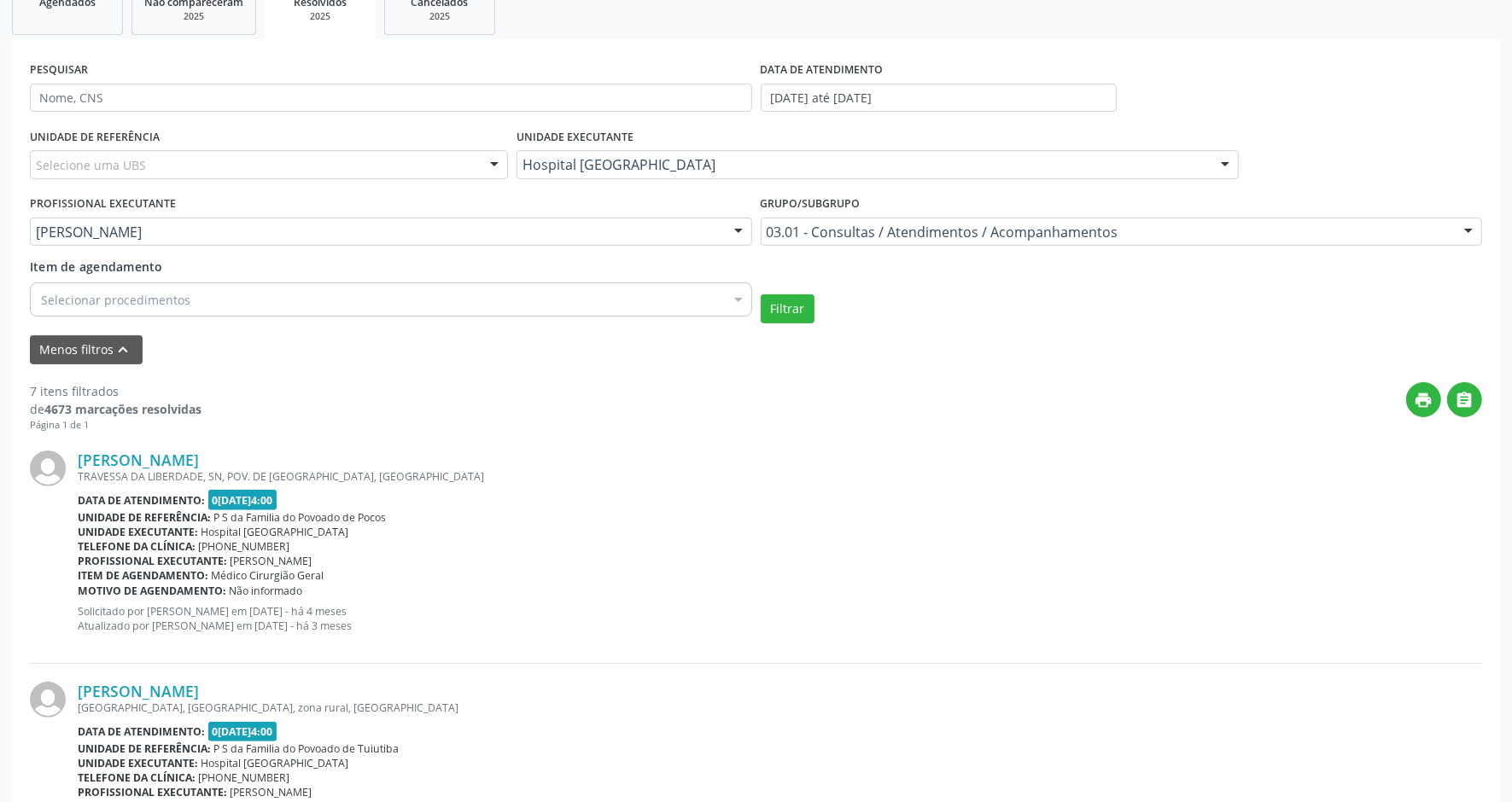
scroll to position [272, 0]
